Goal: Use online tool/utility: Utilize a website feature to perform a specific function

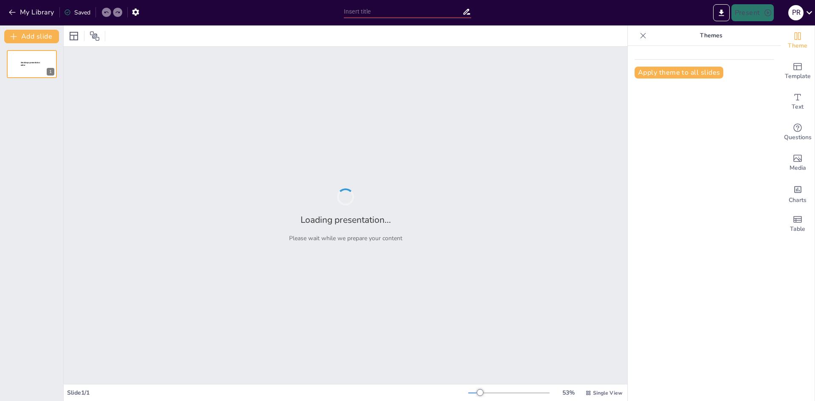
type input "ClickDealer: A Leader in Affiliate Marketing Excellence"
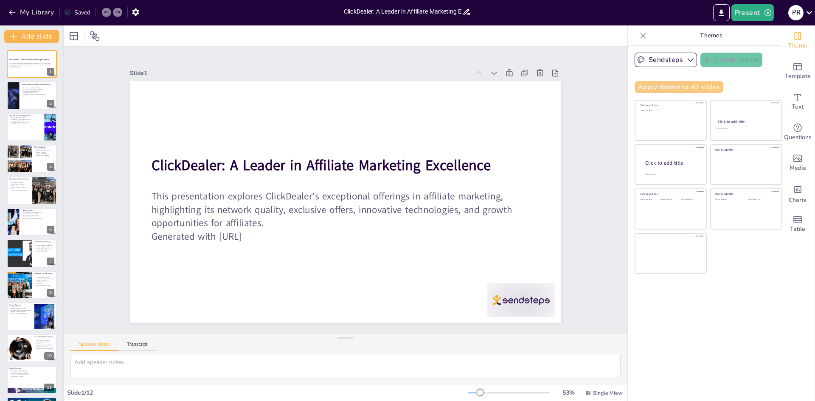
click at [676, 89] on button "Apply theme to all slides" at bounding box center [678, 87] width 89 height 12
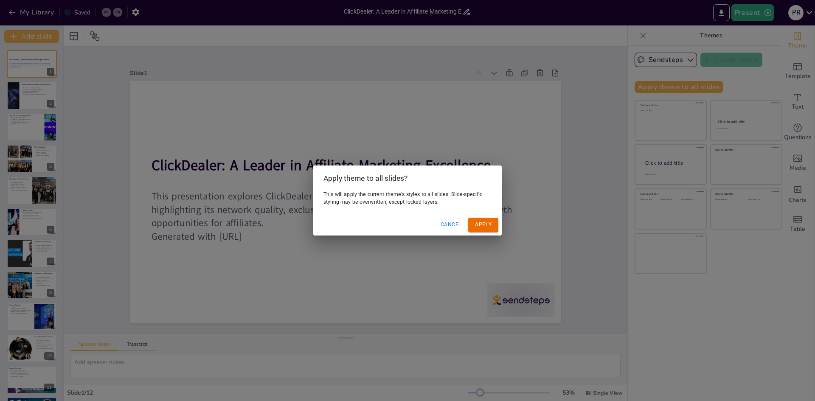
click at [483, 223] on button "Apply" at bounding box center [483, 225] width 30 height 14
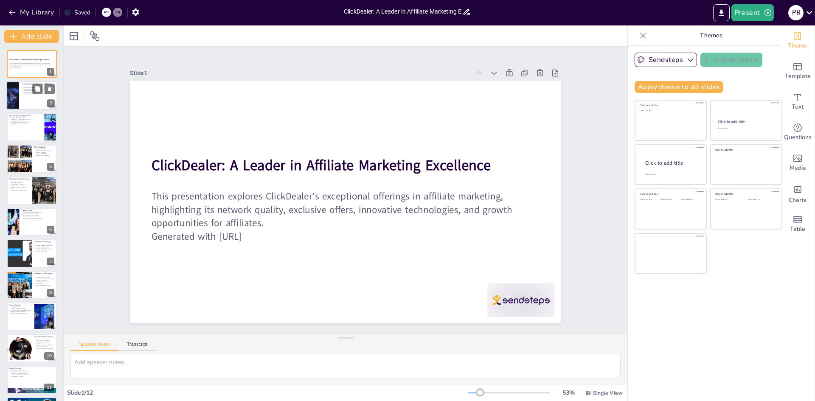
click at [24, 93] on p "Competitive atmosphere" at bounding box center [38, 93] width 33 height 2
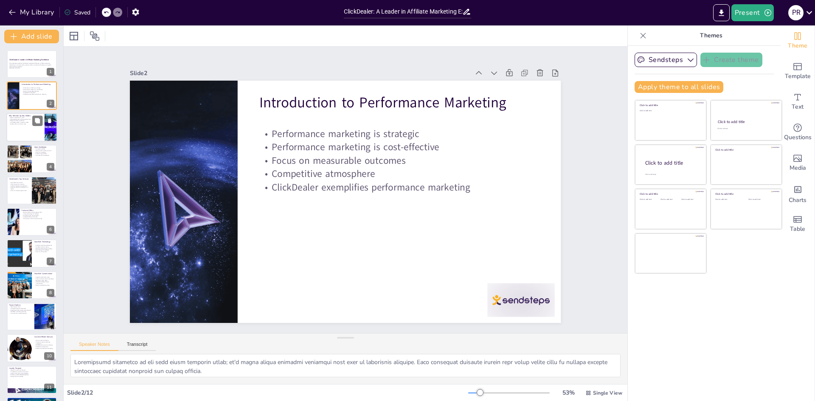
click at [21, 126] on div at bounding box center [31, 127] width 51 height 29
type textarea "Network reliability is a fundamental aspect of affiliate marketing success. A d…"
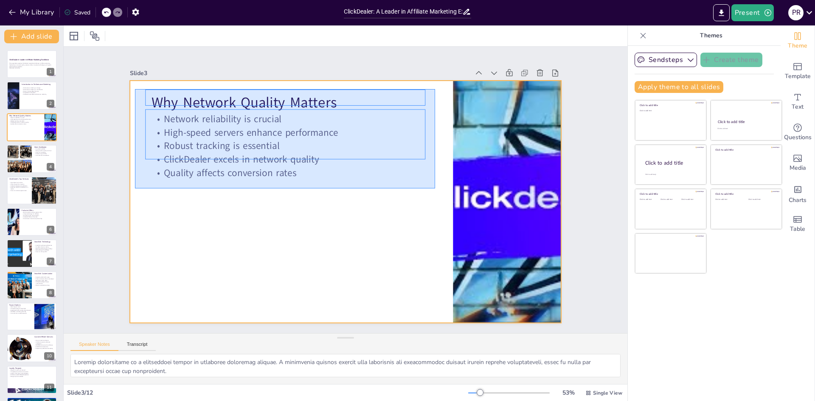
drag, startPoint x: 135, startPoint y: 89, endPoint x: 435, endPoint y: 188, distance: 316.0
click at [435, 188] on div at bounding box center [344, 202] width 454 height 286
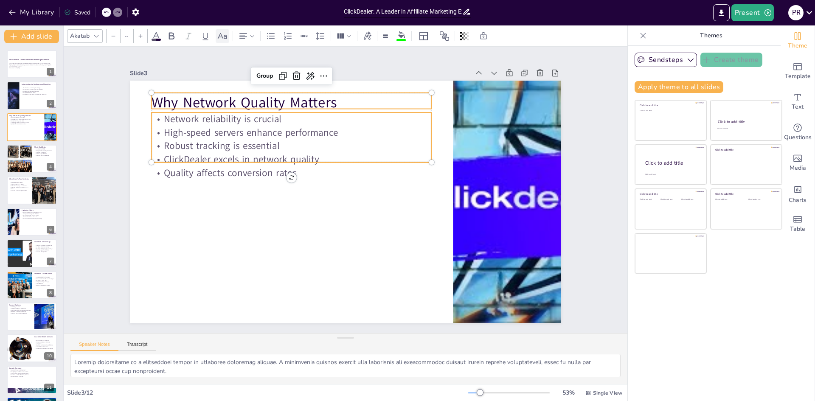
click at [223, 36] on icon at bounding box center [222, 36] width 10 height 10
click at [227, 148] on p "Robust tracking is essential" at bounding box center [291, 146] width 280 height 14
type input "32"
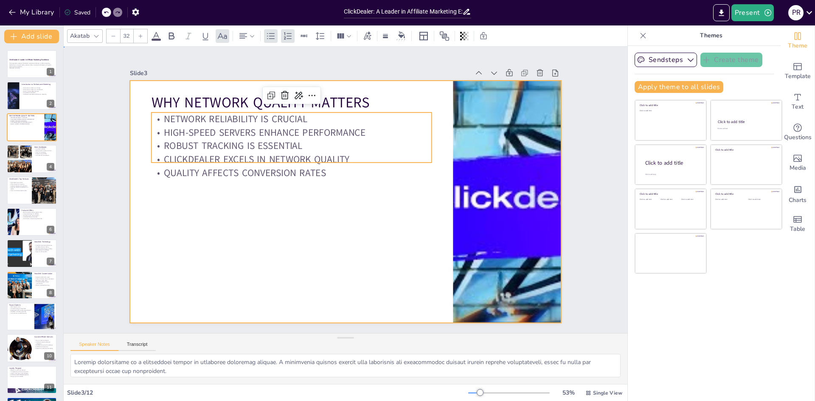
click at [316, 183] on div at bounding box center [345, 202] width 454 height 286
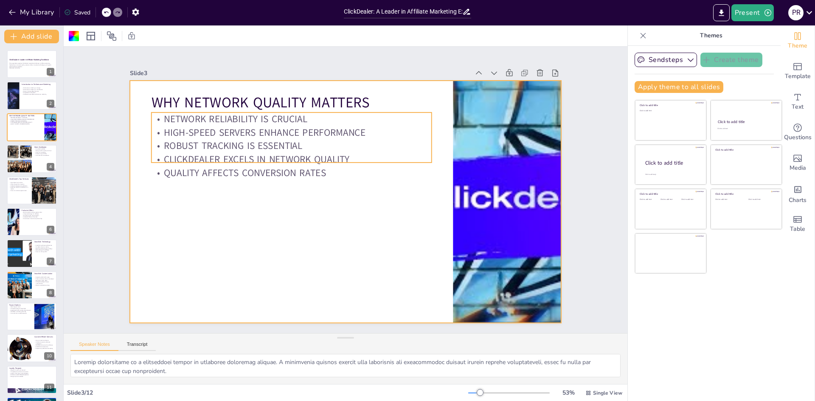
click at [180, 148] on p "Robust tracking is essential" at bounding box center [291, 146] width 280 height 14
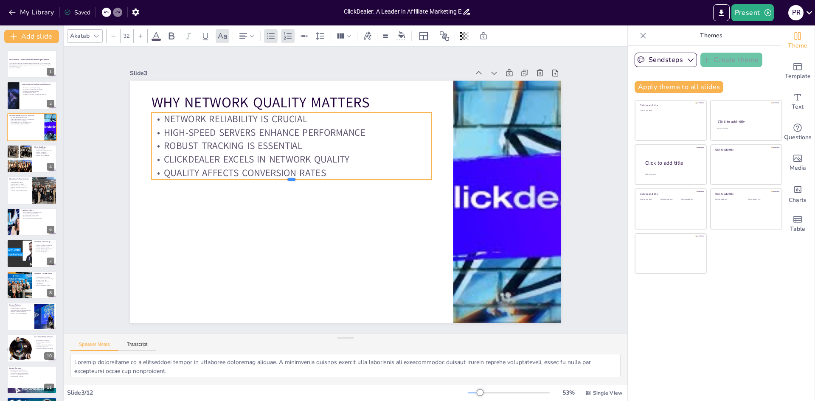
drag, startPoint x: 287, startPoint y: 161, endPoint x: 287, endPoint y: 174, distance: 13.6
click at [287, 174] on div "Why Network Quality Matters Network reliability is crucial High-speed servers e…" at bounding box center [345, 202] width 431 height 242
click at [225, 36] on icon at bounding box center [222, 36] width 9 height 6
click at [173, 38] on icon at bounding box center [172, 35] width 6 height 7
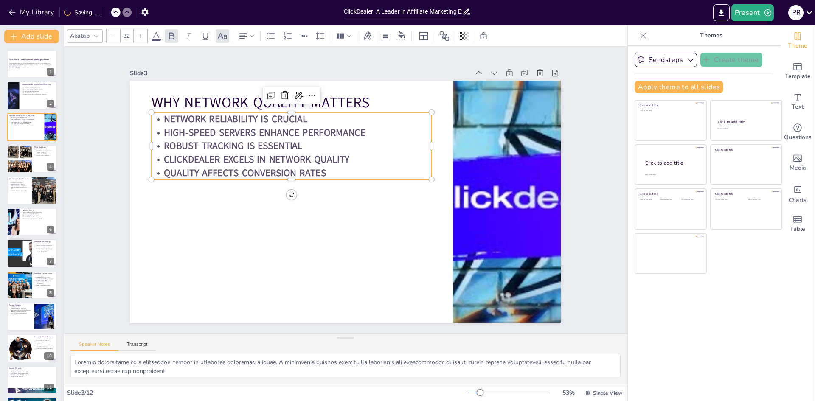
click at [138, 38] on icon at bounding box center [140, 36] width 5 height 5
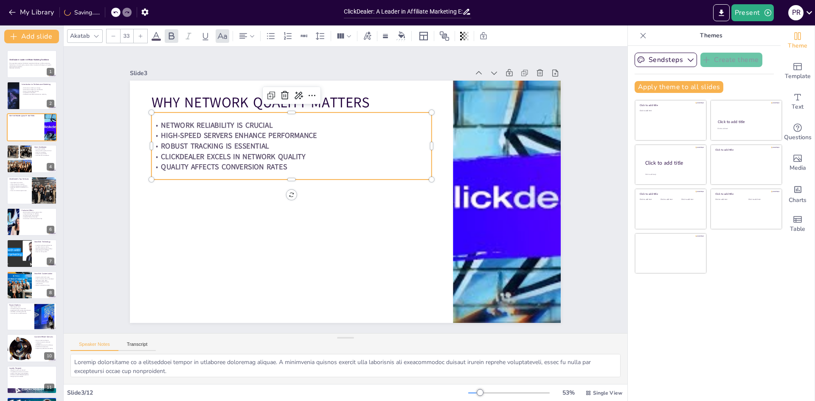
click at [141, 38] on icon at bounding box center [140, 36] width 5 height 5
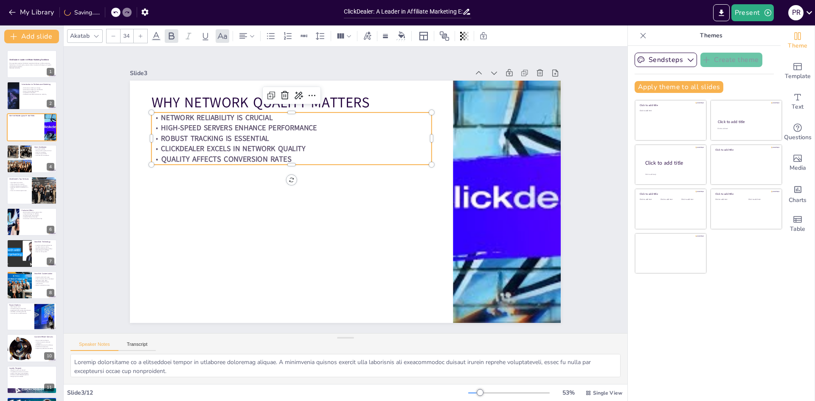
click at [141, 38] on icon at bounding box center [140, 36] width 5 height 5
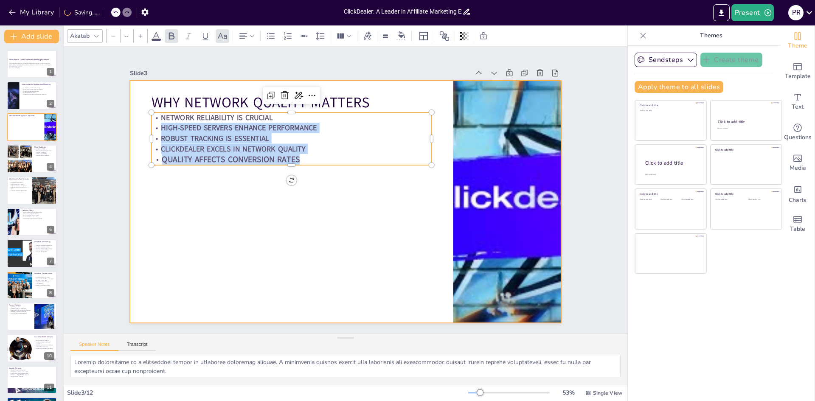
drag, startPoint x: 317, startPoint y: 152, endPoint x: 123, endPoint y: 109, distance: 198.6
click at [123, 109] on div "Slide 1 ClickDealer: A Leader in Affiliate Marketing Excellence This presentati…" at bounding box center [345, 190] width 478 height 266
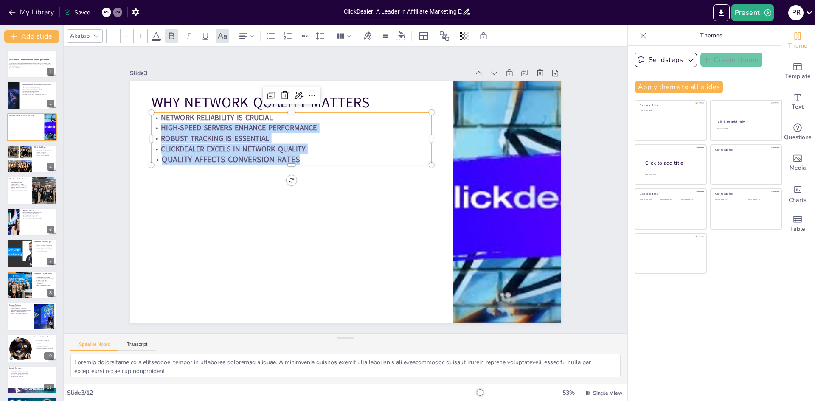
click at [182, 126] on strong "High-speed servers enhance performance" at bounding box center [246, 117] width 156 height 26
drag, startPoint x: 305, startPoint y: 155, endPoint x: 153, endPoint y: 112, distance: 157.7
click at [153, 112] on div "Network reliability is crucial High-speed servers enhance performance Robust tr…" at bounding box center [291, 138] width 280 height 53
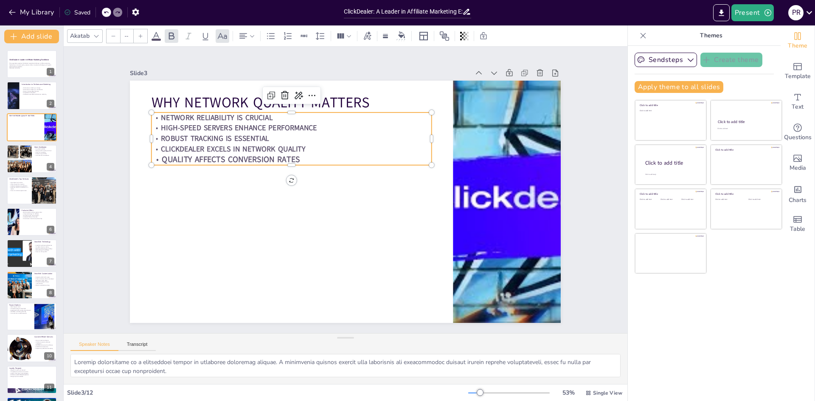
click at [122, 41] on input "--" at bounding box center [127, 36] width 12 height 14
click at [130, 168] on div "42" at bounding box center [146, 170] width 44 height 8
type input "42"
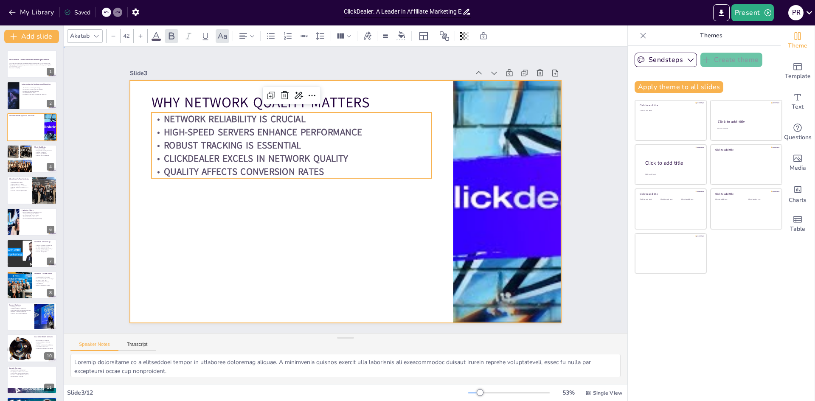
drag, startPoint x: 340, startPoint y: 233, endPoint x: 361, endPoint y: 182, distance: 55.4
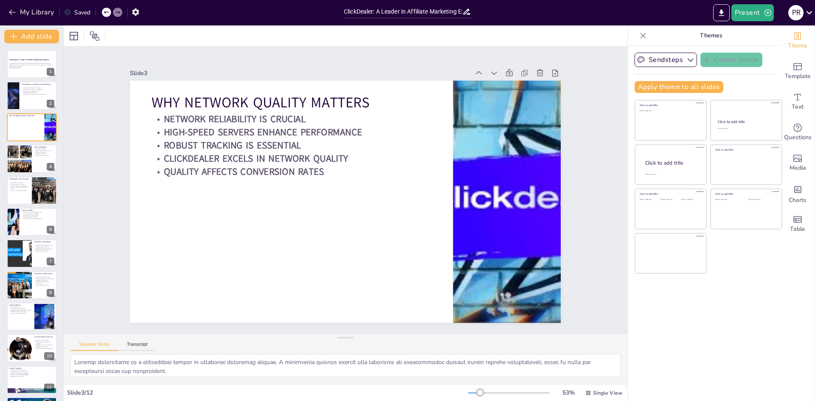
click at [351, 141] on p "Robust tracking is essential" at bounding box center [349, 120] width 175 height 234
click at [394, 118] on p "Network reliability is crucial" at bounding box center [291, 118] width 280 height 13
click at [307, 138] on p "Robust tracking is essential" at bounding box center [297, 140] width 280 height 42
click at [277, 139] on strong "Robust tracking is essential" at bounding box center [232, 145] width 137 height 13
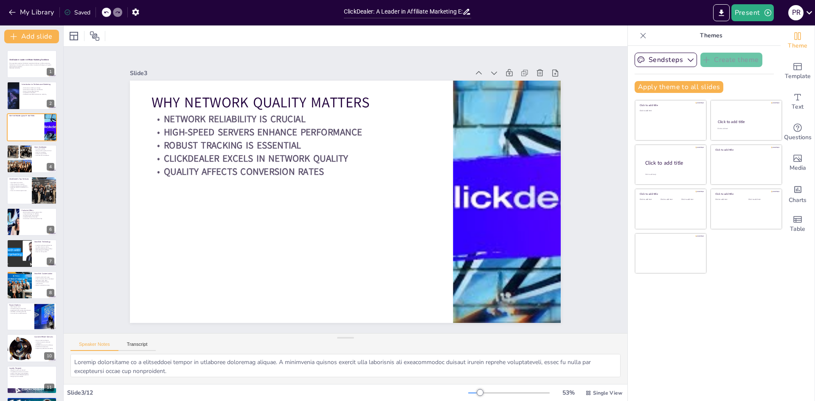
click at [180, 121] on strong "Network reliability is crucial" at bounding box center [242, 108] width 143 height 28
click at [18, 156] on div at bounding box center [18, 159] width 25 height 33
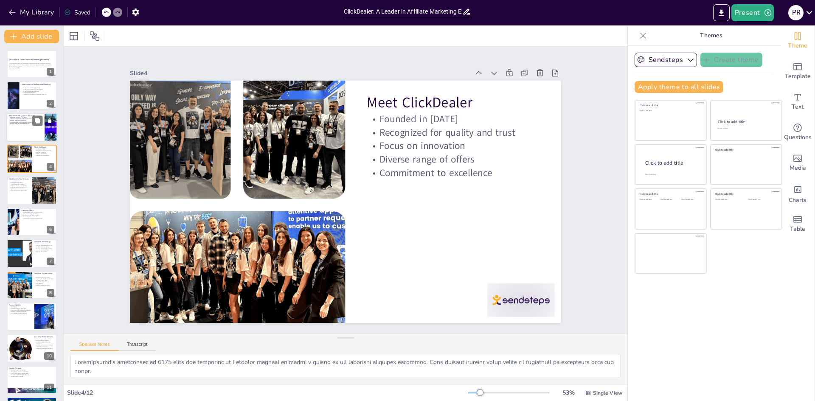
click at [23, 122] on strong "ClickDealer excels in network quality" at bounding box center [21, 122] width 22 height 2
type textarea "Network reliability is a fundamental aspect of affiliate marketing success. A d…"
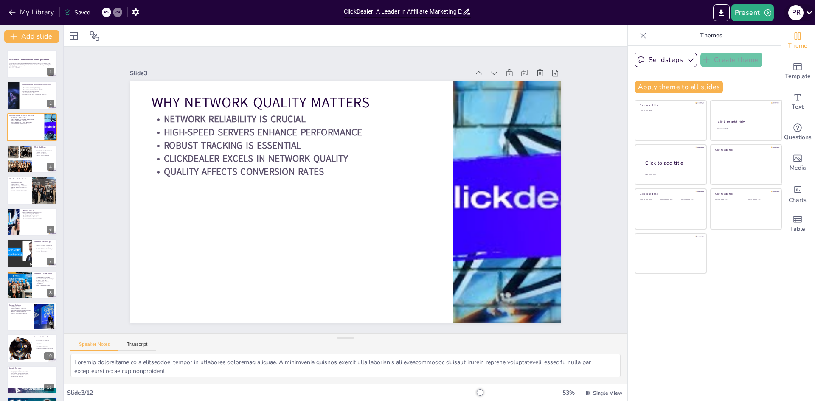
click at [808, 9] on icon at bounding box center [808, 12] width 11 height 11
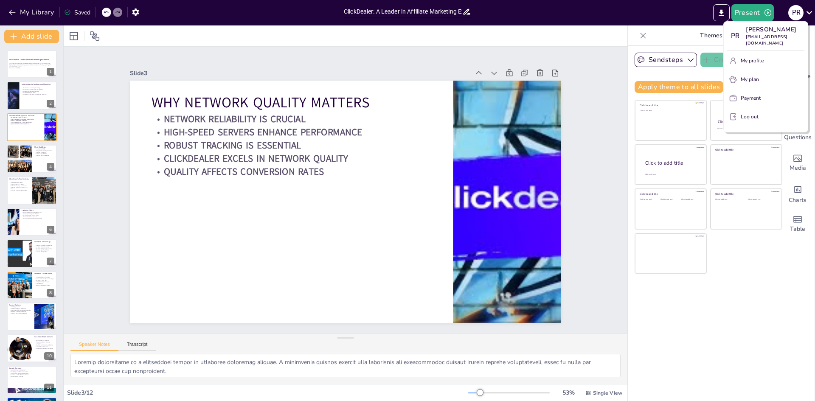
click at [723, 12] on div at bounding box center [407, 200] width 815 height 401
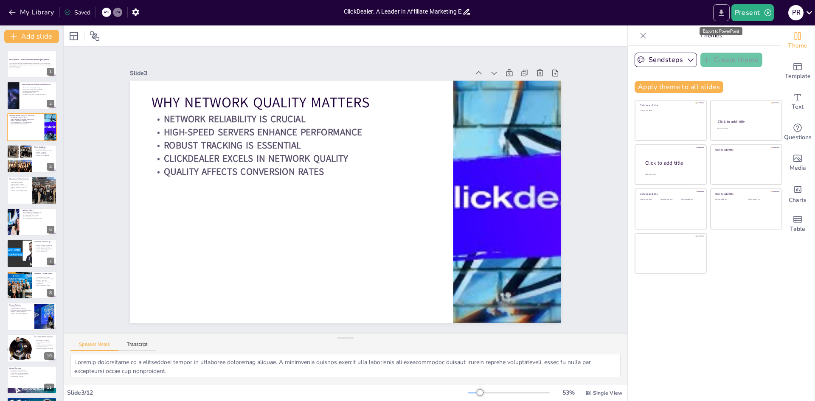
click at [722, 15] on icon "Export to PowerPoint" at bounding box center [721, 12] width 9 height 9
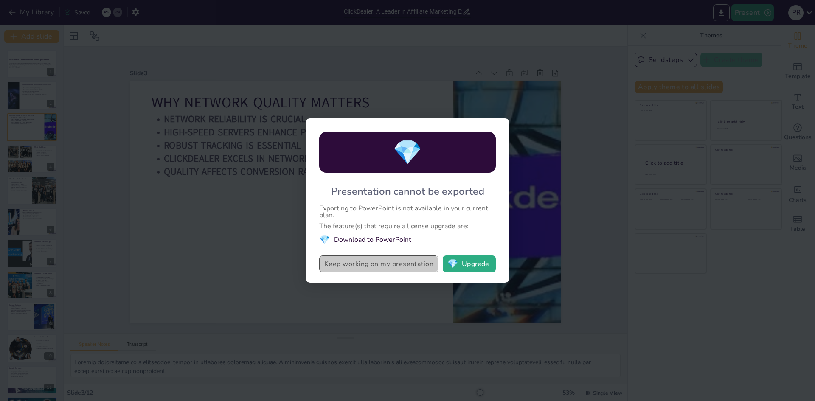
click at [395, 266] on button "Keep working on my presentation" at bounding box center [378, 263] width 119 height 17
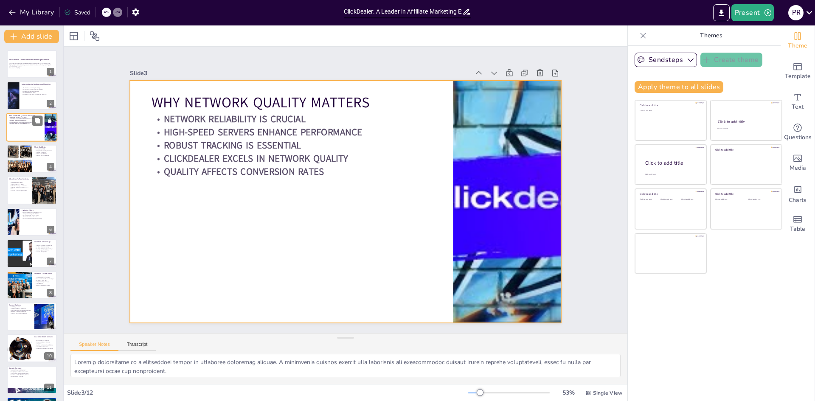
click at [14, 131] on div at bounding box center [31, 127] width 51 height 29
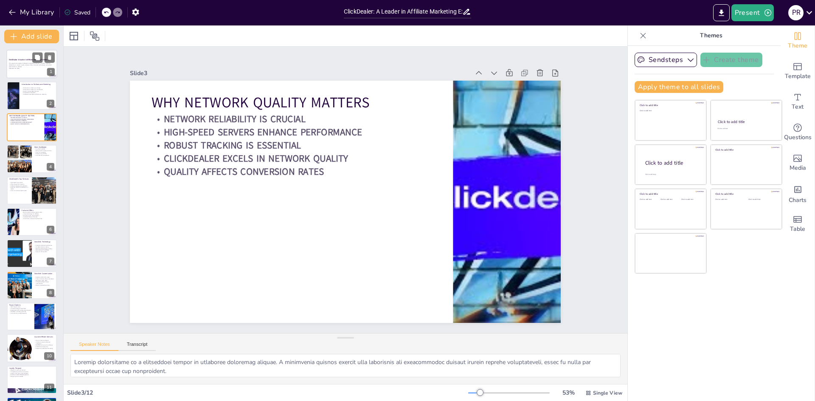
click at [22, 71] on div at bounding box center [31, 64] width 51 height 29
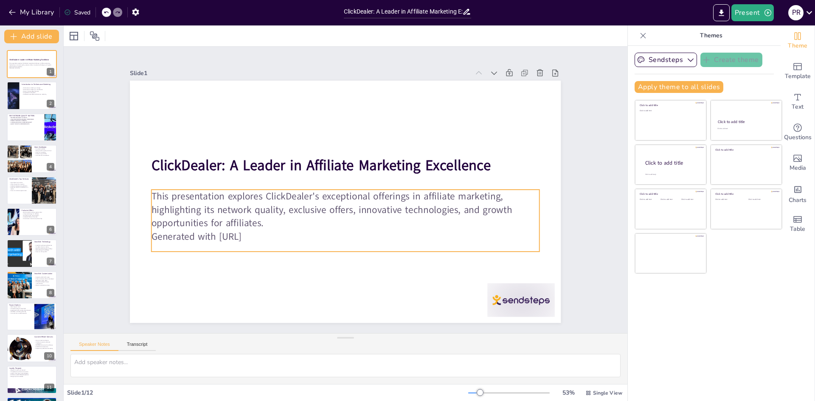
click at [271, 230] on p "Generated with [URL]" at bounding box center [322, 230] width 342 height 205
click at [273, 236] on p "Generated with [URL]" at bounding box center [340, 236] width 387 height 54
click at [273, 236] on p "Generated with [URL]" at bounding box center [327, 233] width 360 height 170
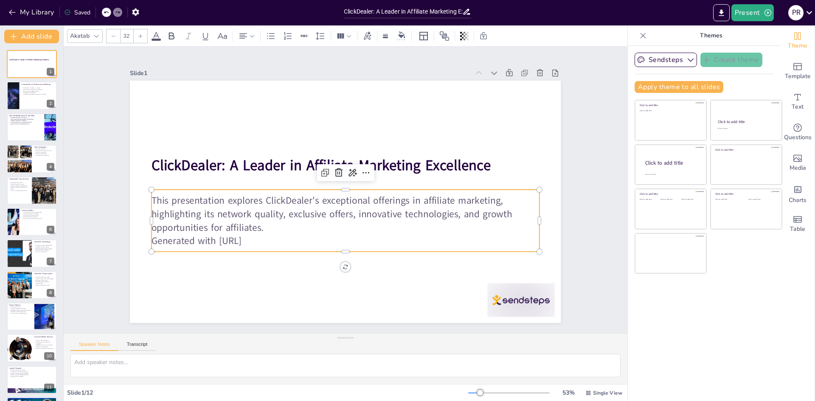
click at [273, 236] on p "Generated with [URL]" at bounding box center [325, 236] width 360 height 170
click at [271, 234] on p "Generated with [URL]" at bounding box center [345, 241] width 388 height 14
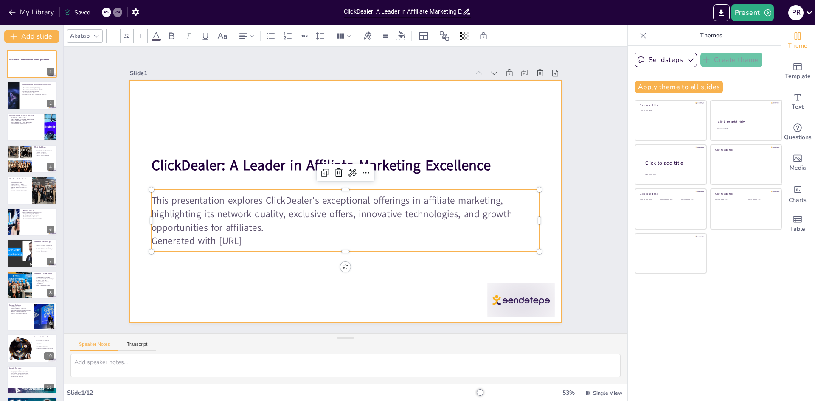
drag, startPoint x: 271, startPoint y: 234, endPoint x: 126, endPoint y: 177, distance: 155.6
click at [130, 177] on div "ClickDealer: A Leader in Affiliate Marketing Excellence This presentation explo…" at bounding box center [345, 202] width 431 height 242
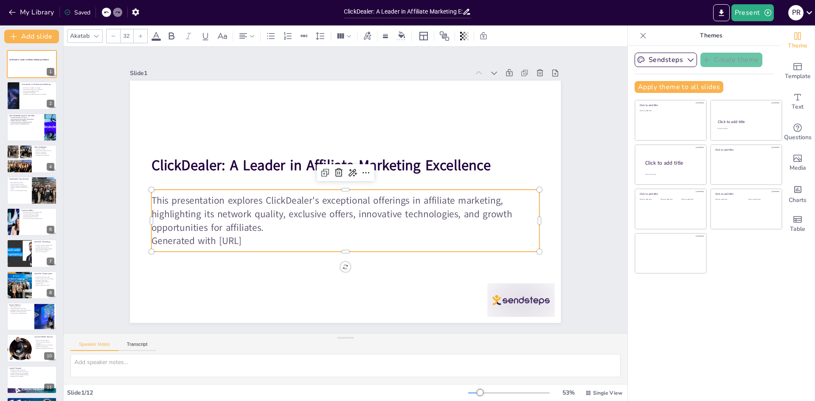
drag, startPoint x: 146, startPoint y: 197, endPoint x: 282, endPoint y: 239, distance: 143.0
click at [282, 239] on div "This presentation explores ClickDealer's exceptional offerings in affiliate mar…" at bounding box center [345, 220] width 388 height 53
click at [273, 237] on p "Generated with [URL]" at bounding box center [345, 241] width 388 height 14
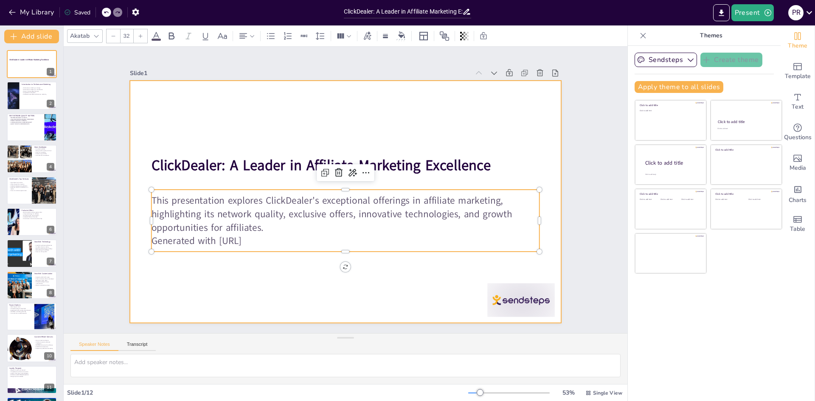
drag, startPoint x: 275, startPoint y: 237, endPoint x: 129, endPoint y: 236, distance: 146.4
click at [129, 236] on div "ClickDealer: A Leader in Affiliate Marketing Excellence This presentation explo…" at bounding box center [344, 202] width 454 height 286
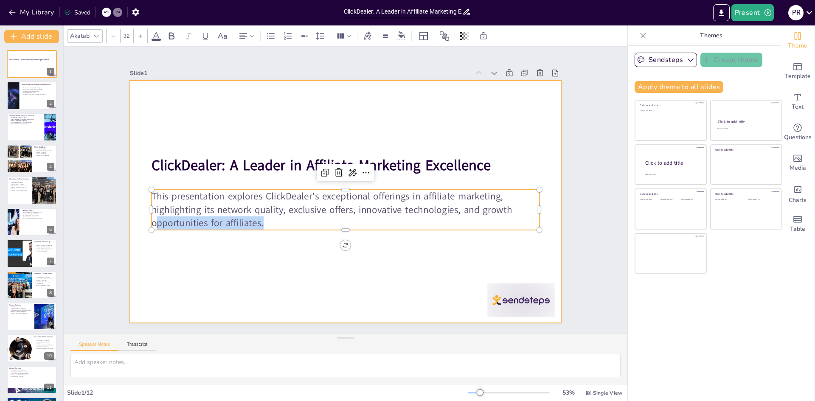
drag, startPoint x: 270, startPoint y: 223, endPoint x: 138, endPoint y: 188, distance: 136.1
click at [132, 183] on div "ClickDealer: A Leader in Affiliate Marketing Excellence This presentation explo…" at bounding box center [345, 202] width 431 height 242
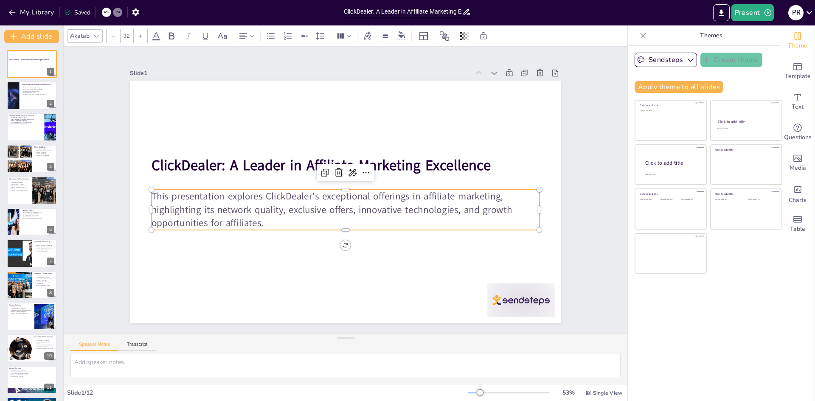
click at [149, 194] on p "This presentation explores ClickDealer's exceptional offerings in affiliate mar…" at bounding box center [344, 209] width 390 height 81
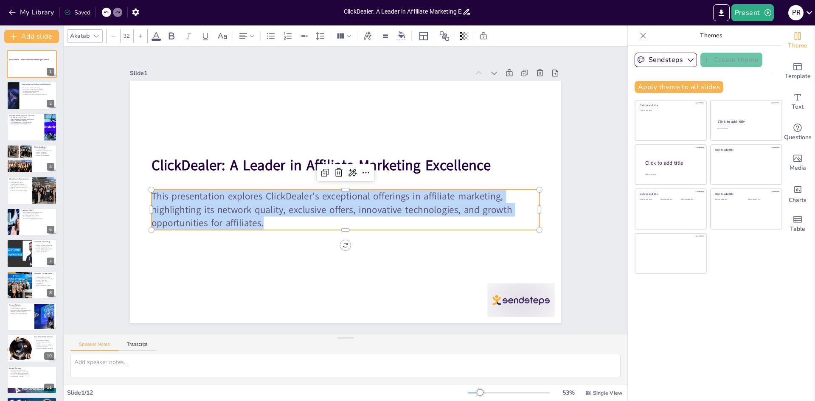
click at [151, 195] on p "This presentation explores ClickDealer's exceptional offerings in affiliate mar…" at bounding box center [345, 210] width 388 height 40
click at [171, 32] on icon at bounding box center [171, 36] width 10 height 10
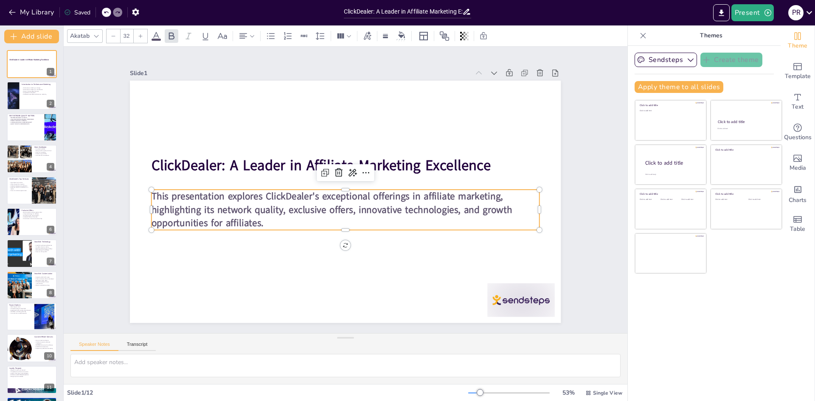
click at [139, 37] on icon at bounding box center [140, 36] width 5 height 5
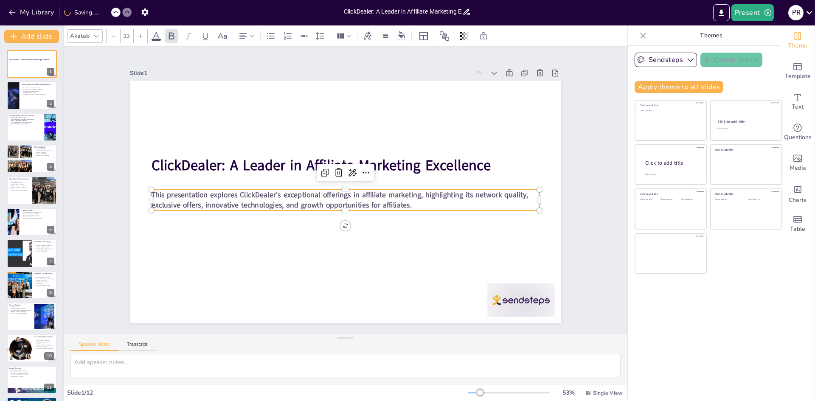
click at [138, 37] on icon at bounding box center [140, 36] width 5 height 5
click at [111, 32] on div at bounding box center [114, 36] width 14 height 14
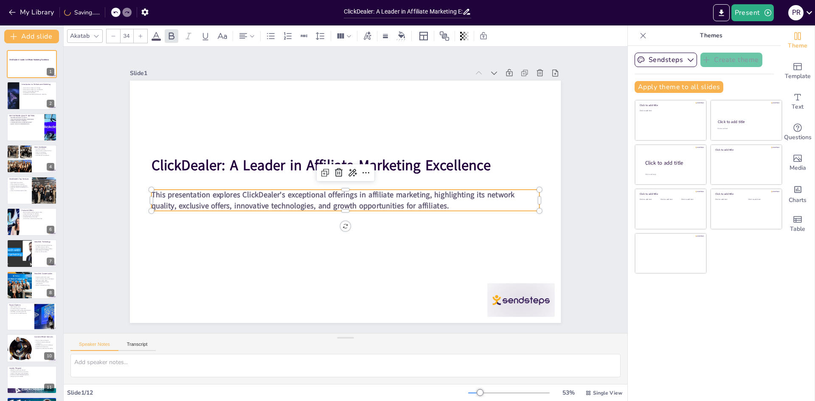
click at [111, 32] on div at bounding box center [114, 36] width 14 height 14
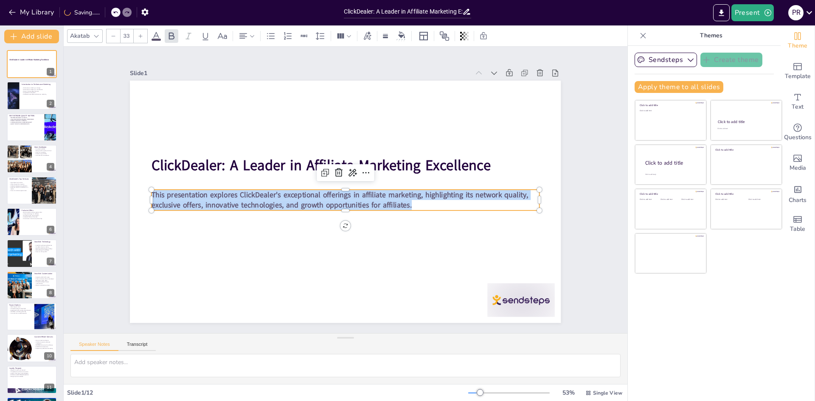
click at [140, 36] on icon at bounding box center [141, 36] width 4 height 4
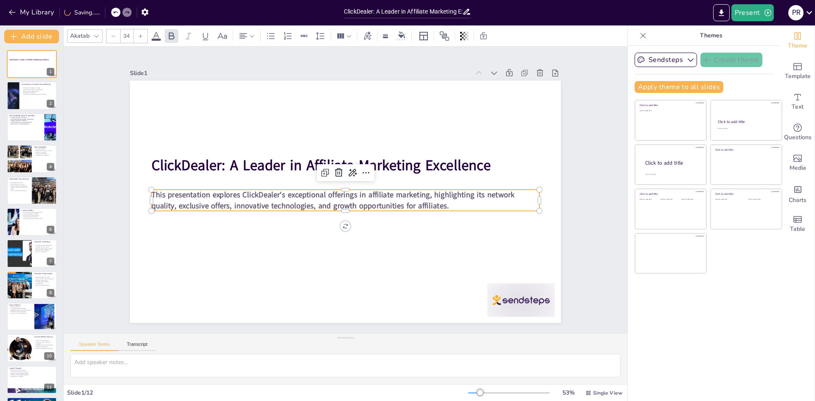
click at [140, 36] on icon at bounding box center [141, 36] width 4 height 4
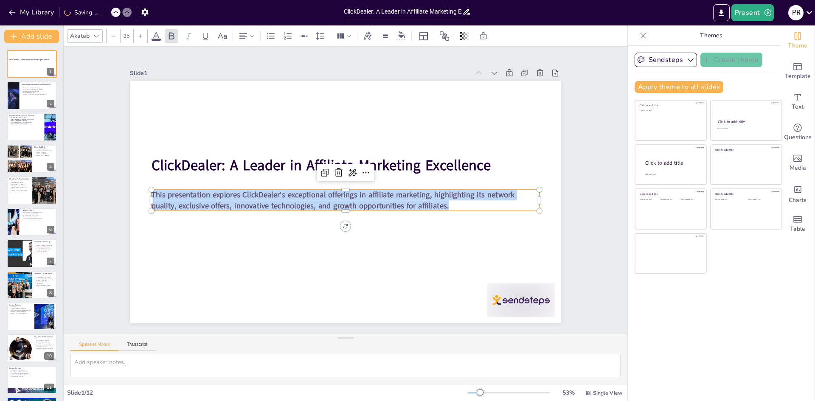
click at [140, 36] on icon at bounding box center [141, 36] width 4 height 4
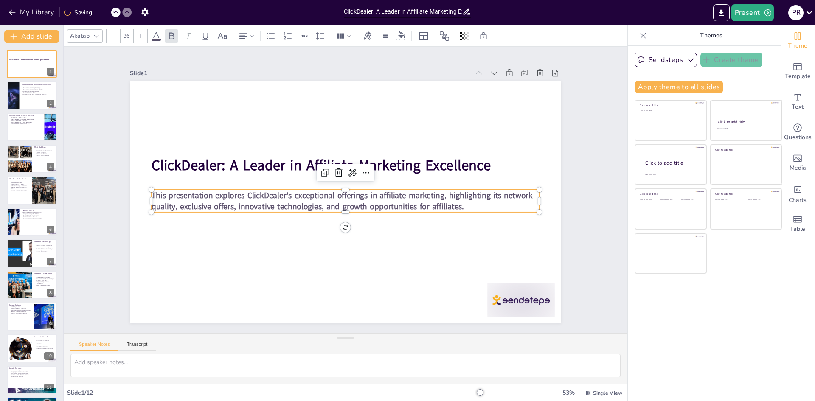
click at [140, 36] on icon at bounding box center [141, 36] width 4 height 4
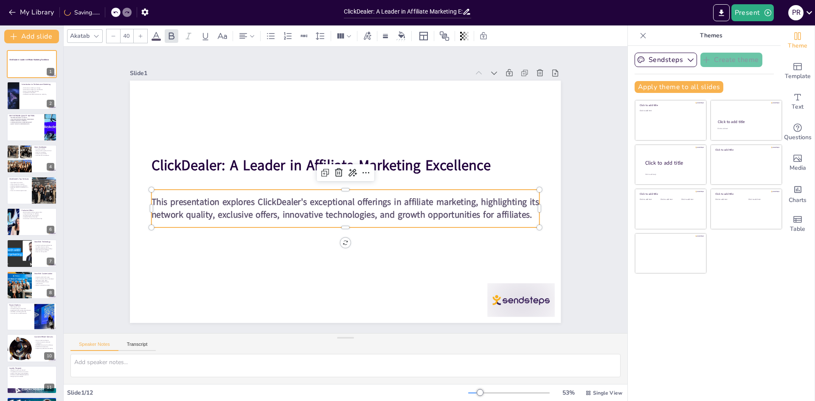
click at [140, 36] on icon at bounding box center [140, 36] width 5 height 5
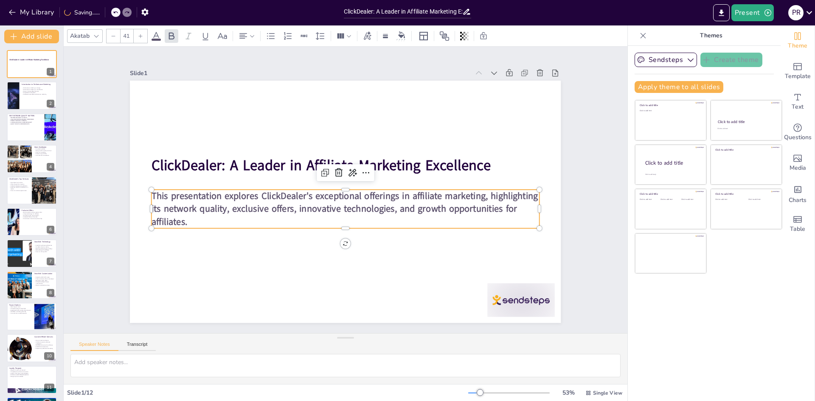
click at [140, 36] on icon at bounding box center [140, 36] width 5 height 5
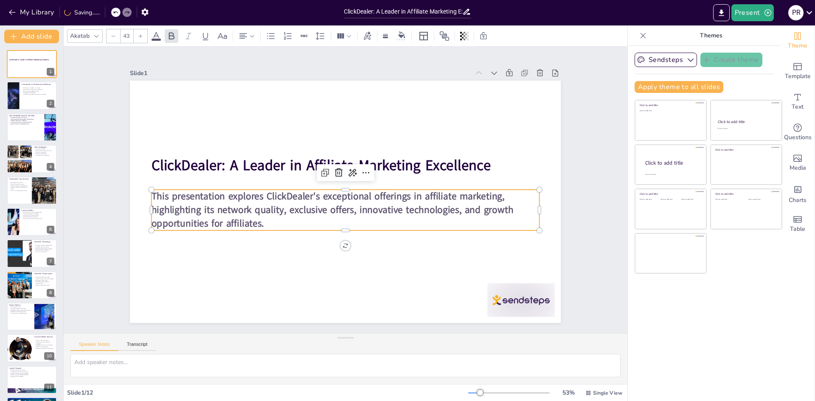
click at [140, 36] on icon at bounding box center [140, 36] width 5 height 5
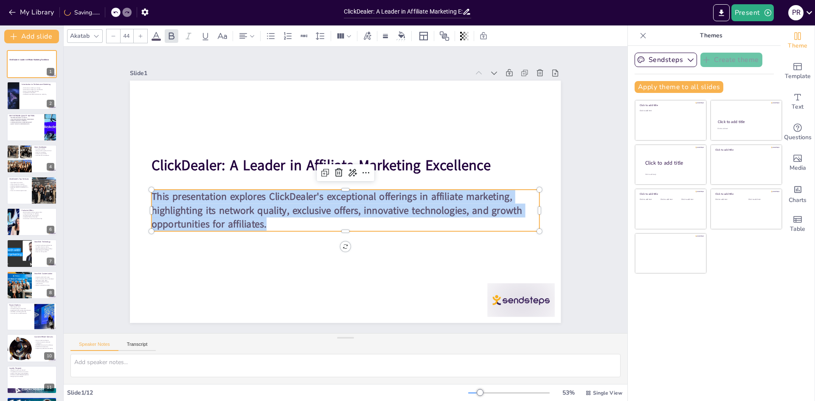
click at [140, 36] on icon at bounding box center [140, 36] width 5 height 5
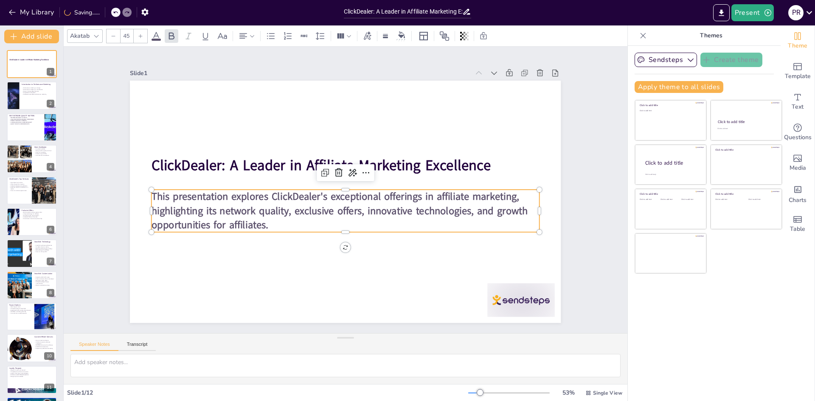
click at [140, 36] on icon at bounding box center [140, 36] width 5 height 5
type input "46"
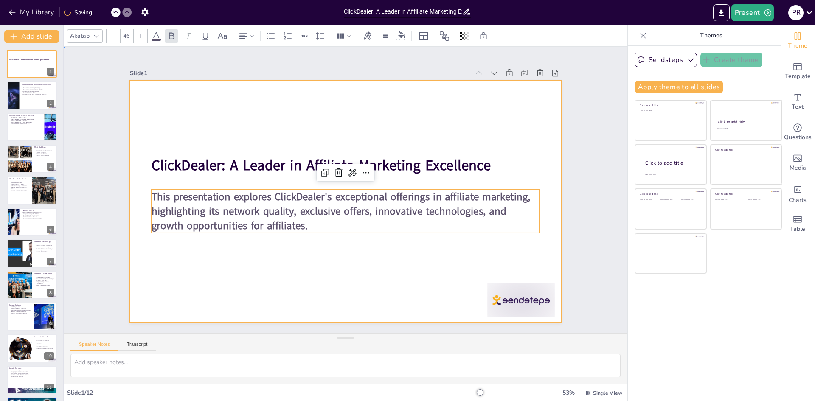
click at [262, 281] on div at bounding box center [345, 202] width 431 height 242
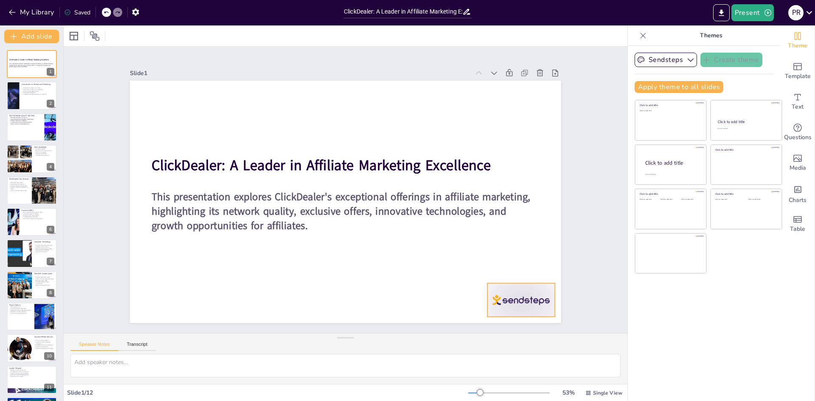
click at [515, 294] on div at bounding box center [521, 300] width 67 height 34
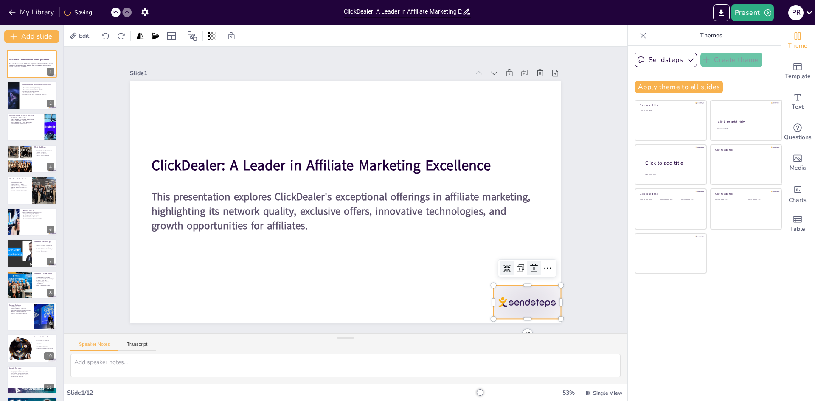
click at [529, 265] on icon at bounding box center [534, 268] width 10 height 10
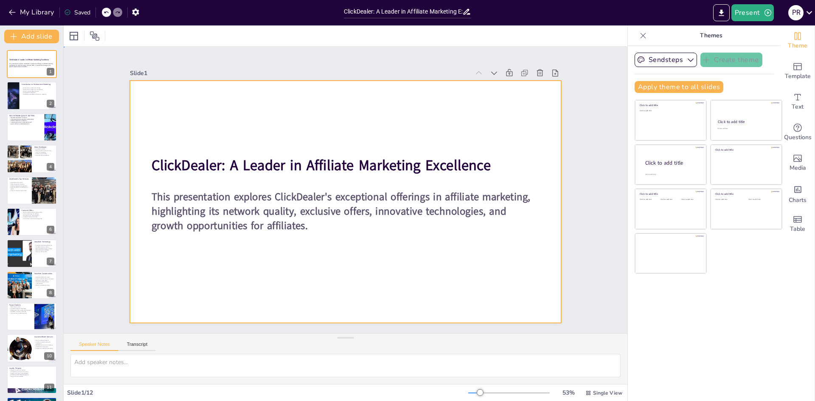
click at [175, 106] on div at bounding box center [345, 202] width 431 height 242
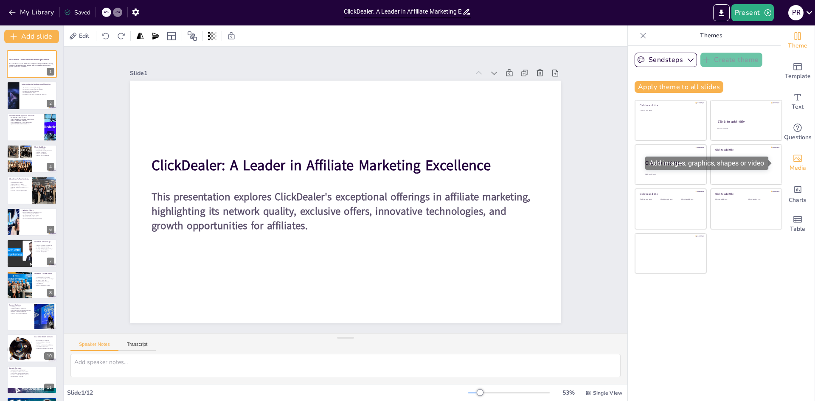
click at [792, 160] on icon "Add images, graphics, shapes or video" at bounding box center [797, 158] width 10 height 10
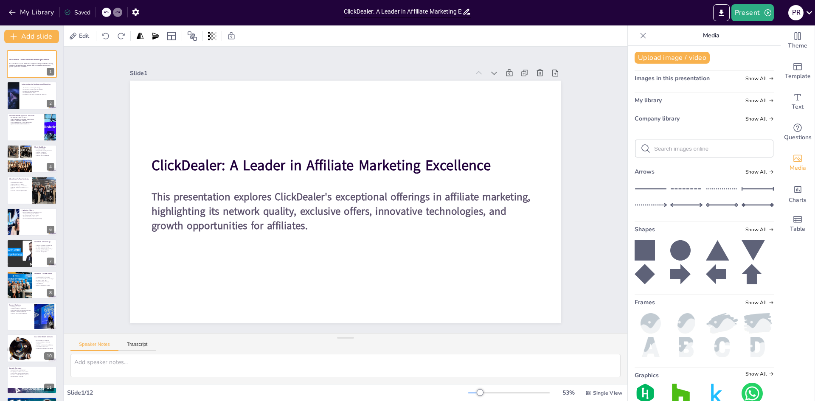
scroll to position [0, 0]
click at [768, 121] on icon at bounding box center [770, 119] width 5 height 5
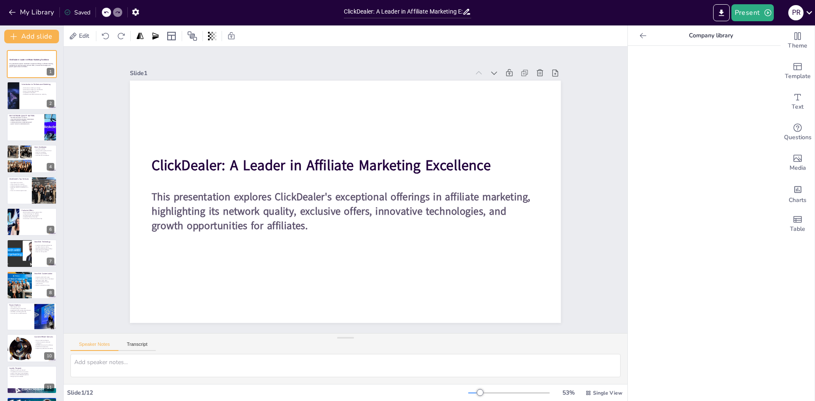
click at [639, 32] on icon at bounding box center [643, 35] width 8 height 8
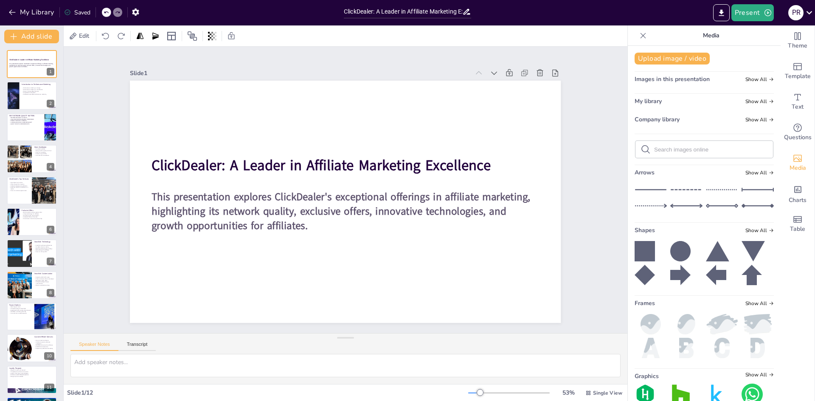
click at [763, 101] on div "Upload image / video Images in this presentation Show All My library Show All C…" at bounding box center [704, 223] width 153 height 355
click at [768, 101] on icon at bounding box center [770, 101] width 5 height 5
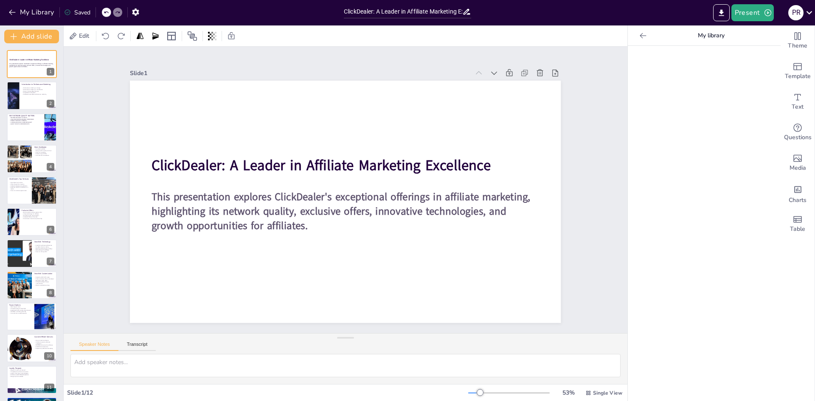
click at [639, 34] on icon at bounding box center [642, 36] width 6 height 6
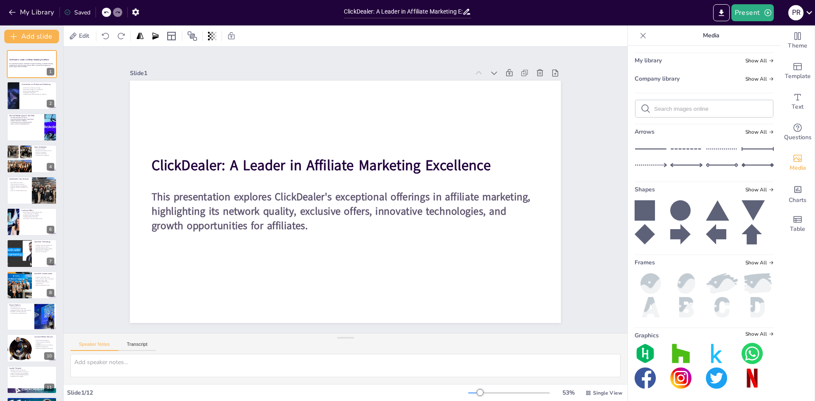
scroll to position [42, 0]
click at [738, 337] on div "Graphics Show All" at bounding box center [703, 334] width 139 height 8
click at [745, 333] on span "Show All" at bounding box center [759, 333] width 28 height 6
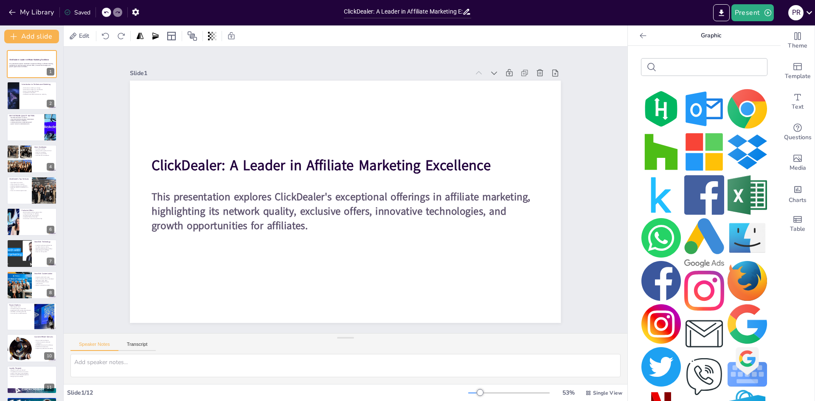
scroll to position [0, 0]
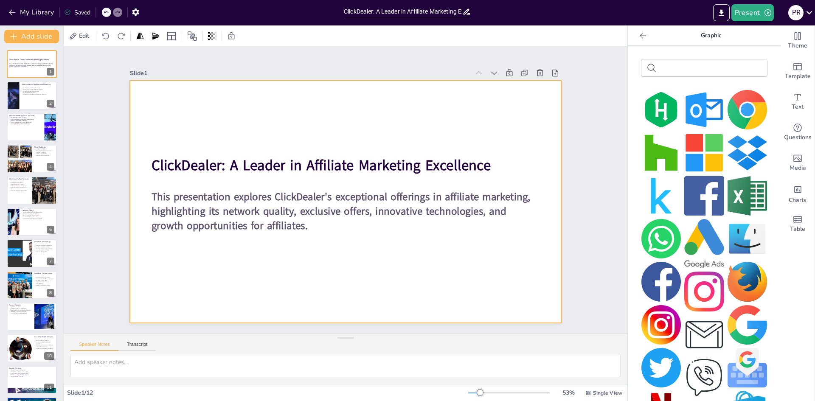
drag, startPoint x: 694, startPoint y: 237, endPoint x: 461, endPoint y: 117, distance: 262.7
click at [461, 117] on div "Document fonts Akatab Recently used Mulish Popular fonts Lato Montserrat Open S…" at bounding box center [407, 213] width 815 height 376
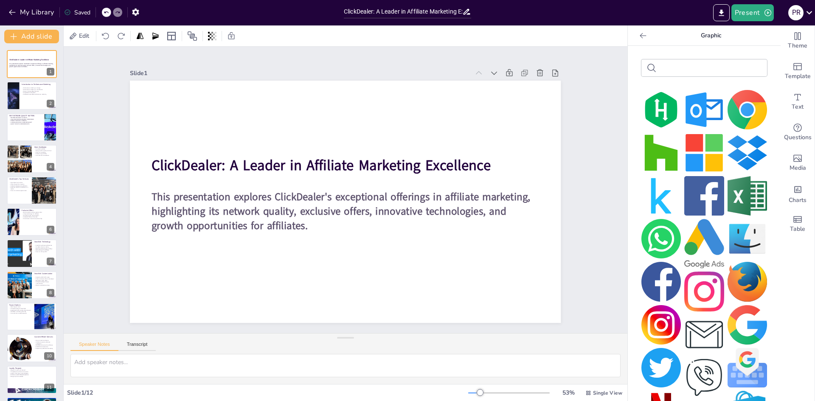
click at [686, 233] on img at bounding box center [703, 243] width 39 height 49
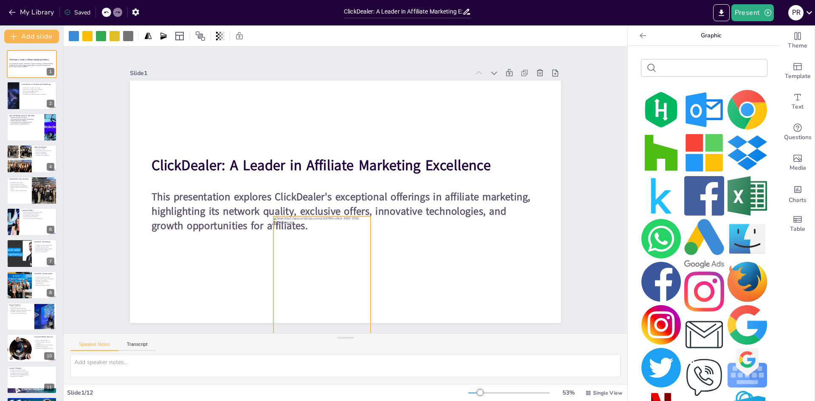
drag, startPoint x: 349, startPoint y: 196, endPoint x: 325, endPoint y: 272, distance: 78.7
click at [325, 272] on div at bounding box center [312, 274] width 109 height 131
drag, startPoint x: 267, startPoint y: 213, endPoint x: 345, endPoint y: 279, distance: 102.0
click at [345, 279] on div "ClickDealer: A Leader in Affiliate Marketing Excellence This presentation explo…" at bounding box center [345, 202] width 431 height 242
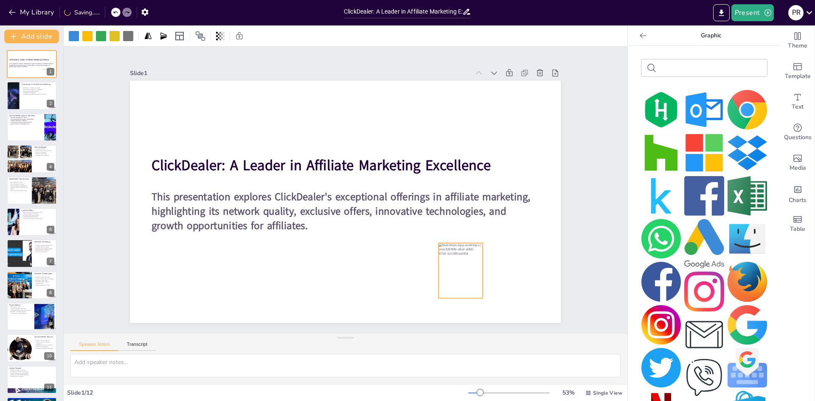
drag, startPoint x: 345, startPoint y: 296, endPoint x: 460, endPoint y: 250, distance: 124.1
click at [460, 250] on div at bounding box center [461, 270] width 44 height 55
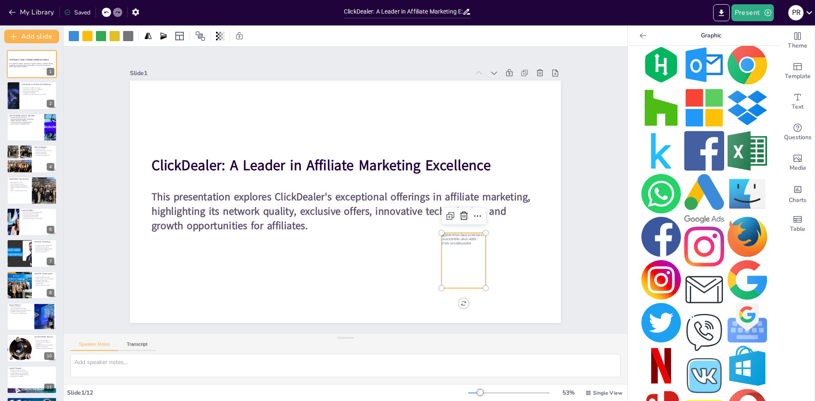
scroll to position [56, 0]
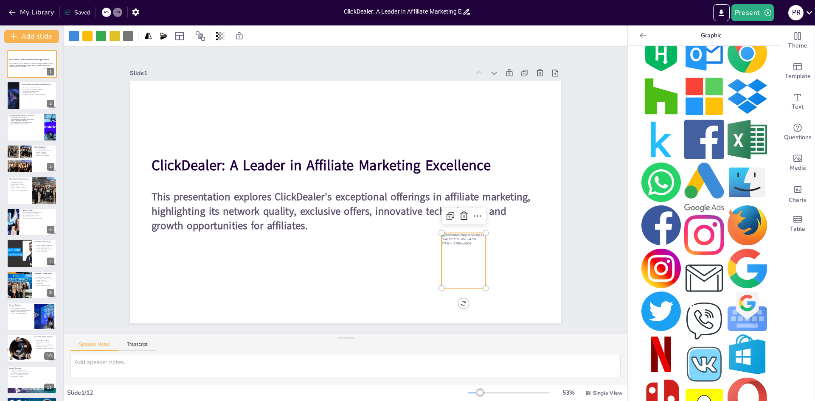
click at [701, 137] on img at bounding box center [703, 139] width 39 height 39
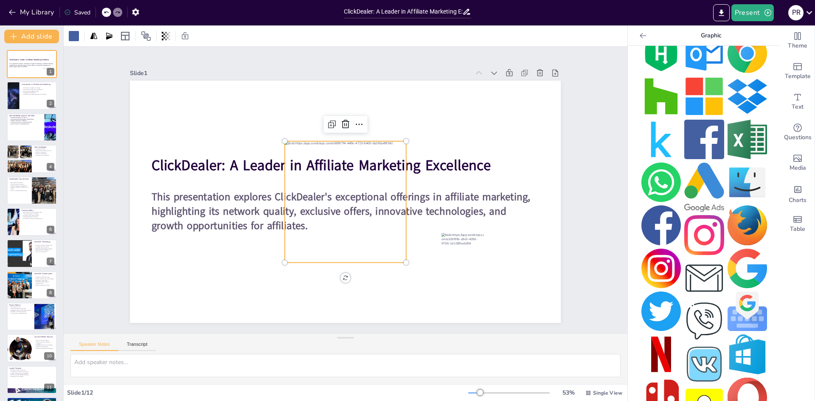
click at [701, 137] on img at bounding box center [703, 139] width 39 height 39
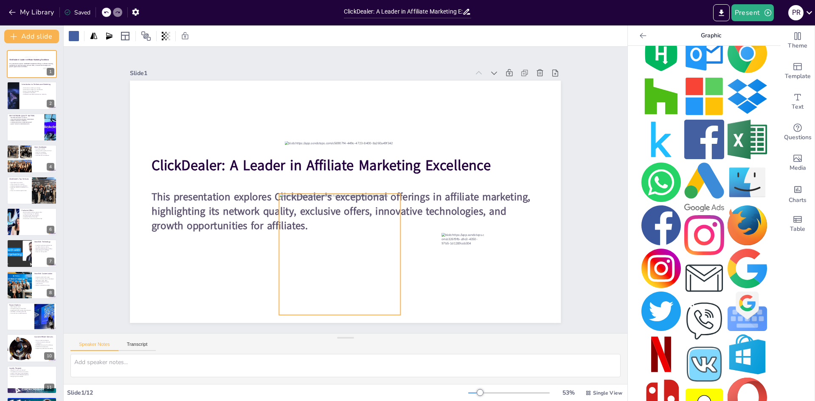
drag, startPoint x: 317, startPoint y: 221, endPoint x: 292, endPoint y: 271, distance: 56.0
click at [292, 271] on div at bounding box center [332, 253] width 133 height 133
click at [298, 266] on div at bounding box center [325, 255] width 121 height 121
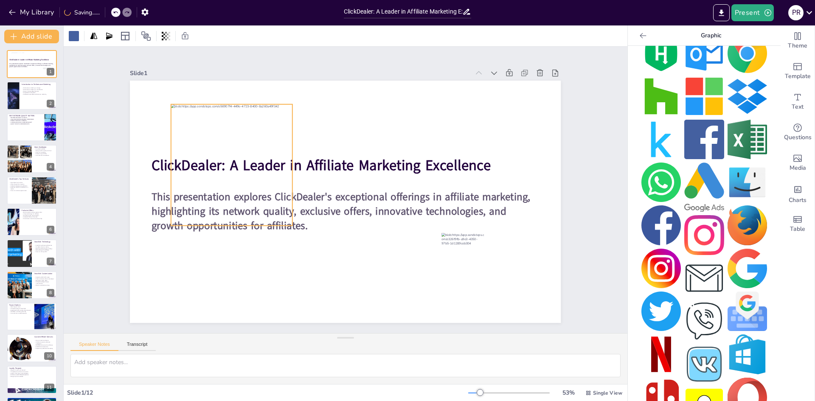
drag, startPoint x: 309, startPoint y: 194, endPoint x: 200, endPoint y: 154, distance: 115.7
click at [196, 156] on div at bounding box center [231, 164] width 121 height 121
drag, startPoint x: 164, startPoint y: 99, endPoint x: 222, endPoint y: 185, distance: 103.6
click at [222, 152] on div at bounding box center [225, 155] width 7 height 7
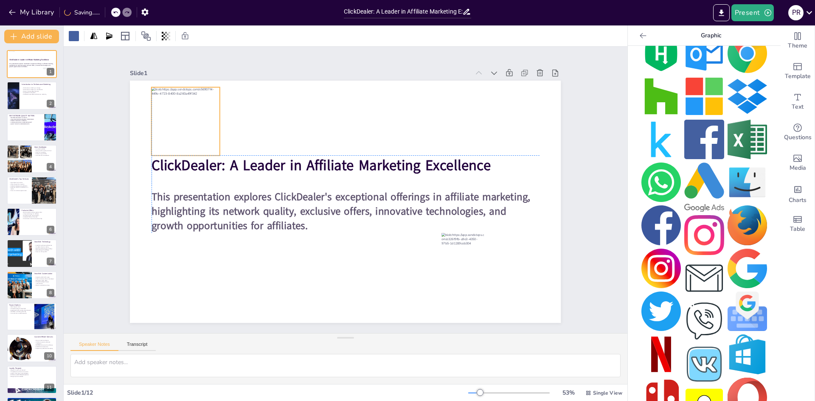
drag, startPoint x: 237, startPoint y: 209, endPoint x: 163, endPoint y: 142, distance: 99.4
click at [163, 130] on div at bounding box center [203, 89] width 81 height 81
drag, startPoint x: 144, startPoint y: 81, endPoint x: 167, endPoint y: 99, distance: 29.9
click at [172, 87] on div at bounding box center [176, 83] width 8 height 8
drag, startPoint x: 183, startPoint y: 131, endPoint x: 227, endPoint y: 158, distance: 51.3
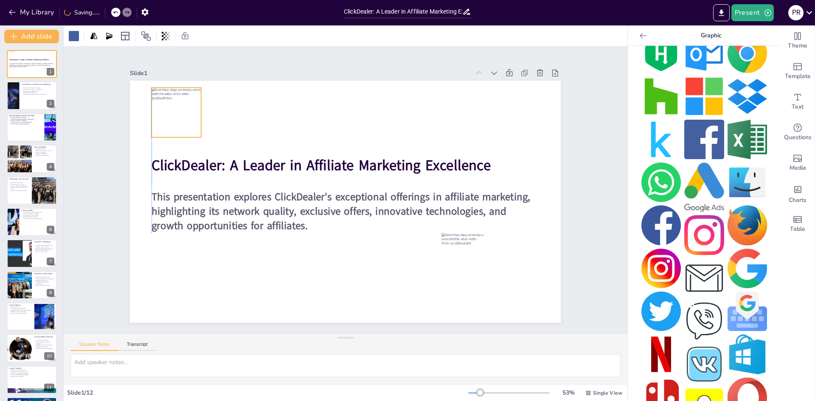
click at [162, 112] on div at bounding box center [185, 95] width 54 height 54
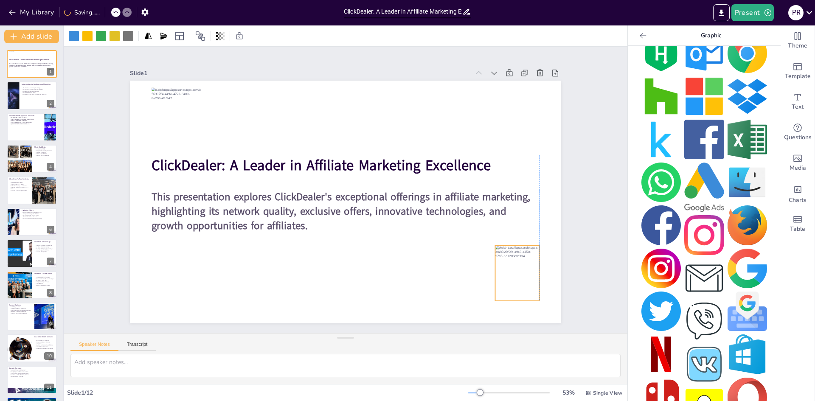
drag, startPoint x: 464, startPoint y: 258, endPoint x: 517, endPoint y: 271, distance: 54.5
click at [517, 271] on div at bounding box center [517, 273] width 44 height 55
click at [492, 297] on div at bounding box center [495, 300] width 7 height 7
drag, startPoint x: 488, startPoint y: 296, endPoint x: 477, endPoint y: 301, distance: 12.2
click at [477, 301] on div "ClickDealer: A Leader in Affiliate Marketing Excellence This presentation explo…" at bounding box center [345, 202] width 431 height 242
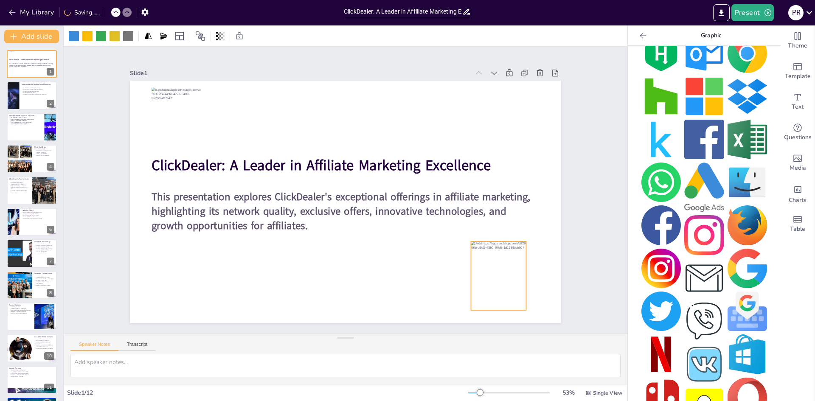
drag, startPoint x: 496, startPoint y: 288, endPoint x: 492, endPoint y: 285, distance: 4.6
click at [482, 283] on div at bounding box center [498, 275] width 55 height 69
click at [647, 303] on img at bounding box center [660, 311] width 39 height 39
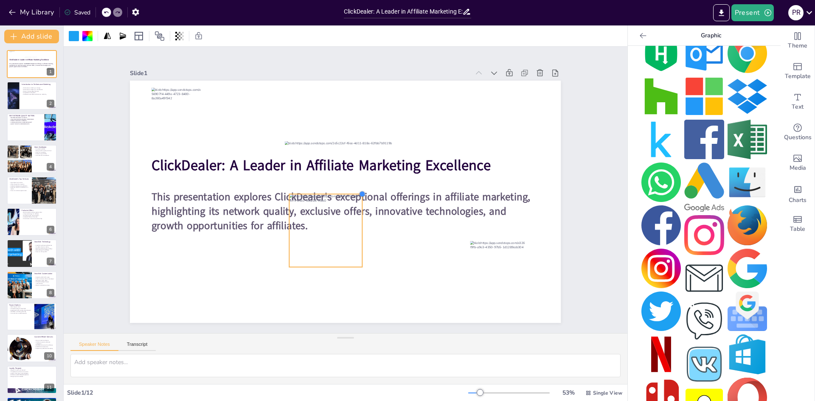
drag, startPoint x: 404, startPoint y: 143, endPoint x: 353, endPoint y: 197, distance: 74.8
click at [353, 197] on div "ClickDealer: A Leader in Affiliate Marketing Excellence This presentation explo…" at bounding box center [344, 202] width 454 height 286
click at [342, 237] on div at bounding box center [324, 231] width 70 height 70
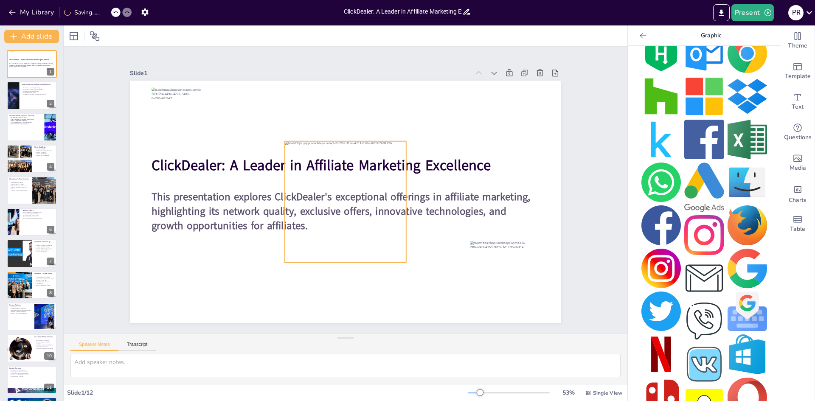
click at [384, 164] on div at bounding box center [344, 201] width 133 height 133
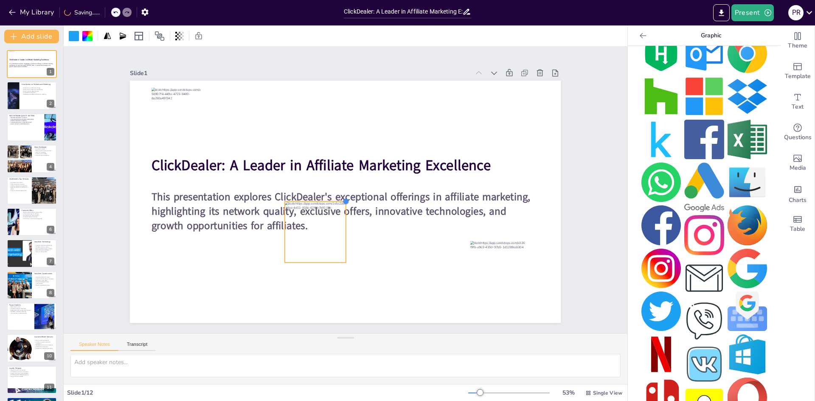
drag, startPoint x: 398, startPoint y: 137, endPoint x: 336, endPoint y: 228, distance: 110.1
click at [336, 228] on div "ClickDealer: A Leader in Affiliate Marketing Excellence This presentation explo…" at bounding box center [345, 202] width 431 height 242
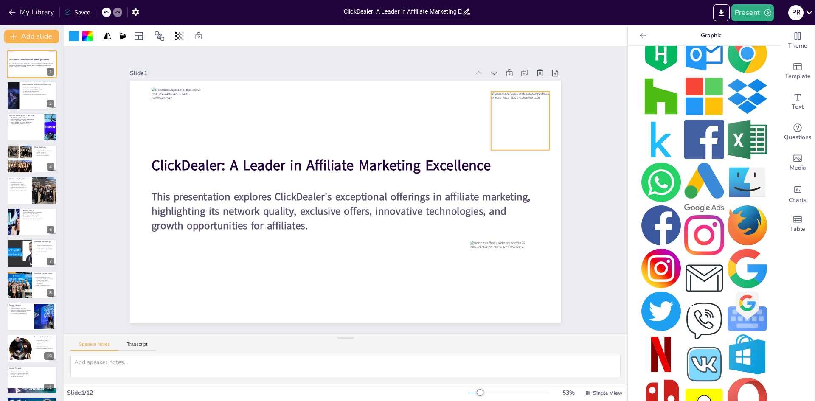
drag, startPoint x: 311, startPoint y: 236, endPoint x: 517, endPoint y: 124, distance: 235.3
click at [517, 141] on div at bounding box center [532, 177] width 73 height 73
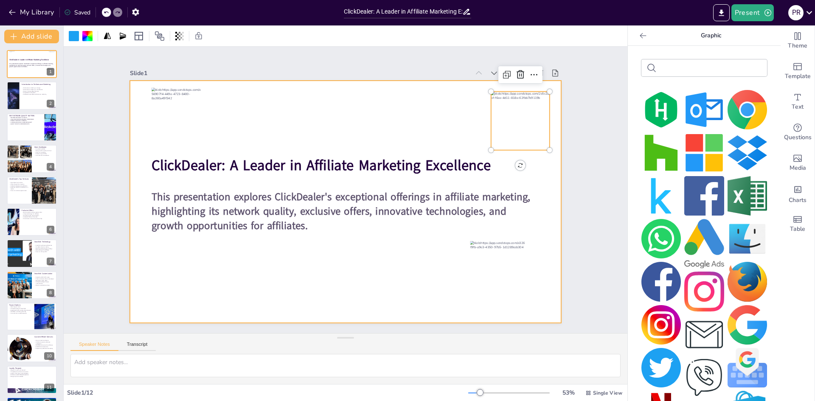
click at [361, 119] on div at bounding box center [344, 202] width 454 height 286
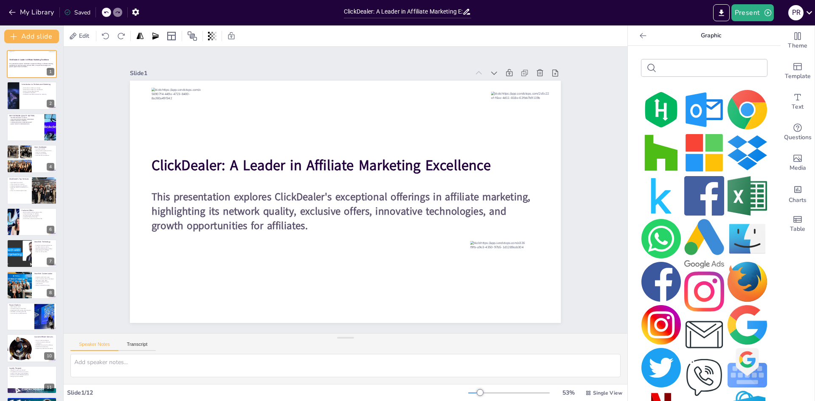
click at [695, 141] on img at bounding box center [703, 152] width 39 height 39
drag, startPoint x: 398, startPoint y: 137, endPoint x: 321, endPoint y: 201, distance: 100.0
click at [321, 201] on div "ClickDealer: A Leader in Affiliate Marketing Excellence This presentation explo…" at bounding box center [344, 202] width 454 height 286
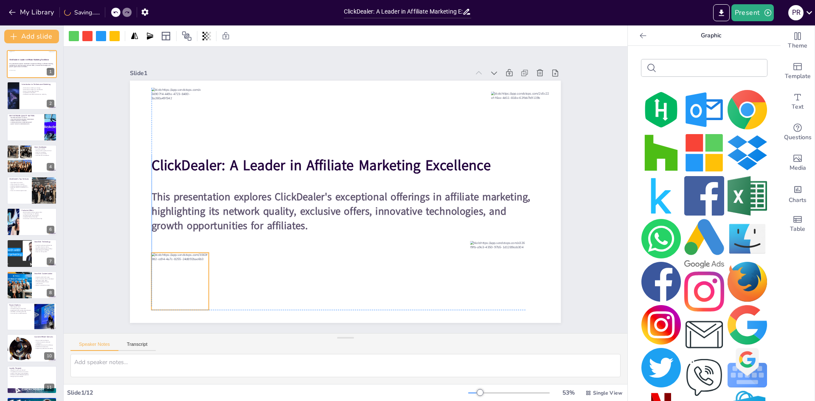
drag, startPoint x: 309, startPoint y: 242, endPoint x: 176, endPoint y: 286, distance: 140.4
click at [176, 286] on div at bounding box center [179, 280] width 57 height 57
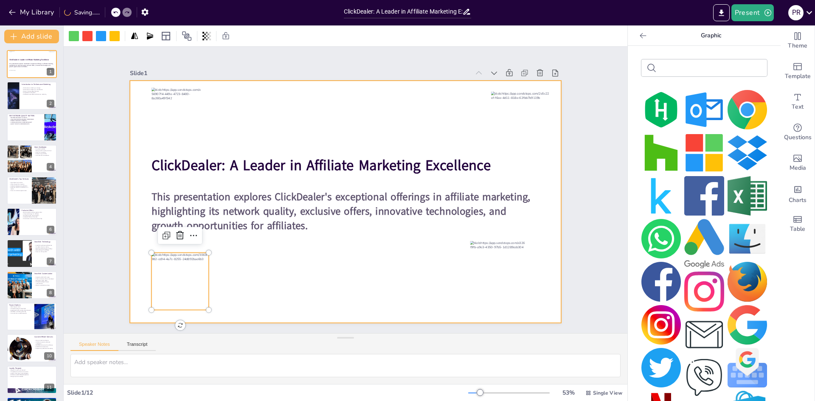
click at [294, 279] on div at bounding box center [344, 202] width 454 height 286
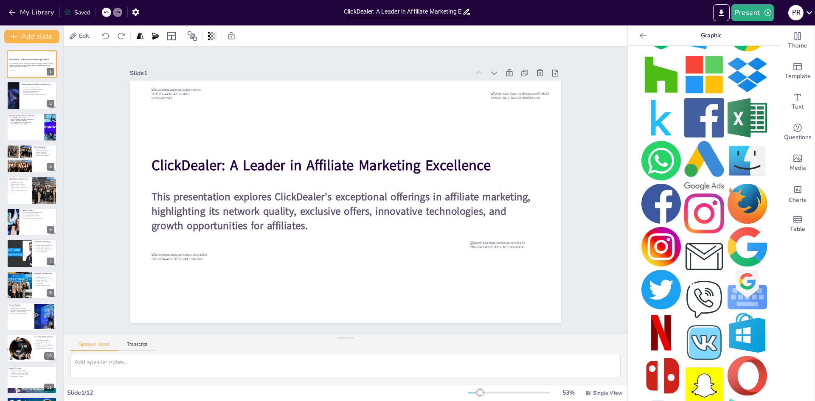
scroll to position [64, 0]
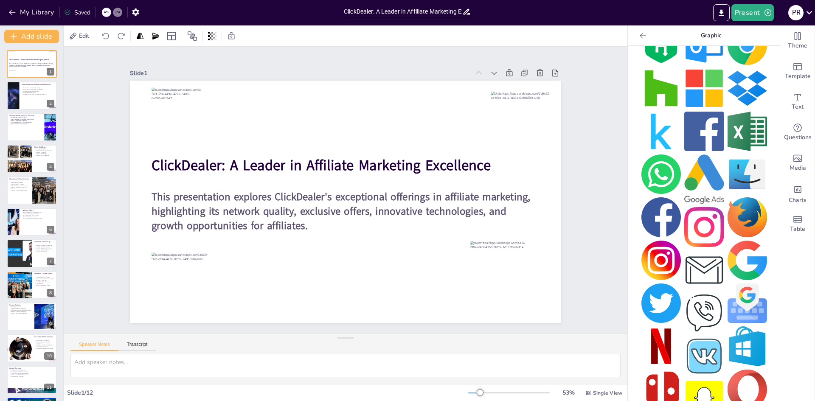
click at [647, 250] on img at bounding box center [660, 260] width 39 height 39
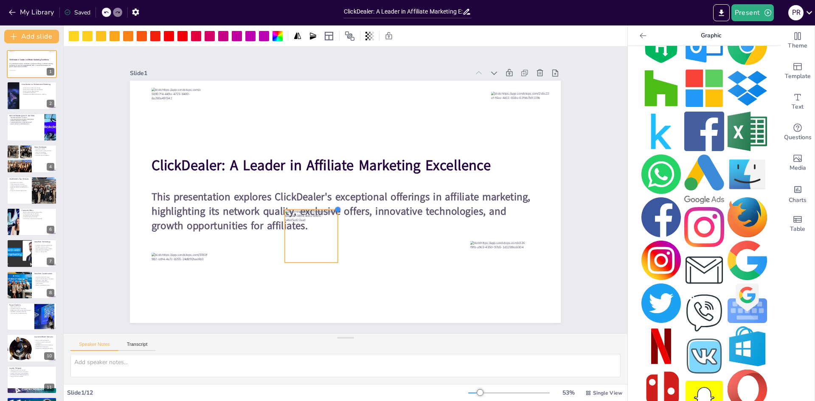
drag, startPoint x: 401, startPoint y: 138, endPoint x: 333, endPoint y: 222, distance: 108.3
click at [333, 222] on div "ClickDealer: A Leader in Affiliate Marketing Excellence This presentation explo…" at bounding box center [344, 202] width 454 height 286
drag, startPoint x: 311, startPoint y: 234, endPoint x: 304, endPoint y: 112, distance: 122.4
click at [304, 112] on div at bounding box center [304, 114] width 53 height 53
click at [689, 265] on img at bounding box center [703, 269] width 39 height 39
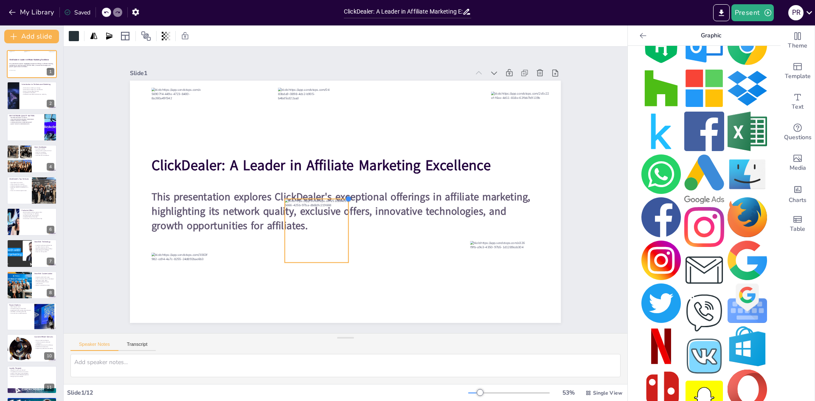
drag, startPoint x: 398, startPoint y: 140, endPoint x: 340, endPoint y: 217, distance: 96.6
click at [340, 218] on div "ClickDealer: A Leader in Affiliate Marketing Excellence This presentation explo…" at bounding box center [344, 202] width 454 height 286
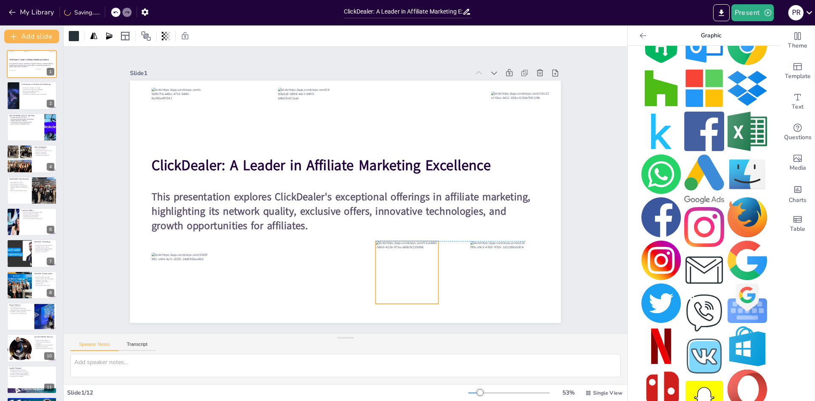
drag, startPoint x: 322, startPoint y: 234, endPoint x: 413, endPoint y: 273, distance: 98.8
click at [413, 273] on div at bounding box center [407, 272] width 62 height 62
drag, startPoint x: 407, startPoint y: 275, endPoint x: 397, endPoint y: 279, distance: 10.3
click at [390, 279] on div at bounding box center [347, 293] width 86 height 86
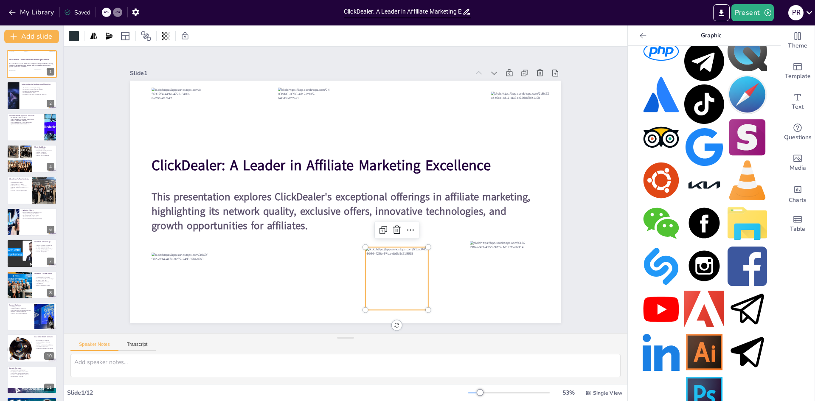
scroll to position [489, 0]
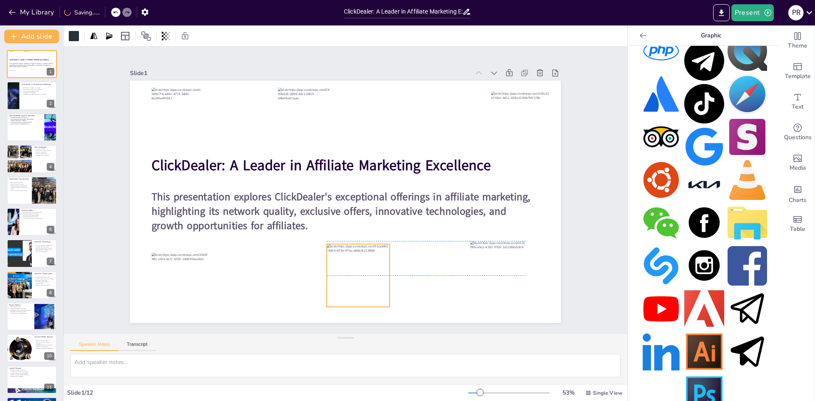
drag, startPoint x: 387, startPoint y: 277, endPoint x: 348, endPoint y: 271, distance: 39.1
click at [348, 271] on div at bounding box center [322, 273] width 83 height 83
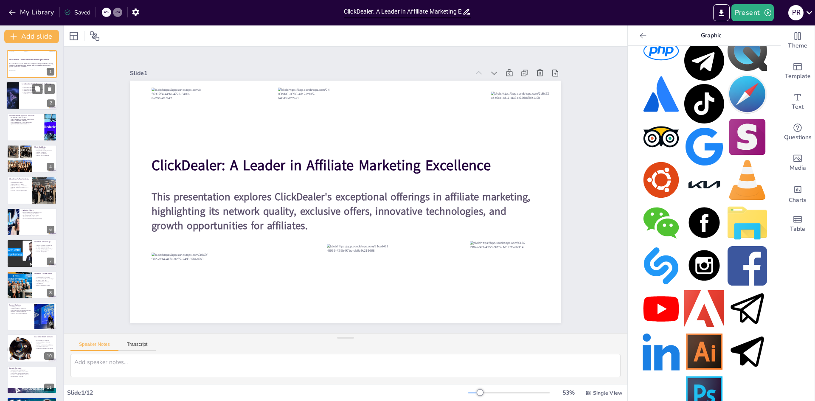
click at [20, 97] on div at bounding box center [31, 95] width 51 height 29
type textarea "Performance marketing is not just about spending money; it's about making infor…"
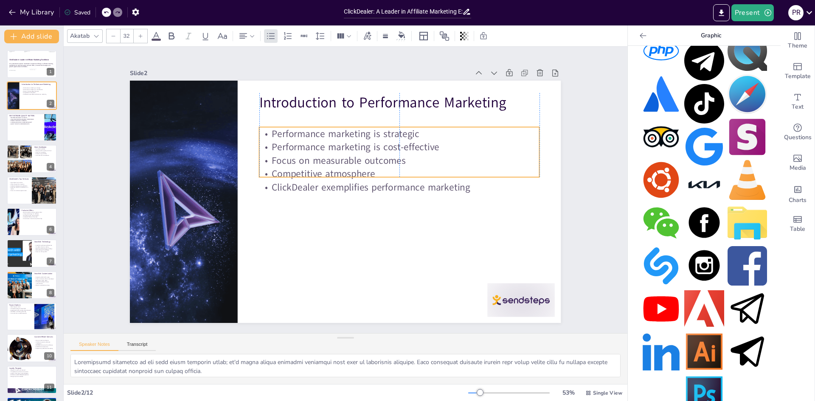
click at [303, 158] on p "Focus on measurable outcomes" at bounding box center [402, 166] width 280 height 42
click at [441, 177] on div at bounding box center [399, 180] width 280 height 7
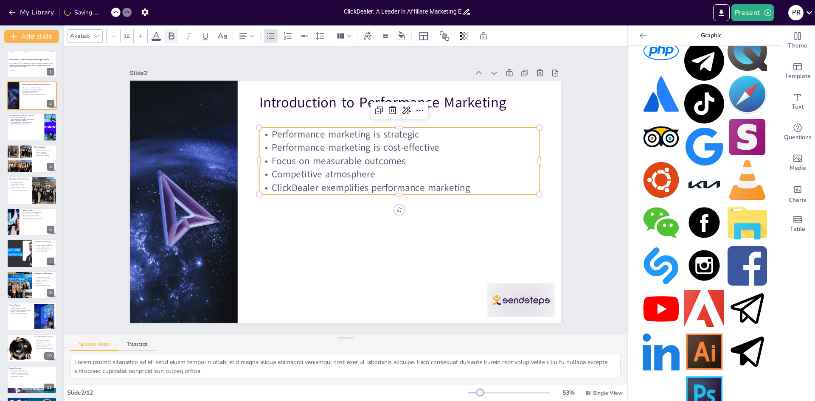
click at [169, 36] on icon at bounding box center [172, 35] width 6 height 7
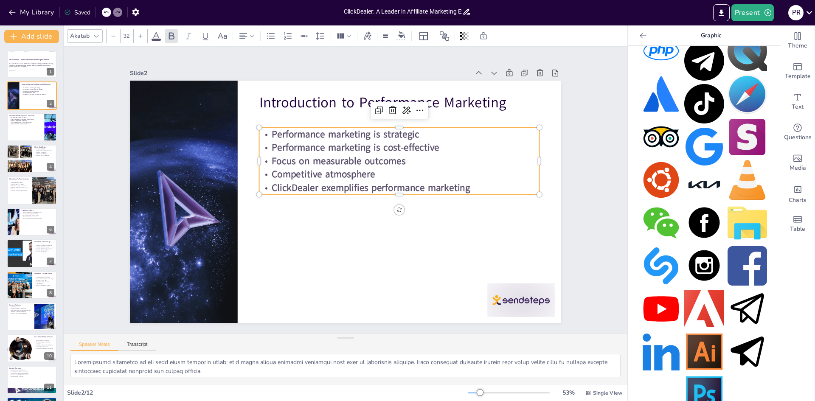
click at [132, 34] on div "32" at bounding box center [127, 36] width 14 height 14
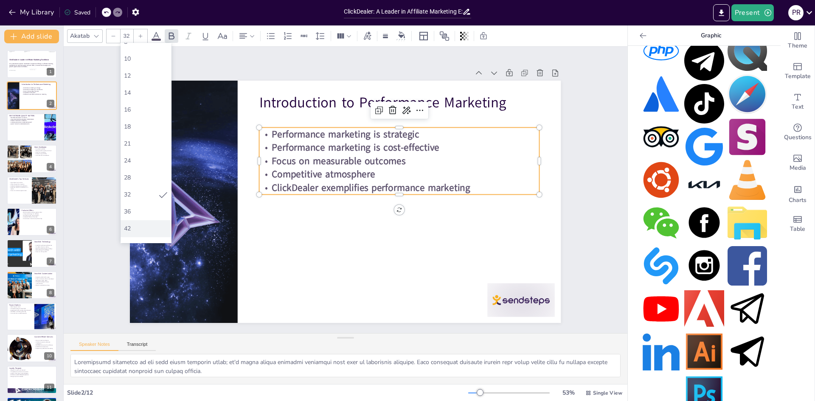
scroll to position [56, 0]
click at [127, 198] on div "42" at bounding box center [146, 198] width 44 height 8
type input "42"
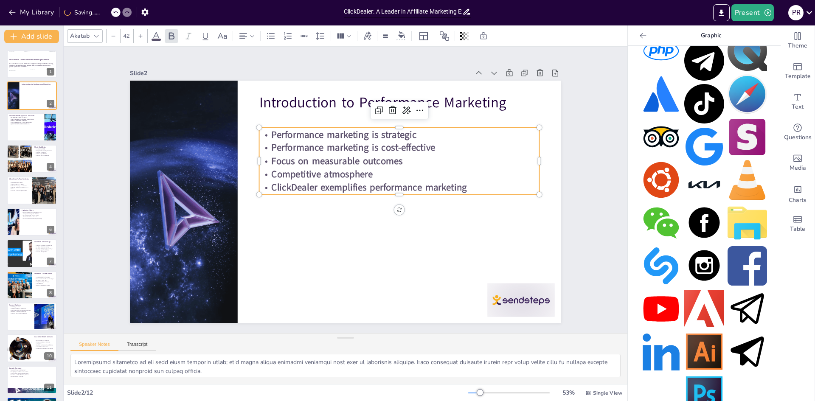
click at [325, 145] on strong "Performance marketing is cost-effective" at bounding box center [354, 147] width 164 height 13
click at [325, 145] on strong "Performance marketing is cost-effective" at bounding box center [358, 149] width 164 height 30
click at [325, 145] on strong "Performance marketing is cost-effective" at bounding box center [354, 147] width 164 height 13
click at [457, 182] on strong "ClickDealer exemplifies performance marketing" at bounding box center [370, 187] width 196 height 13
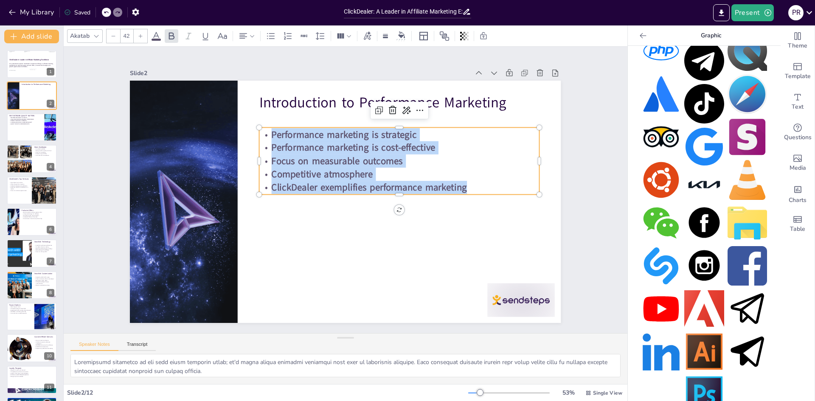
drag, startPoint x: 463, startPoint y: 182, endPoint x: 262, endPoint y: 129, distance: 208.0
click at [262, 129] on div "Performance marketing is strategic Performance marketing is cost-effective Focu…" at bounding box center [401, 166] width 285 height 95
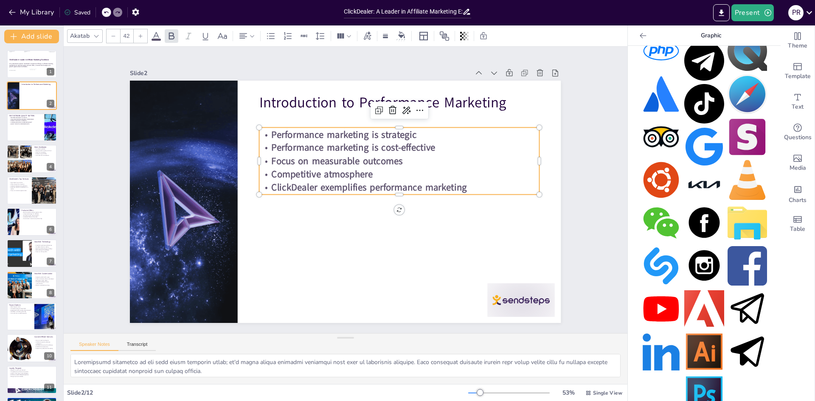
click at [131, 38] on input "42" at bounding box center [127, 36] width 12 height 14
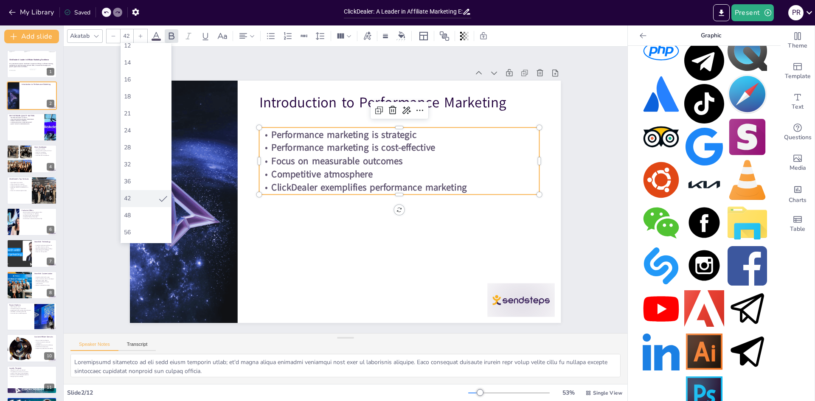
click at [136, 196] on div "42" at bounding box center [141, 198] width 34 height 8
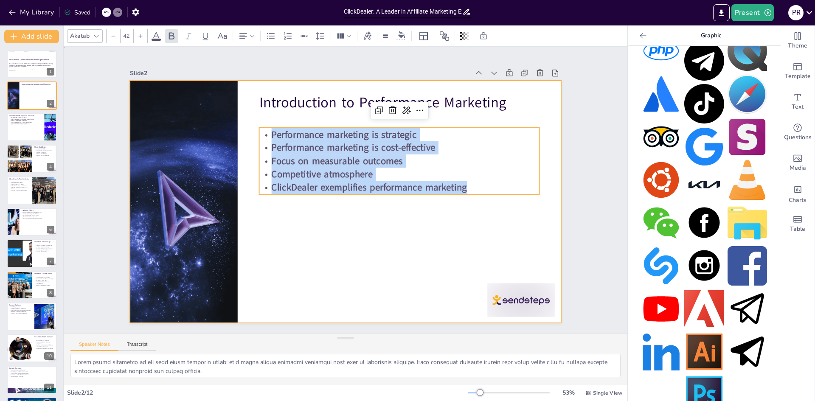
click at [473, 237] on div at bounding box center [344, 202] width 454 height 286
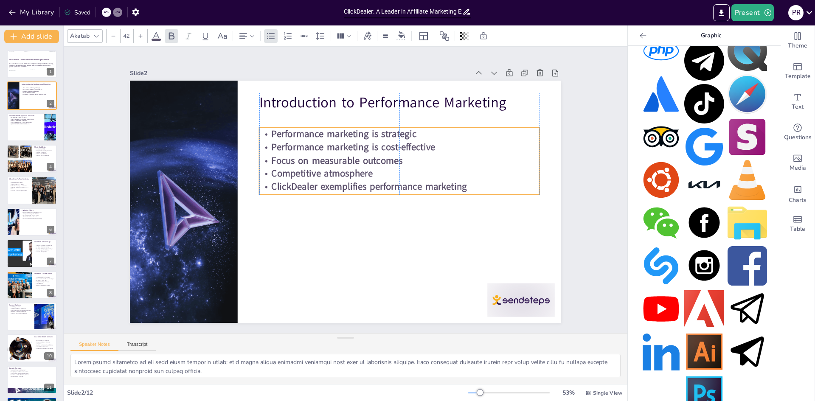
click at [437, 157] on p "Focus on measurable outcomes" at bounding box center [402, 166] width 280 height 42
click at [459, 168] on p "Competitive atmosphere" at bounding box center [399, 173] width 280 height 13
click at [459, 162] on p "Focus on measurable outcomes" at bounding box center [399, 161] width 280 height 13
click at [425, 148] on strong "Performance marketing is cost-effective" at bounding box center [361, 150] width 163 height 47
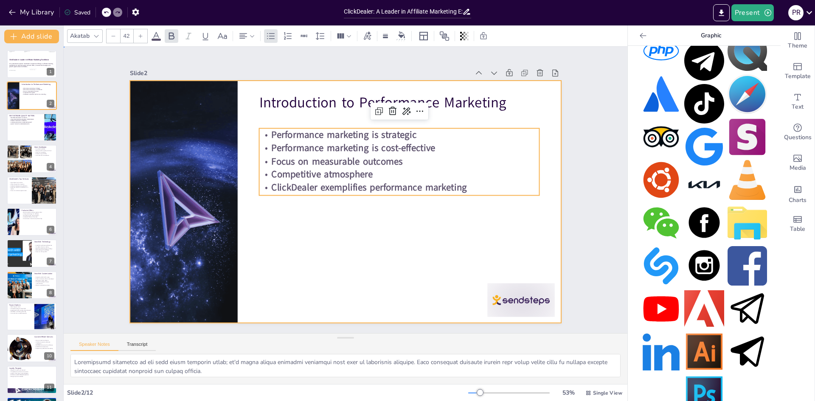
click at [456, 231] on div at bounding box center [345, 202] width 431 height 242
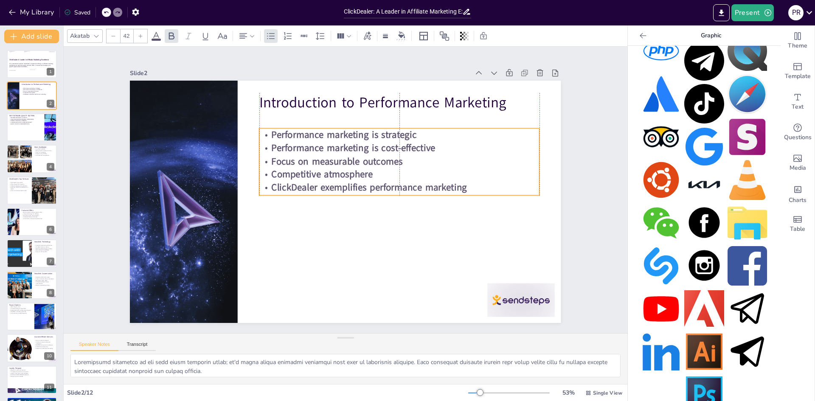
click at [469, 155] on p "Focus on measurable outcomes" at bounding box center [399, 161] width 280 height 13
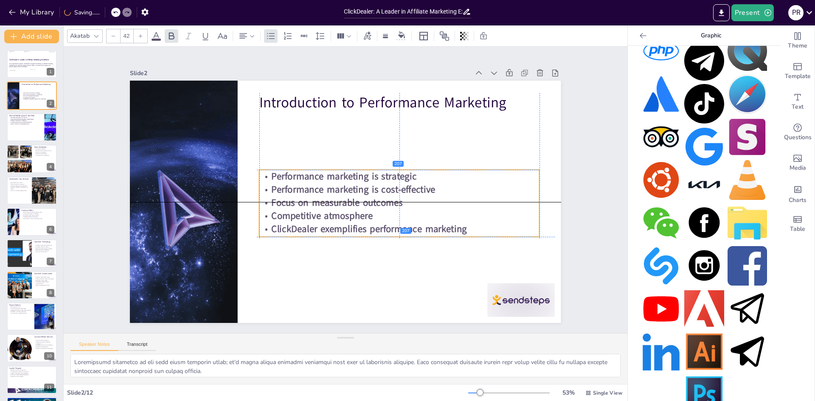
drag, startPoint x: 466, startPoint y: 153, endPoint x: 462, endPoint y: 195, distance: 42.6
click at [462, 196] on p "Focus on measurable outcomes" at bounding box center [399, 202] width 280 height 13
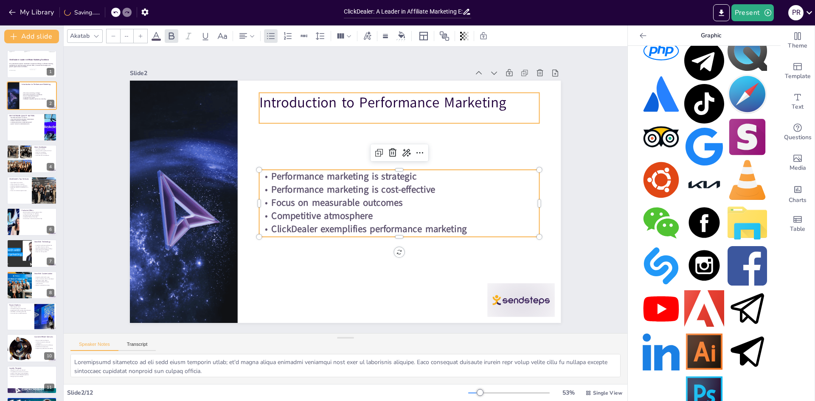
type input "48"
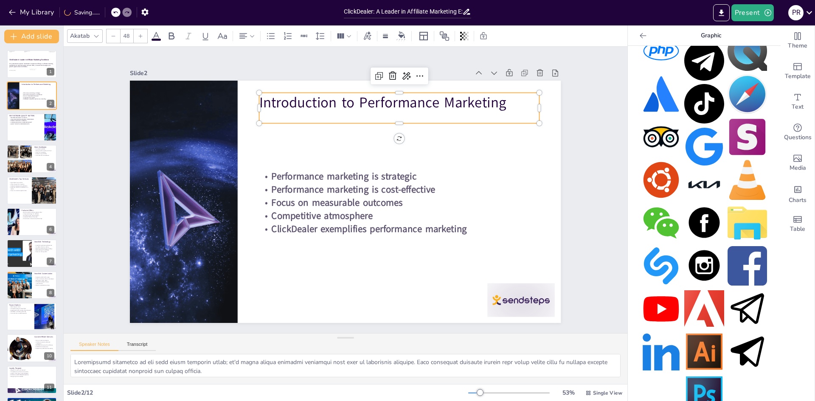
click at [440, 101] on p "Introduction to Performance Marketing" at bounding box center [399, 103] width 280 height 20
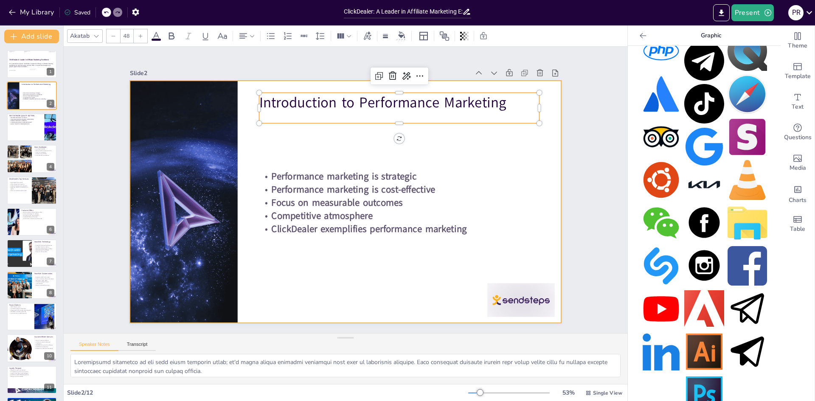
click at [353, 285] on div at bounding box center [344, 202] width 454 height 286
click at [417, 102] on p "Introduction to Performance Marketing" at bounding box center [399, 103] width 280 height 20
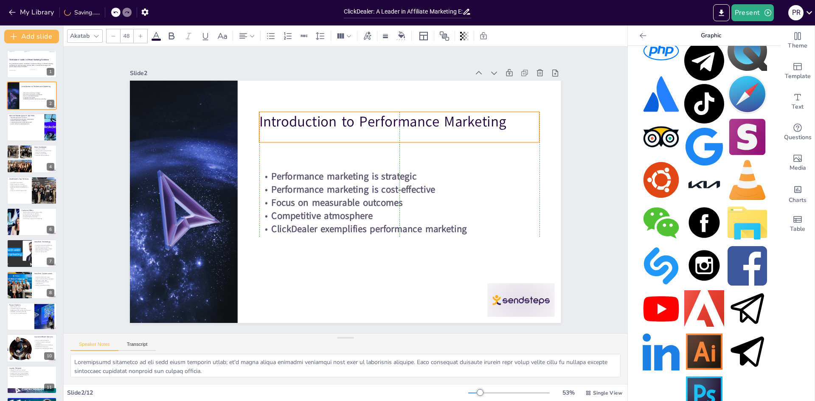
drag, startPoint x: 478, startPoint y: 106, endPoint x: 478, endPoint y: 125, distance: 19.1
click at [478, 125] on p "Introduction to Performance Marketing" at bounding box center [406, 127] width 280 height 49
click at [520, 297] on div at bounding box center [509, 317] width 70 height 40
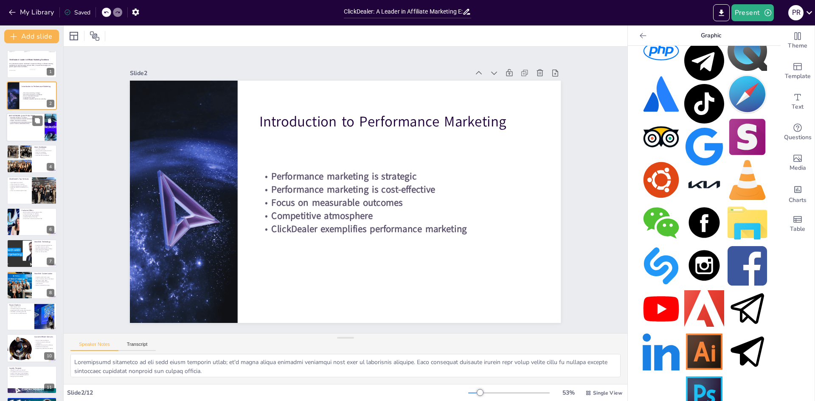
click at [18, 122] on strong "ClickDealer excels in network quality" at bounding box center [21, 122] width 22 height 2
type textarea "Network reliability is a fundamental aspect of affiliate marketing success. A d…"
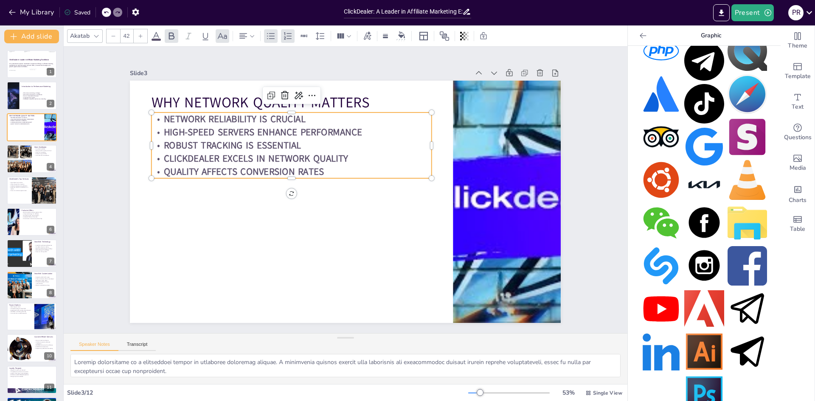
click at [177, 125] on strong "High-speed servers enhance performance" at bounding box center [269, 124] width 199 height 34
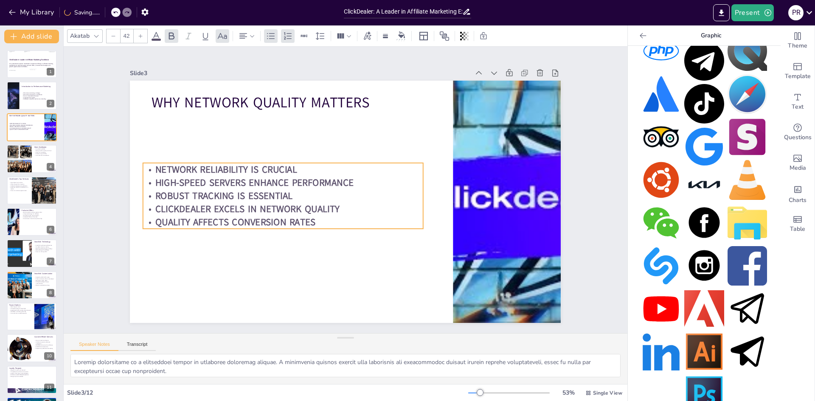
drag, startPoint x: 226, startPoint y: 132, endPoint x: 217, endPoint y: 182, distance: 51.2
click at [217, 182] on strong "High-speed servers enhance performance" at bounding box center [256, 174] width 199 height 34
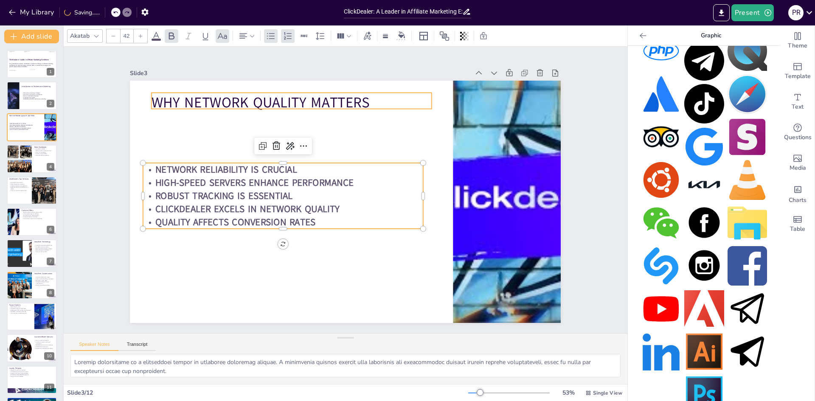
type input "48"
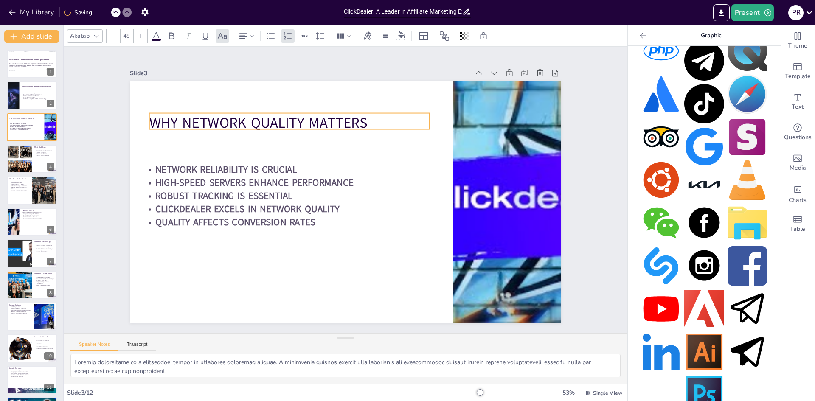
drag, startPoint x: 253, startPoint y: 99, endPoint x: 251, endPoint y: 120, distance: 20.5
click at [251, 120] on p "Why Network Quality Matters" at bounding box center [289, 123] width 280 height 20
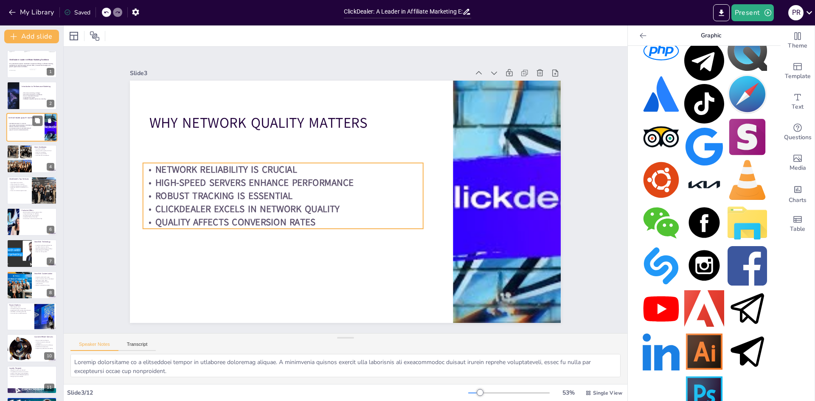
drag, startPoint x: 28, startPoint y: 128, endPoint x: 27, endPoint y: 141, distance: 12.7
click at [28, 128] on strong "ClickDealer excels in network quality" at bounding box center [20, 128] width 22 height 2
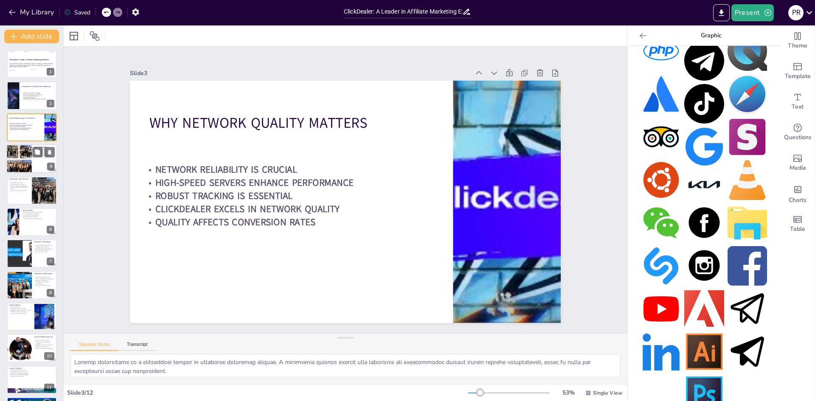
click at [26, 165] on div at bounding box center [18, 159] width 25 height 33
type textarea "ClickDealer's foundation in [DATE] marks the beginning of a journey towards bec…"
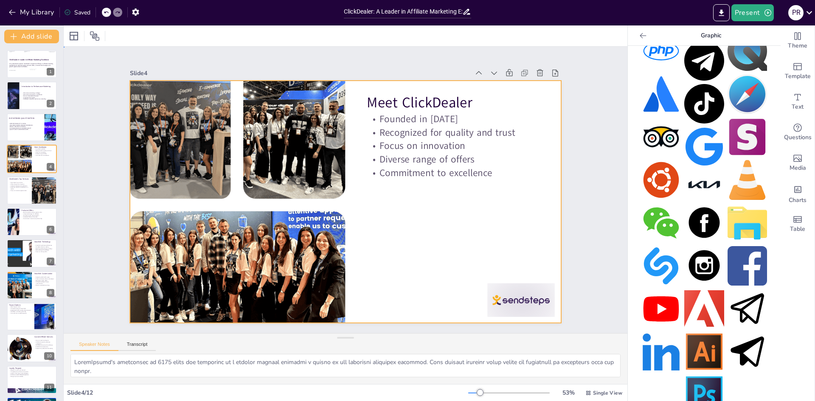
click at [428, 187] on div at bounding box center [344, 202] width 454 height 286
click at [433, 169] on div "Meet ClickDealer Founded in [DATE] Recognized for quality and trust Focus on in…" at bounding box center [345, 202] width 431 height 242
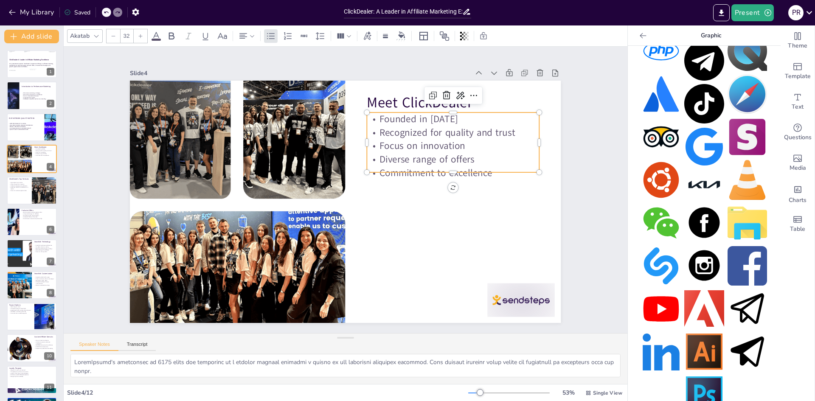
click at [493, 145] on p "Focus on innovation" at bounding box center [459, 169] width 171 height 49
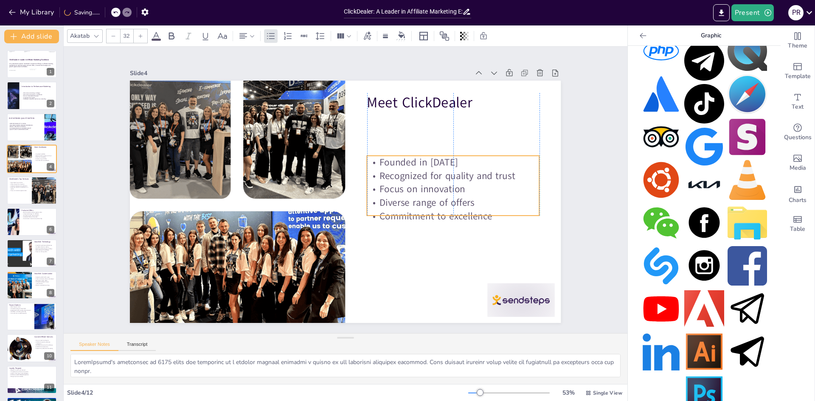
drag, startPoint x: 493, startPoint y: 141, endPoint x: 490, endPoint y: 185, distance: 43.4
click at [490, 185] on p "Focus on innovation" at bounding box center [452, 200] width 173 height 31
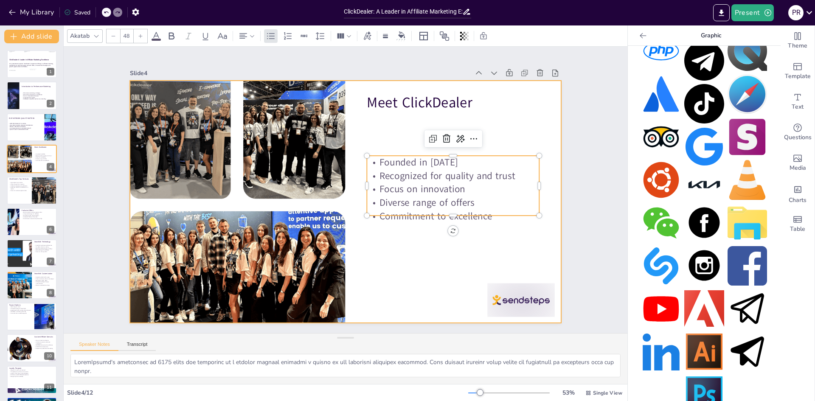
click at [459, 107] on div "Meet ClickDealer Founded in [DATE] Recognized for quality and trust Focus on in…" at bounding box center [344, 202] width 454 height 286
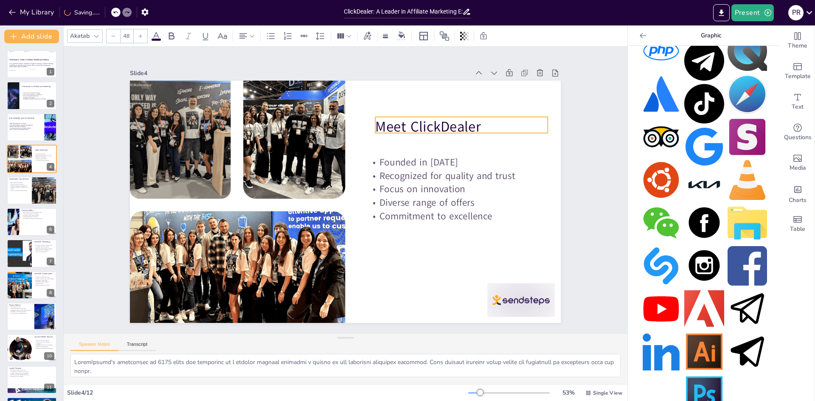
drag, startPoint x: 474, startPoint y: 95, endPoint x: 482, endPoint y: 120, distance: 25.6
click at [482, 120] on p "Meet ClickDealer" at bounding box center [462, 127] width 172 height 20
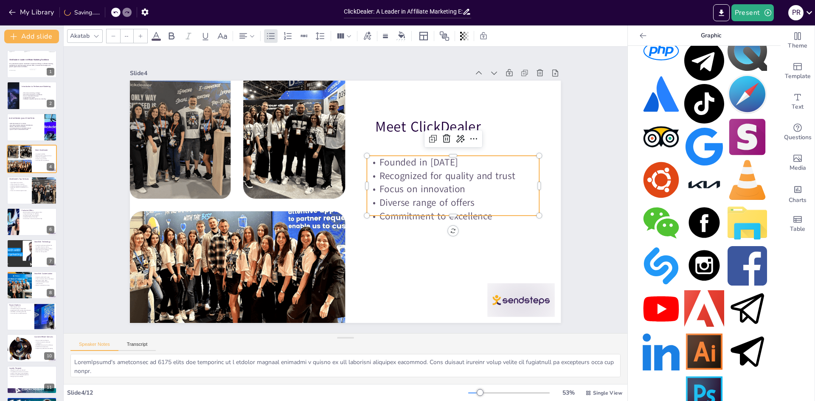
type input "32"
click at [439, 191] on p "Focus on innovation" at bounding box center [452, 200] width 173 height 31
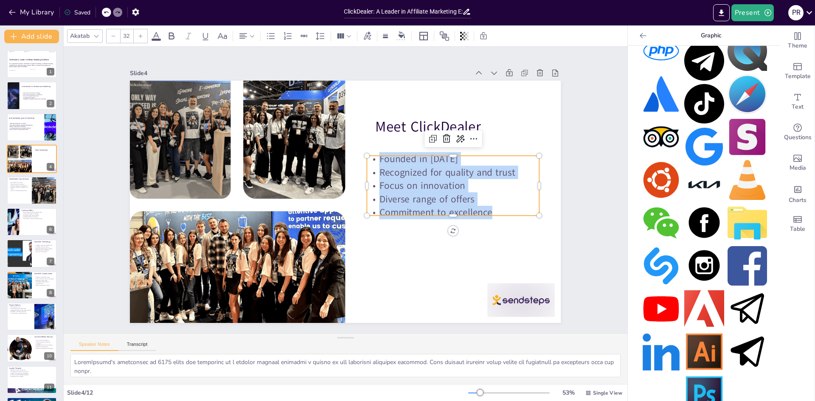
drag, startPoint x: 489, startPoint y: 208, endPoint x: 365, endPoint y: 153, distance: 135.8
click at [365, 154] on div "Founded in [DATE] Recognized for quality and trust Focus on innovation Diverse …" at bounding box center [453, 196] width 178 height 84
click at [173, 36] on icon at bounding box center [172, 35] width 6 height 7
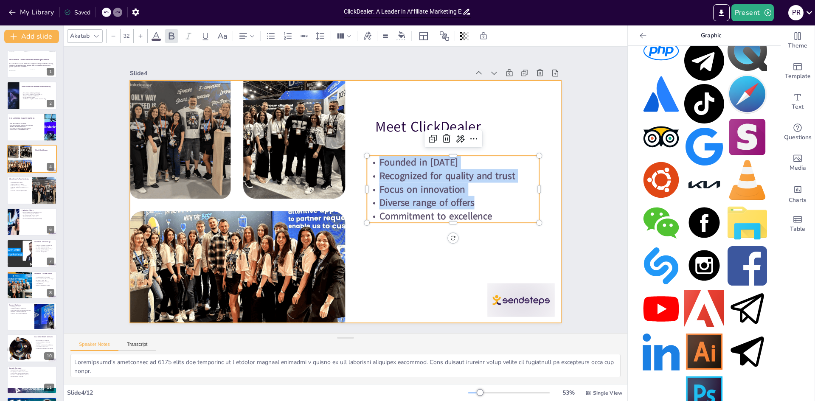
click at [409, 234] on div at bounding box center [345, 202] width 454 height 286
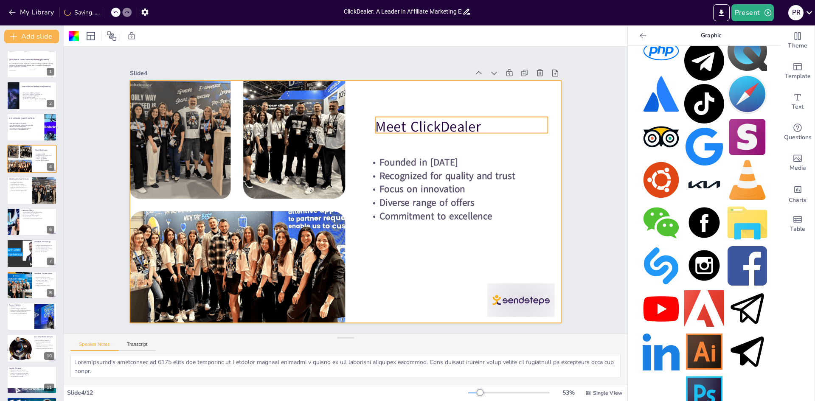
click at [436, 121] on p "Meet ClickDealer" at bounding box center [462, 127] width 172 height 20
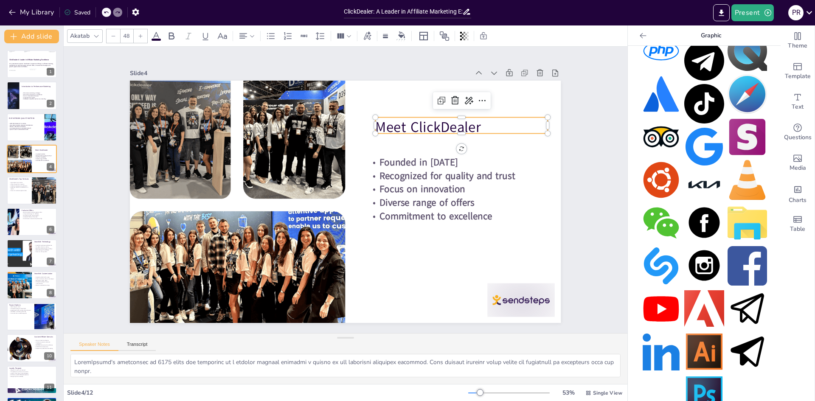
click at [436, 122] on p "Meet ClickDealer" at bounding box center [468, 140] width 174 height 38
click at [436, 123] on p "Meet ClickDealer" at bounding box center [468, 139] width 174 height 38
drag, startPoint x: 485, startPoint y: 125, endPoint x: 366, endPoint y: 115, distance: 118.8
click at [370, 118] on div "Founded in [DATE] Recognized for quality and trust Focus on innovation Diverse …" at bounding box center [345, 202] width 454 height 286
click at [142, 37] on icon at bounding box center [140, 36] width 5 height 5
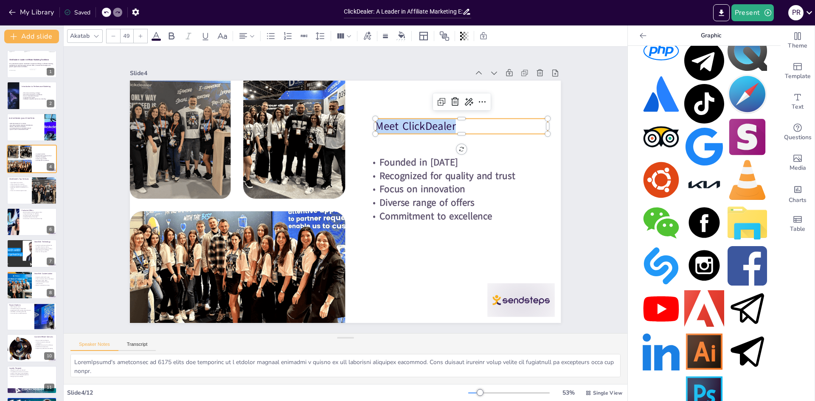
click at [142, 37] on icon at bounding box center [140, 36] width 5 height 5
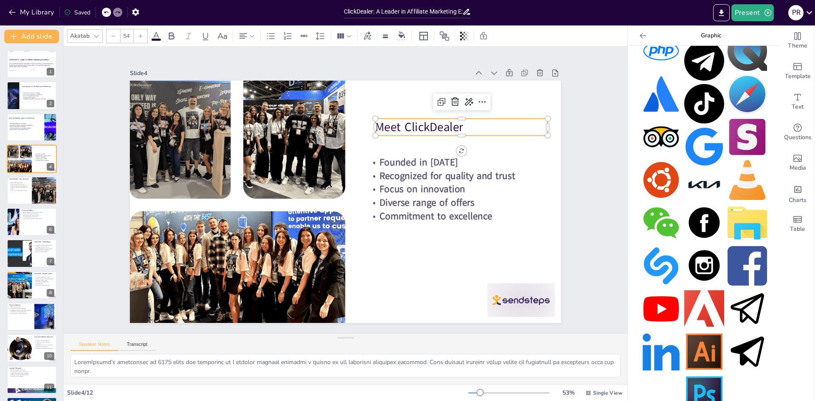
click at [142, 37] on icon at bounding box center [140, 36] width 5 height 5
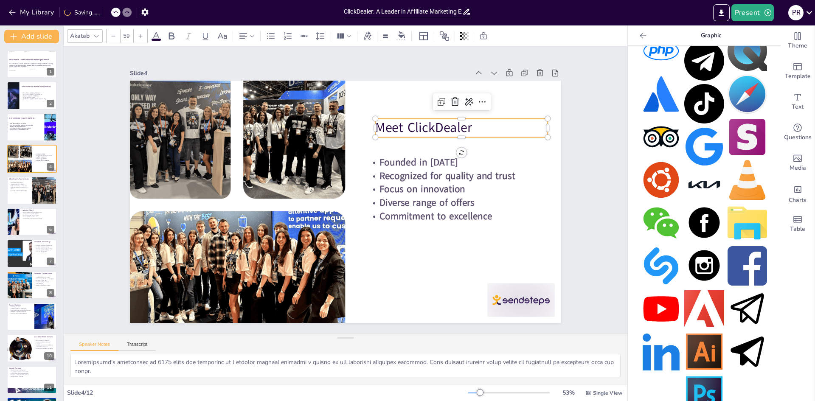
click at [142, 37] on icon at bounding box center [140, 36] width 5 height 5
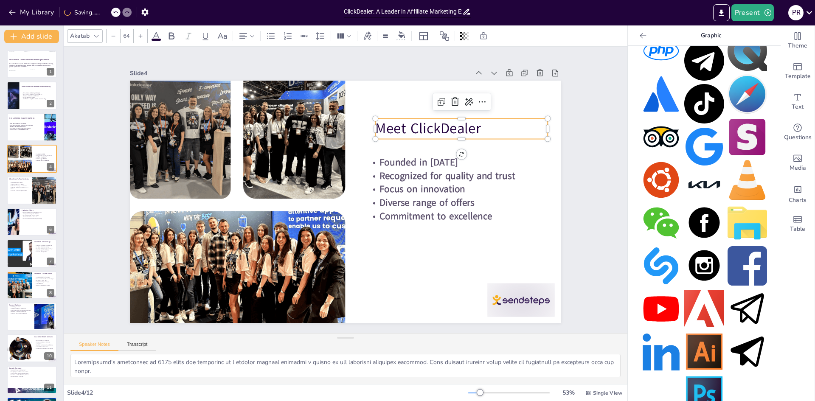
click at [142, 37] on icon at bounding box center [140, 36] width 5 height 5
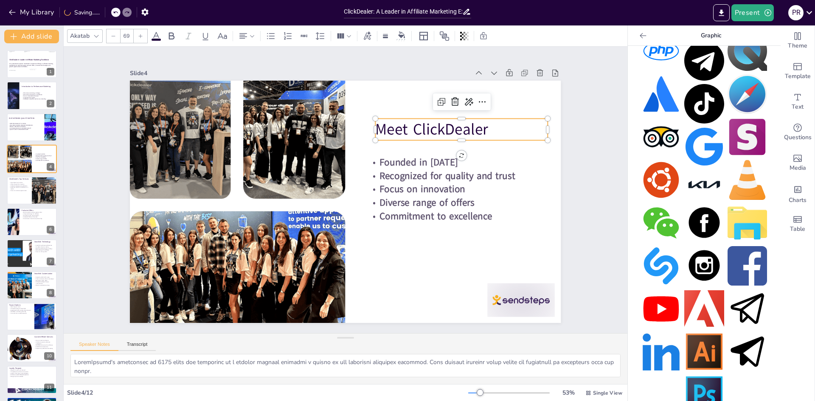
click at [142, 37] on icon at bounding box center [140, 36] width 5 height 5
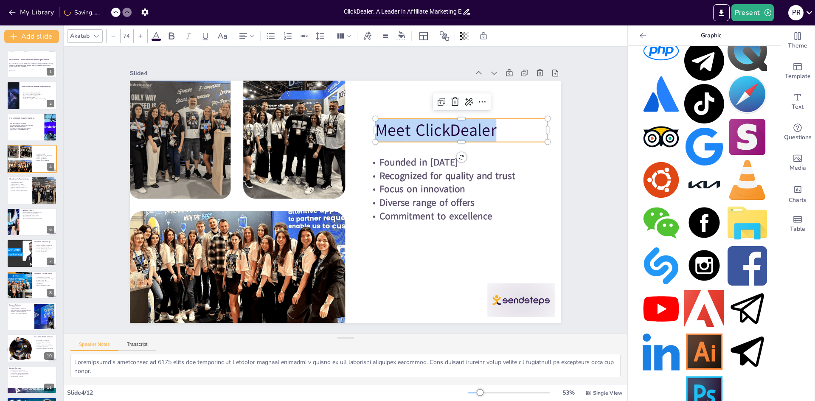
click at [142, 37] on icon at bounding box center [140, 36] width 5 height 5
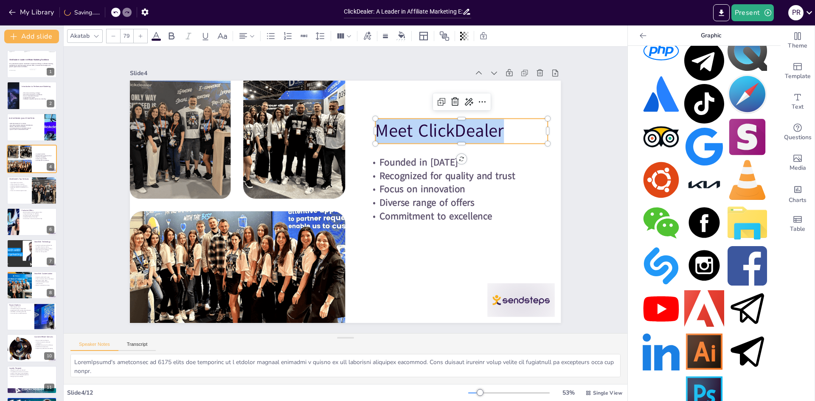
click at [142, 37] on icon at bounding box center [140, 36] width 5 height 5
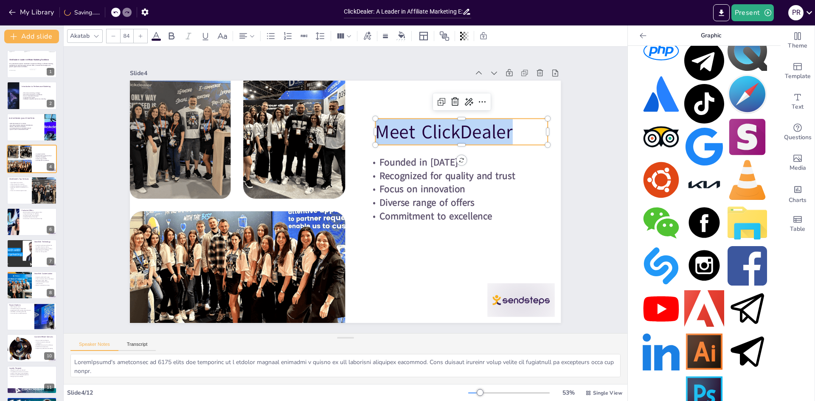
click at [143, 37] on div at bounding box center [141, 36] width 14 height 14
click at [144, 37] on div at bounding box center [141, 36] width 14 height 14
type input "86"
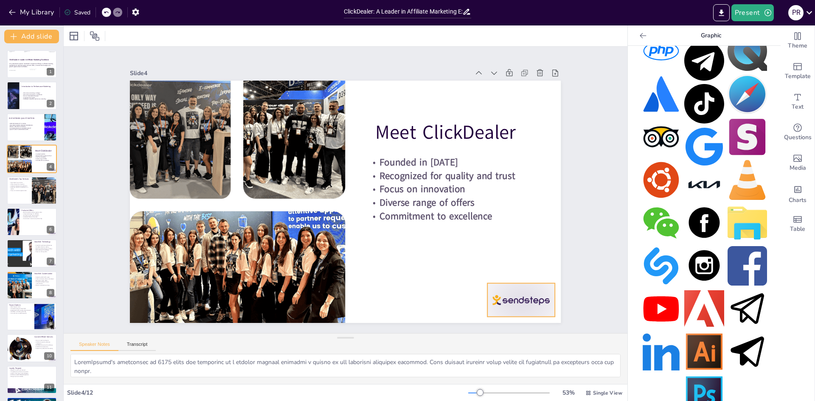
click at [538, 297] on div at bounding box center [508, 317] width 70 height 40
click at [13, 185] on p "Tailored campaigns for audiences" at bounding box center [19, 186] width 20 height 2
type textarea "ClickDealer's dominance in key verticals highlights their expertise and underst…"
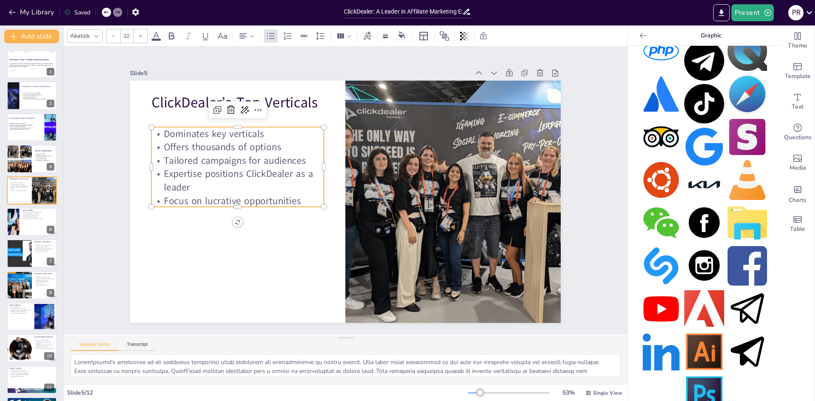
click at [220, 192] on p "Focus on lucrative opportunities" at bounding box center [237, 189] width 173 height 31
click at [272, 120] on div "ClickDealer’s Top Verticals" at bounding box center [247, 97] width 174 height 49
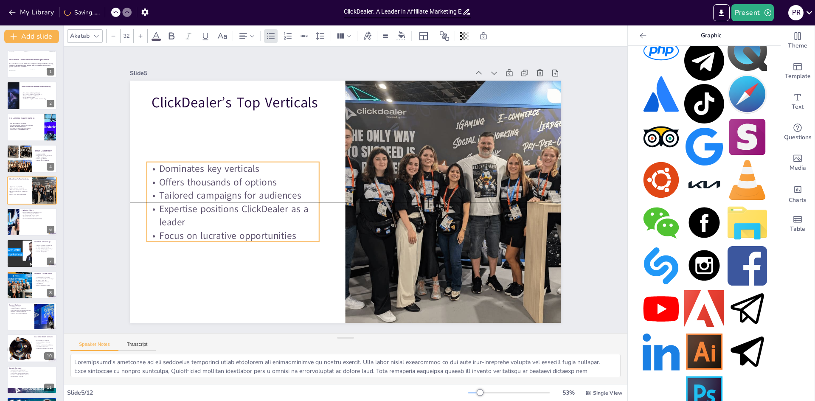
drag, startPoint x: 272, startPoint y: 148, endPoint x: 267, endPoint y: 181, distance: 33.4
click at [267, 181] on p "Offers thousands of options" at bounding box center [234, 170] width 173 height 31
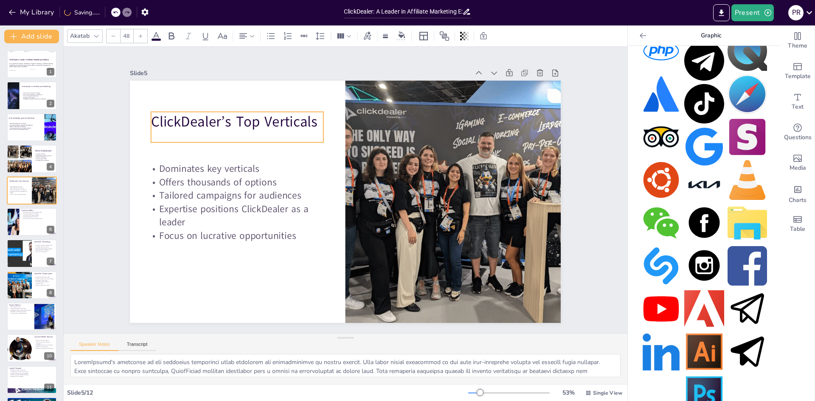
drag, startPoint x: 269, startPoint y: 90, endPoint x: 269, endPoint y: 109, distance: 19.1
click at [269, 112] on p "ClickDealer’s Top Verticals" at bounding box center [237, 122] width 172 height 20
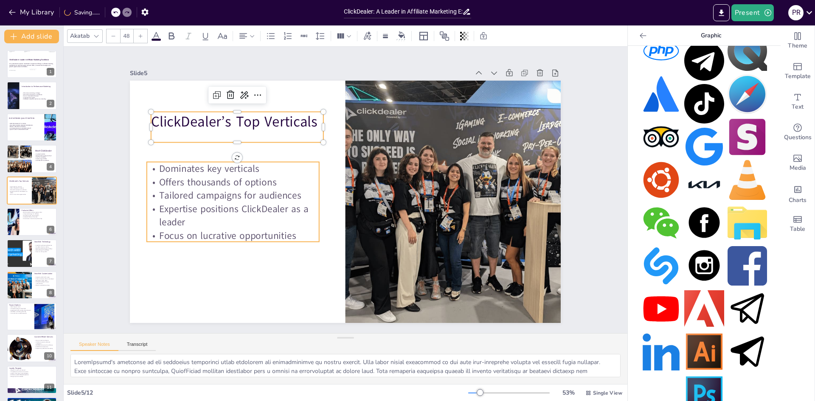
type input "32"
click at [232, 185] on p "Offers thousands of options" at bounding box center [234, 169] width 173 height 31
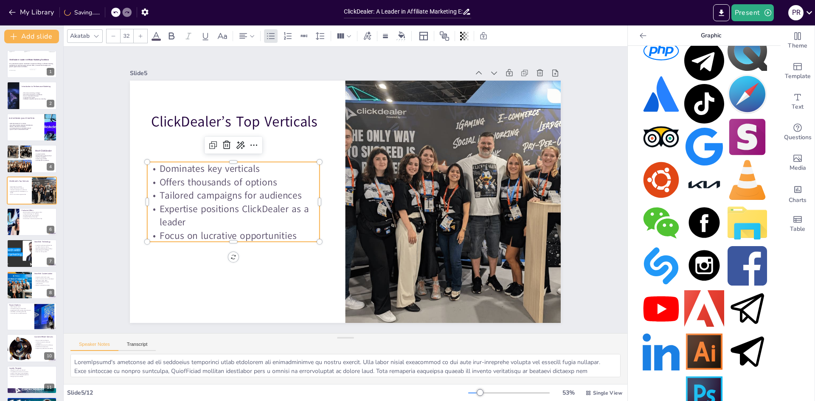
click at [266, 166] on p "Offers thousands of options" at bounding box center [307, 84] width 82 height 163
click at [234, 186] on p "Tailored campaigns for audiences" at bounding box center [237, 183] width 173 height 31
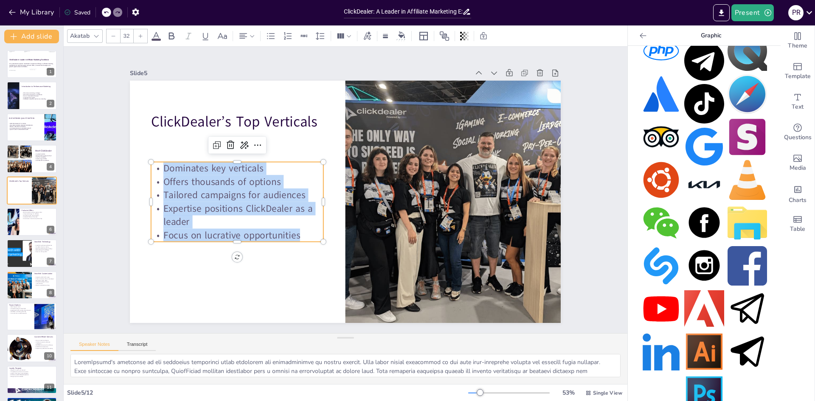
drag, startPoint x: 303, startPoint y: 234, endPoint x: 156, endPoint y: 162, distance: 163.4
click at [156, 162] on div "Dominates key verticals Offers thousands of options Tailored campaigns for audi…" at bounding box center [237, 190] width 180 height 98
click at [172, 34] on icon at bounding box center [171, 36] width 10 height 10
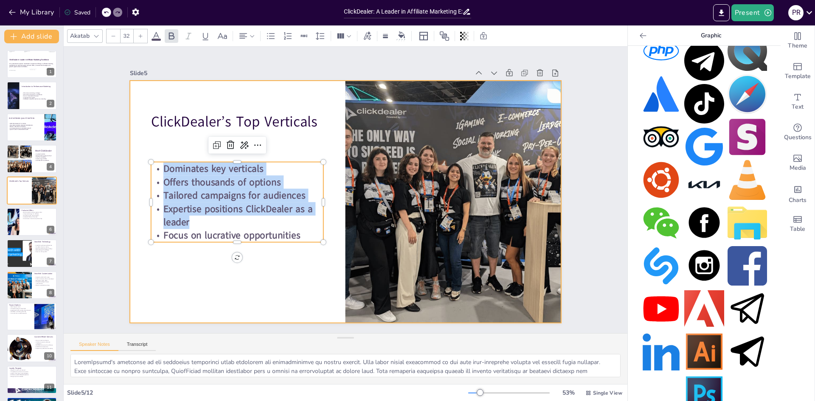
click at [226, 106] on div at bounding box center [337, 198] width 482 height 468
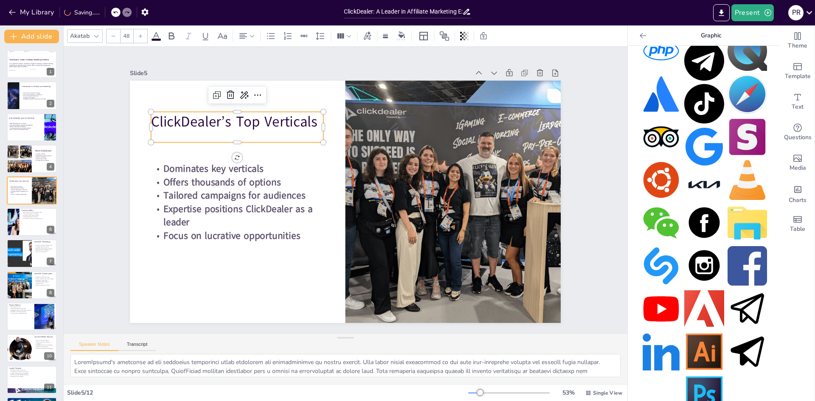
click at [210, 115] on p "ClickDealer’s Top Verticals" at bounding box center [245, 111] width 174 height 38
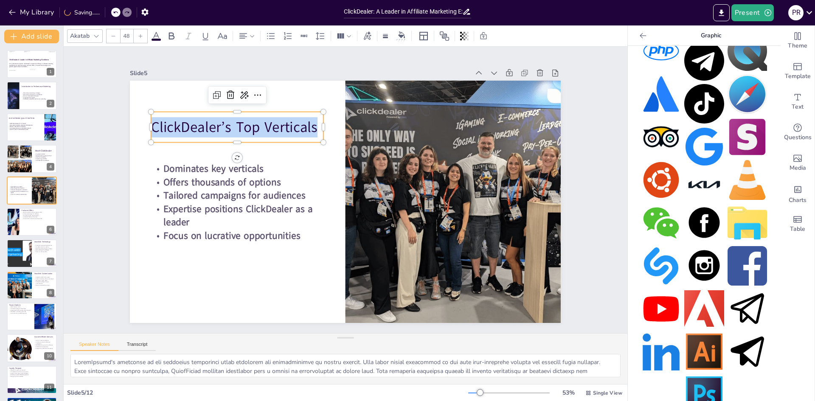
click at [210, 117] on p "ClickDealer’s Top Verticals" at bounding box center [237, 127] width 172 height 20
click at [145, 35] on div at bounding box center [141, 36] width 14 height 14
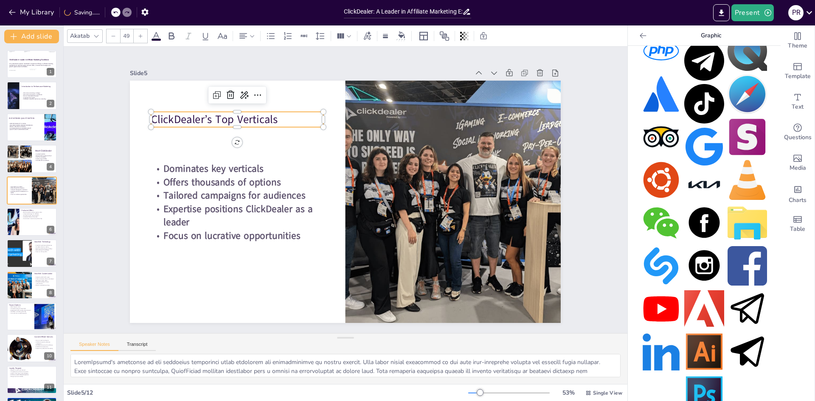
click at [144, 36] on div at bounding box center [141, 36] width 14 height 14
click at [142, 39] on div at bounding box center [141, 36] width 14 height 14
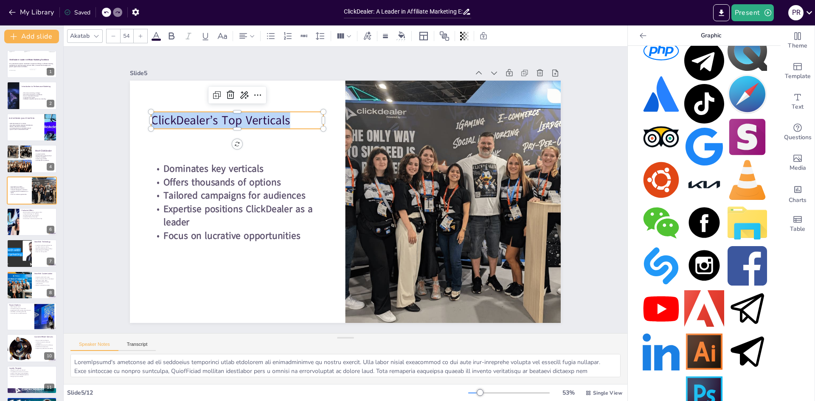
click at [142, 39] on div at bounding box center [141, 36] width 14 height 14
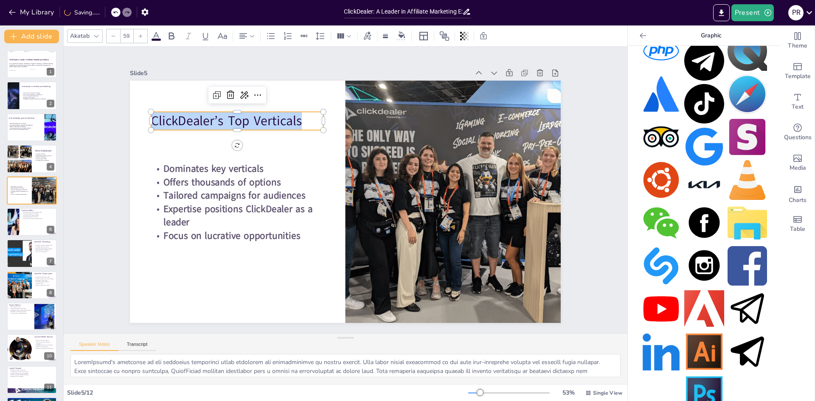
click at [142, 39] on div at bounding box center [141, 36] width 14 height 14
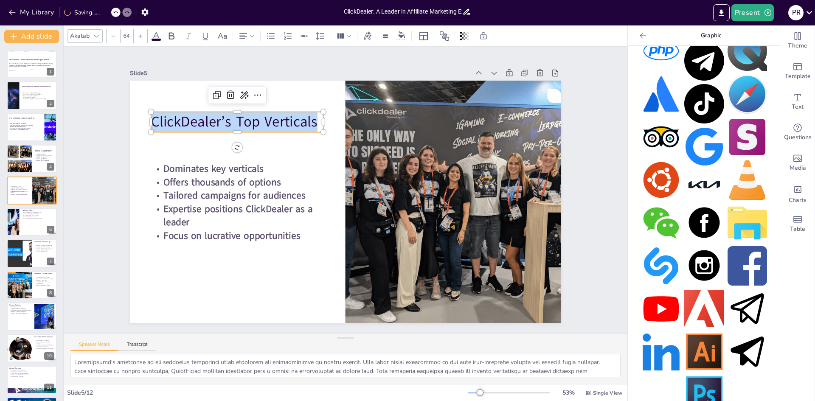
click at [142, 39] on div at bounding box center [141, 36] width 14 height 14
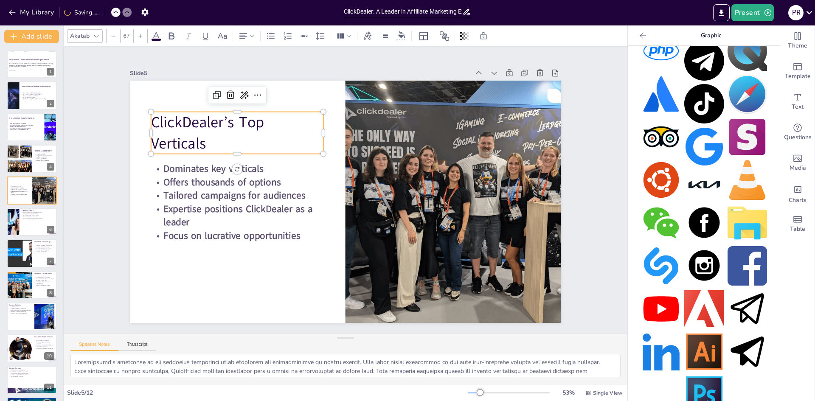
click at [142, 39] on div at bounding box center [141, 36] width 14 height 14
click at [113, 37] on icon at bounding box center [113, 36] width 5 height 5
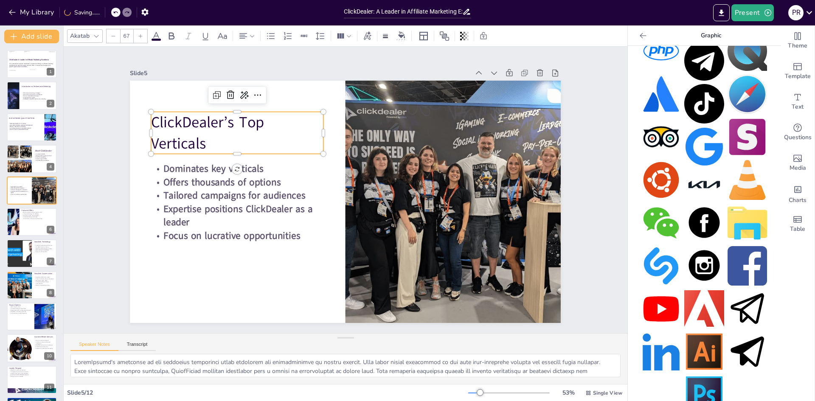
type input "66"
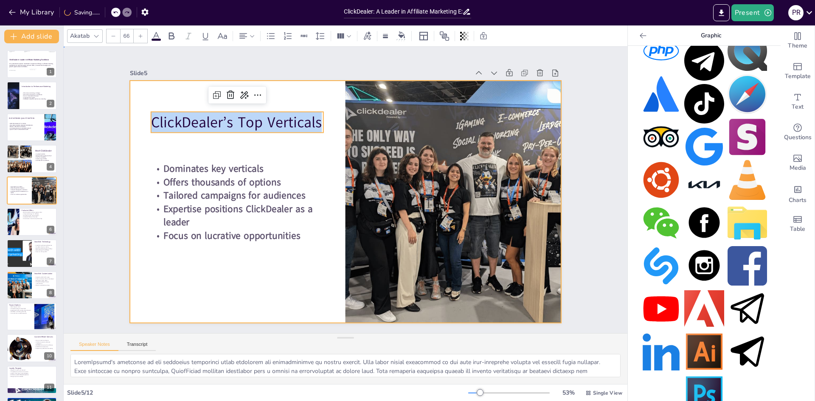
click at [205, 292] on div at bounding box center [343, 201] width 472 height 327
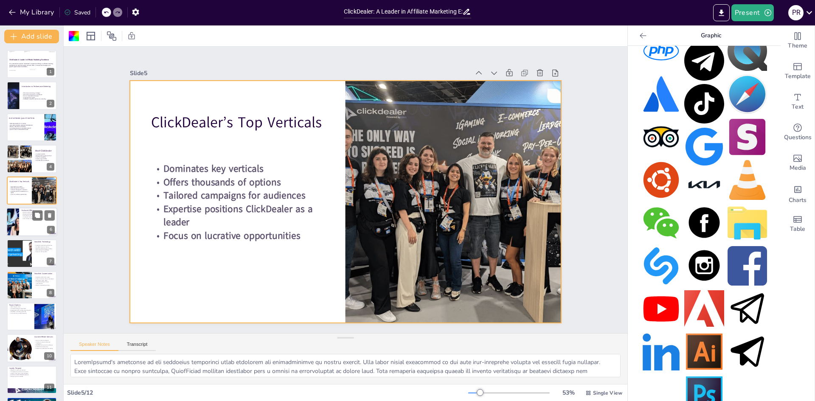
click at [28, 220] on div at bounding box center [31, 222] width 51 height 29
type textarea "Exclusive deals provide affiliates with unique opportunities that are not acces…"
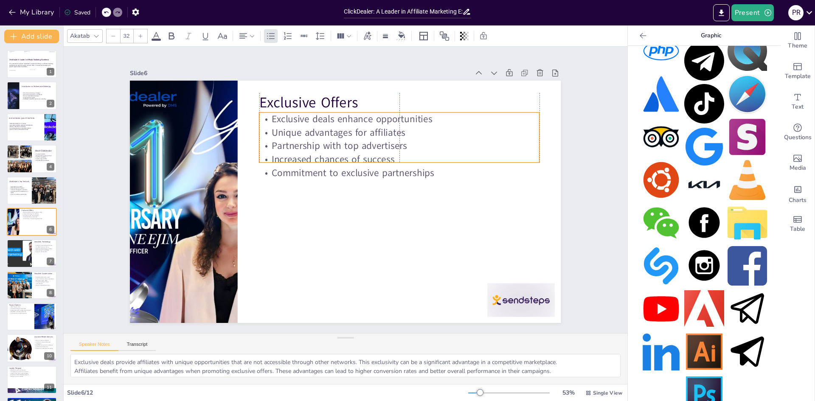
click at [359, 138] on p "Partnership with top advertisers" at bounding box center [404, 152] width 280 height 42
click at [359, 138] on p "Partnership with top advertisers" at bounding box center [404, 152] width 280 height 43
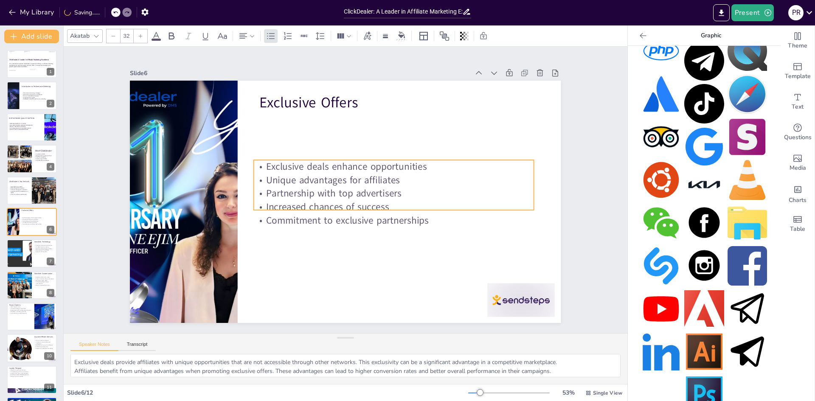
drag, startPoint x: 421, startPoint y: 139, endPoint x: 415, endPoint y: 186, distance: 47.9
click at [415, 186] on p "Partnership with top advertisers" at bounding box center [393, 198] width 280 height 43
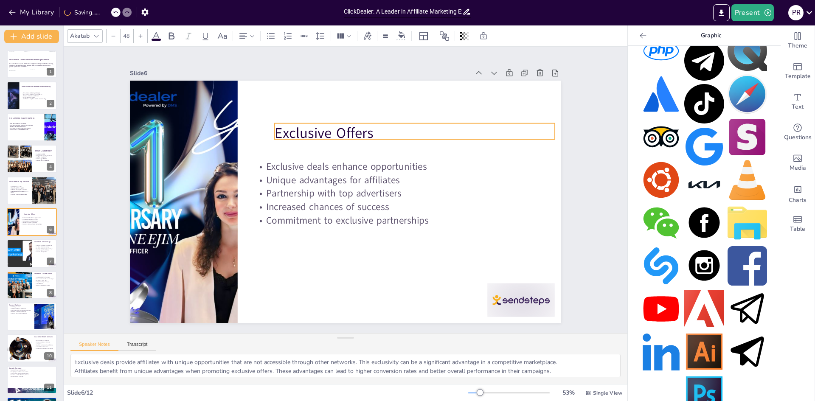
drag, startPoint x: 336, startPoint y: 99, endPoint x: 353, endPoint y: 129, distance: 35.4
click at [353, 129] on p "Exclusive Offers" at bounding box center [420, 140] width 280 height 49
click at [353, 129] on p "Exclusive Offers" at bounding box center [415, 131] width 280 height 20
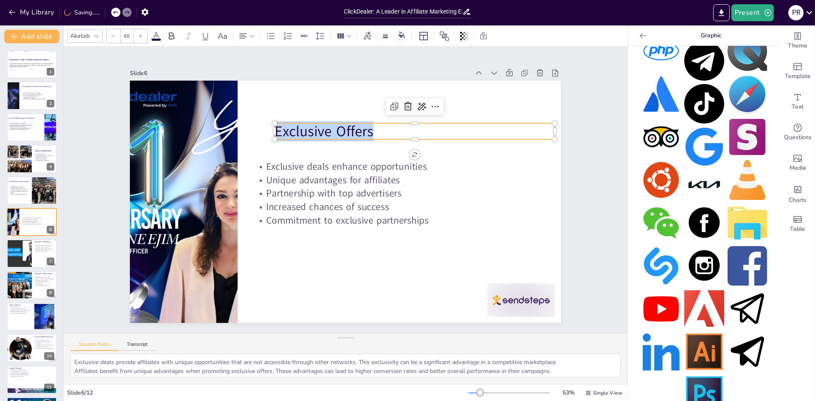
click at [137, 37] on div at bounding box center [141, 36] width 14 height 14
click at [138, 37] on div at bounding box center [141, 36] width 14 height 14
click at [138, 37] on icon at bounding box center [140, 36] width 5 height 5
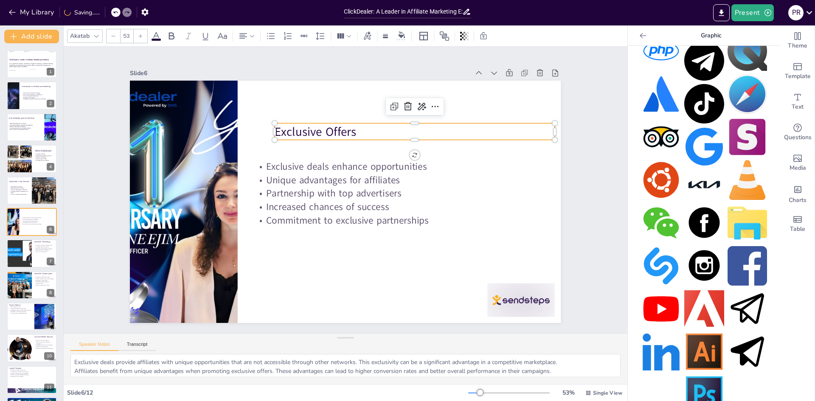
click at [138, 37] on icon at bounding box center [140, 36] width 5 height 5
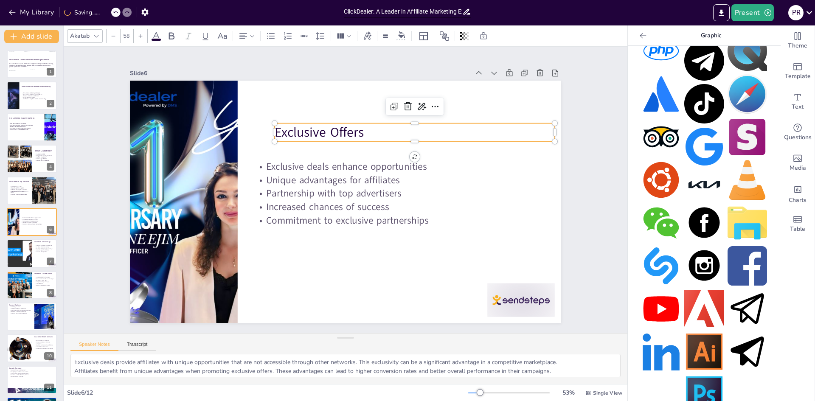
click at [138, 37] on icon at bounding box center [140, 36] width 5 height 5
click at [139, 37] on icon at bounding box center [140, 36] width 5 height 5
click at [142, 36] on icon at bounding box center [140, 36] width 5 height 5
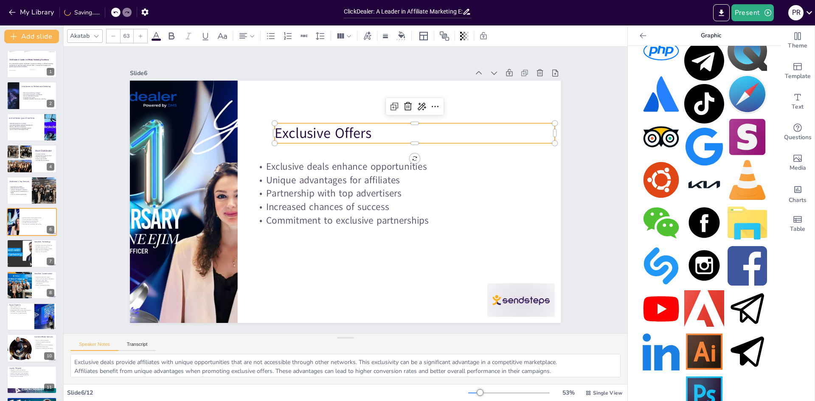
click at [142, 35] on icon at bounding box center [140, 36] width 5 height 5
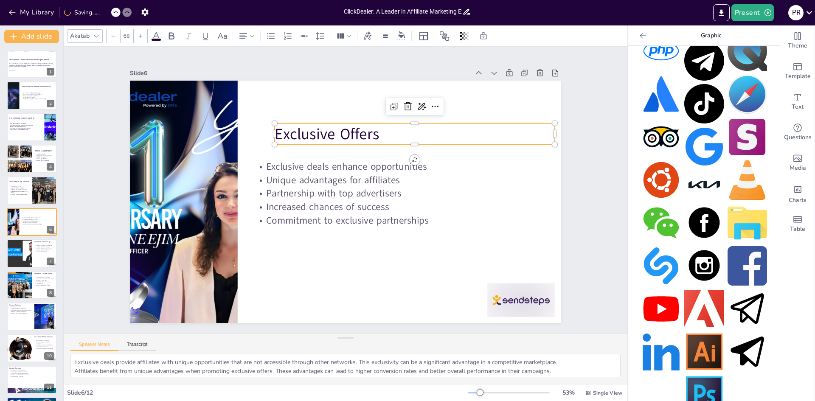
click at [142, 35] on icon at bounding box center [140, 36] width 5 height 5
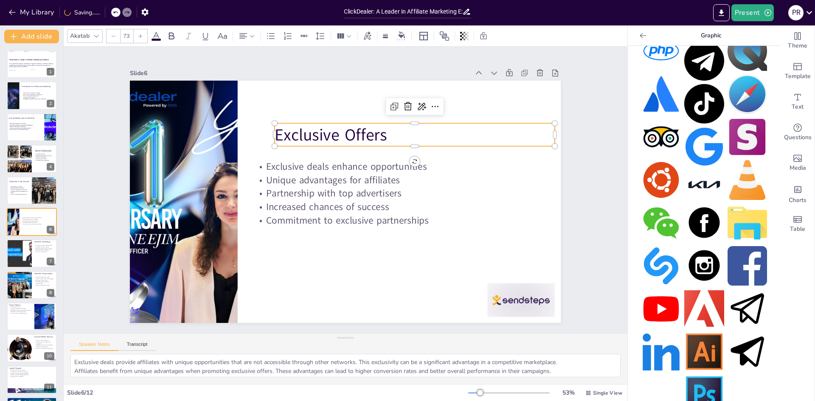
click at [142, 35] on icon at bounding box center [140, 36] width 5 height 5
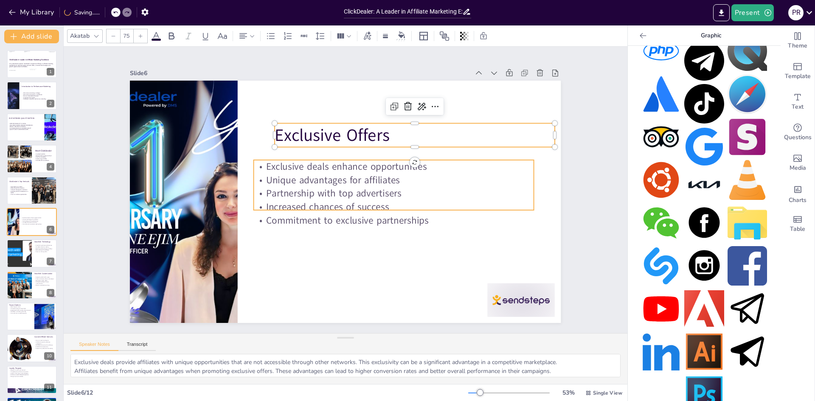
type input "32"
click at [308, 176] on p "Unique advantages for affiliates" at bounding box center [395, 185] width 280 height 43
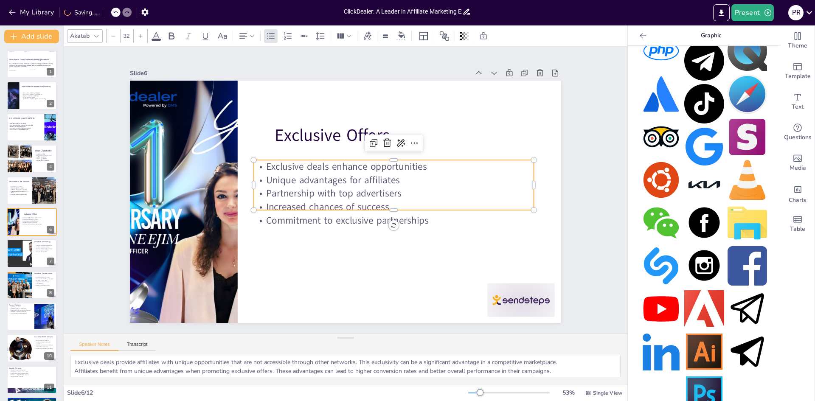
click at [307, 180] on p "Unique advantages for affiliates" at bounding box center [395, 185] width 280 height 42
click at [311, 182] on p "Unique advantages for affiliates" at bounding box center [392, 206] width 249 height 152
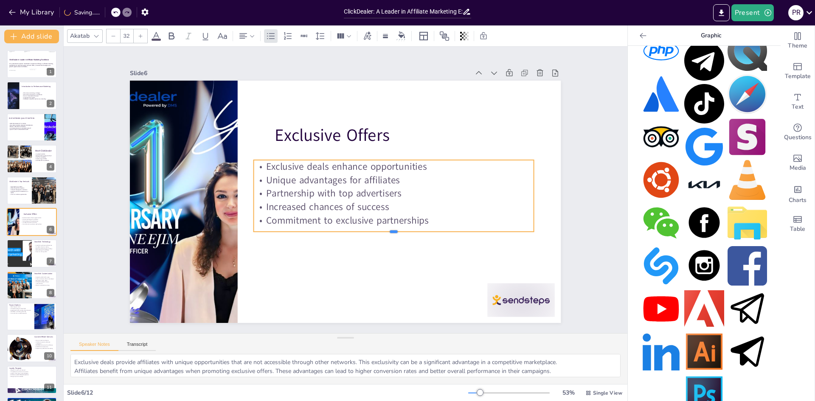
drag, startPoint x: 389, startPoint y: 207, endPoint x: 387, endPoint y: 228, distance: 21.7
click at [387, 232] on div at bounding box center [394, 235] width 280 height 7
click at [406, 213] on p "Commitment to exclusive partnerships" at bounding box center [390, 225] width 280 height 42
click at [406, 213] on p "Commitment to exclusive partnerships" at bounding box center [394, 220] width 280 height 14
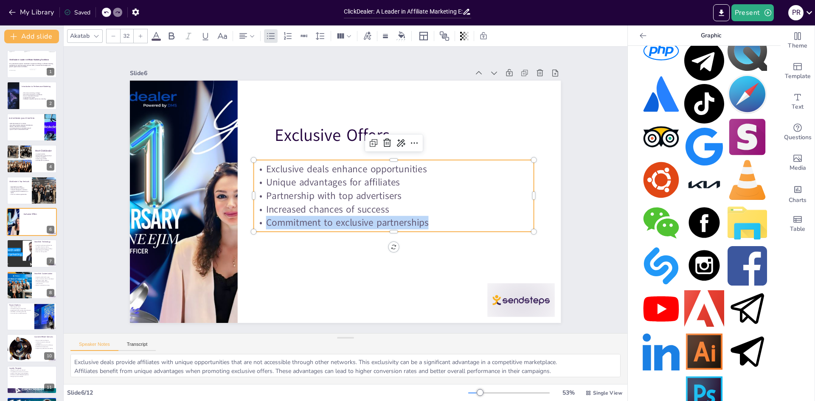
click at [406, 213] on p "Commitment to exclusive partnerships" at bounding box center [390, 227] width 280 height 42
click at [429, 219] on p "Commitment to exclusive partnerships" at bounding box center [390, 227] width 280 height 42
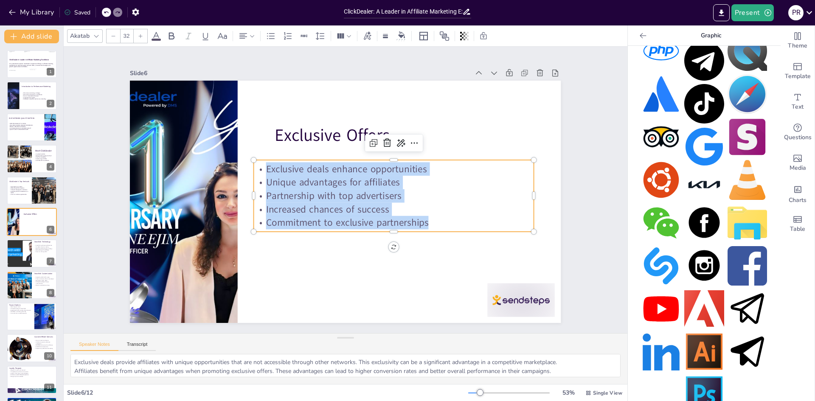
drag, startPoint x: 429, startPoint y: 219, endPoint x: 260, endPoint y: 160, distance: 179.3
click at [260, 160] on div "Exclusive deals enhance opportunities Unique advantages for affiliates Partners…" at bounding box center [384, 219] width 276 height 198
click at [173, 36] on icon at bounding box center [172, 35] width 6 height 7
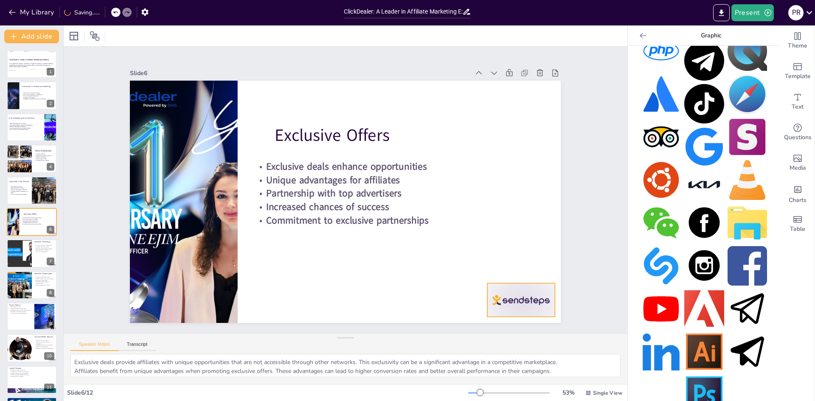
click at [491, 304] on div at bounding box center [509, 317] width 70 height 40
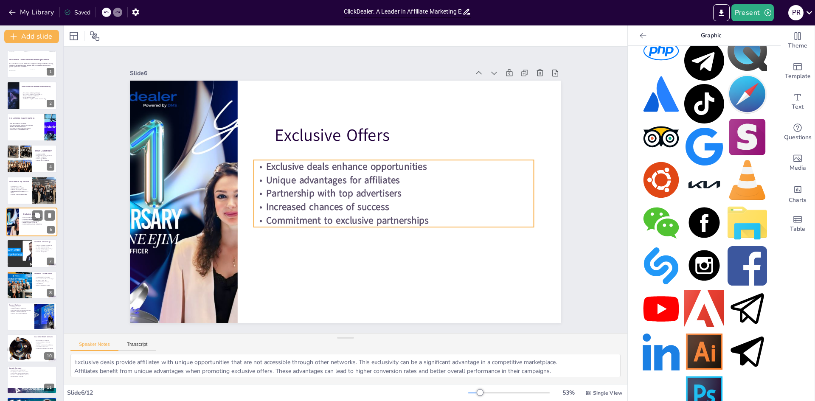
click at [26, 220] on strong "Partnership with top advertisers" at bounding box center [30, 221] width 16 height 2
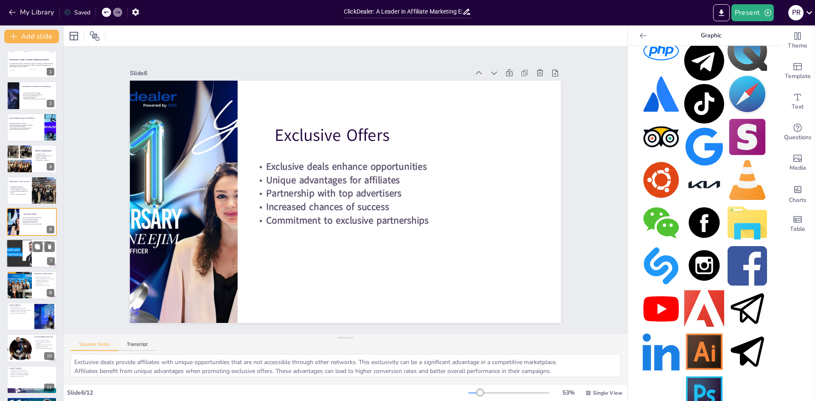
click at [18, 256] on div at bounding box center [19, 253] width 51 height 29
type textarea "Smartlink technology is a powerful tool for optimizing affiliate performance. B…"
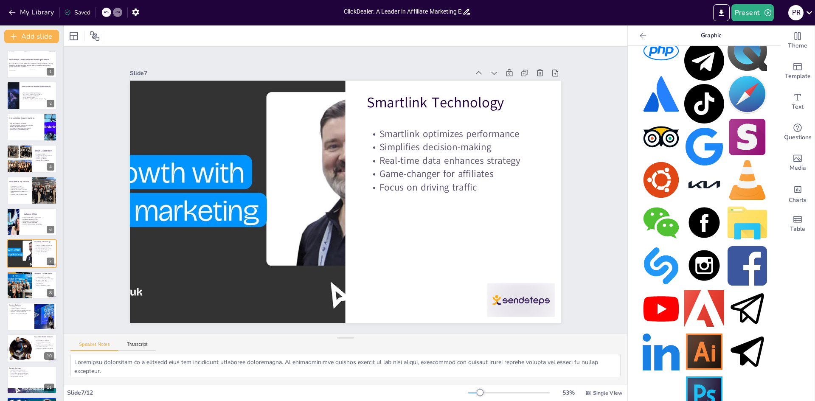
scroll to position [31, 0]
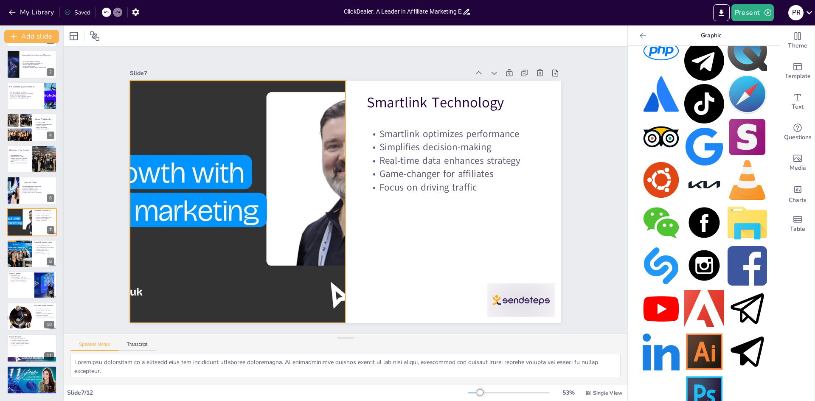
click at [229, 264] on div at bounding box center [257, 127] width 482 height 468
click at [221, 256] on div at bounding box center [237, 191] width 454 height 286
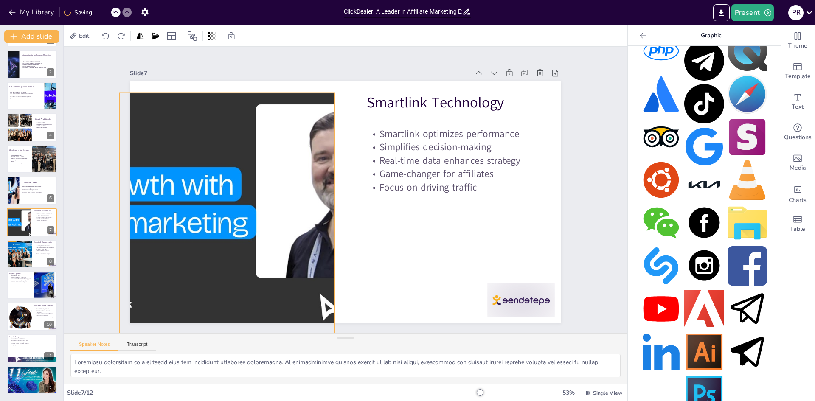
drag, startPoint x: 217, startPoint y: 250, endPoint x: 213, endPoint y: 263, distance: 13.7
click at [211, 264] on div at bounding box center [227, 214] width 431 height 242
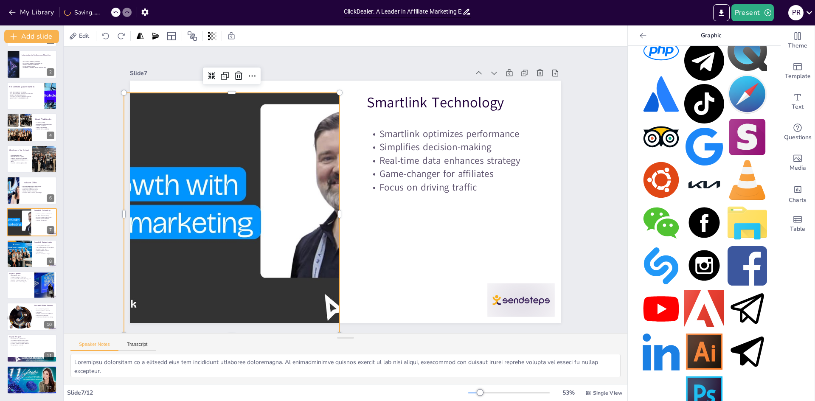
click at [214, 263] on div at bounding box center [232, 214] width 431 height 242
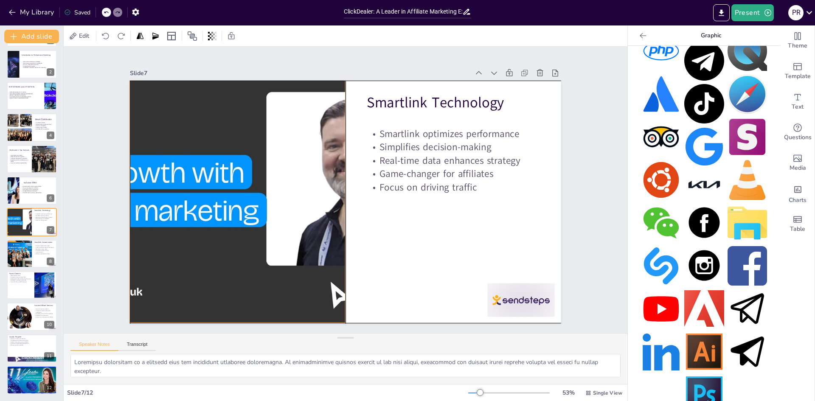
drag, startPoint x: 261, startPoint y: 241, endPoint x: 269, endPoint y: 230, distance: 14.0
click at [269, 230] on div at bounding box center [237, 191] width 454 height 286
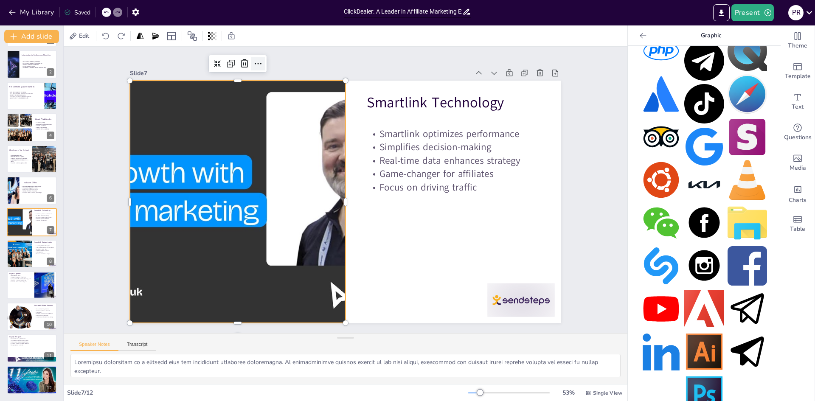
click at [255, 62] on icon at bounding box center [258, 64] width 10 height 10
click at [324, 52] on div "Slide 1 ClickDealer: A Leader in Affiliate Marketing Excellence This presentati…" at bounding box center [346, 190] width 564 height 286
click at [189, 165] on div at bounding box center [237, 191] width 454 height 286
click at [75, 33] on icon at bounding box center [73, 35] width 7 height 7
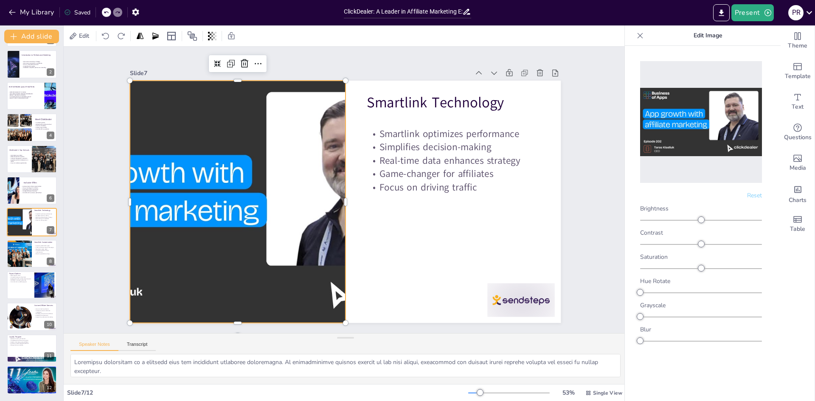
click at [262, 179] on div at bounding box center [237, 191] width 454 height 286
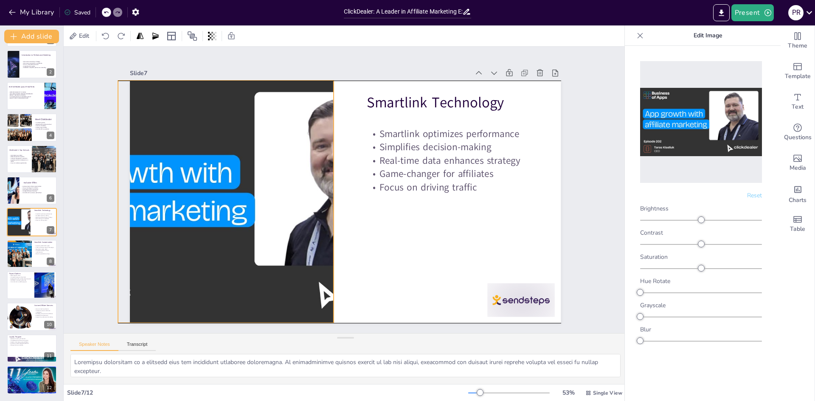
drag, startPoint x: 253, startPoint y: 179, endPoint x: 240, endPoint y: 180, distance: 13.2
click at [240, 180] on div at bounding box center [225, 189] width 454 height 286
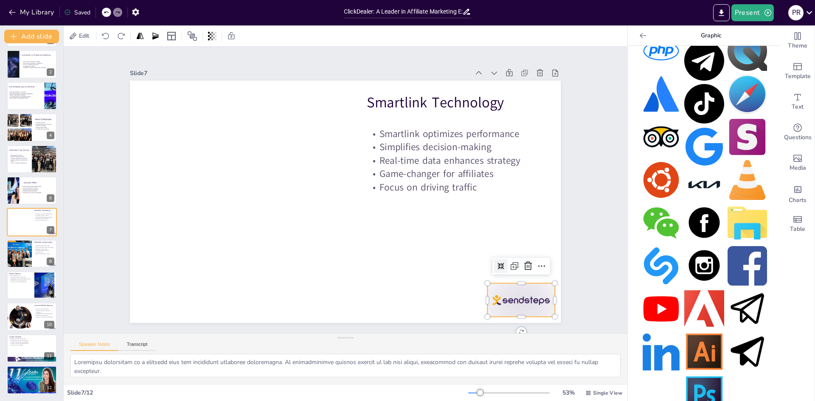
click at [530, 305] on div at bounding box center [521, 300] width 67 height 34
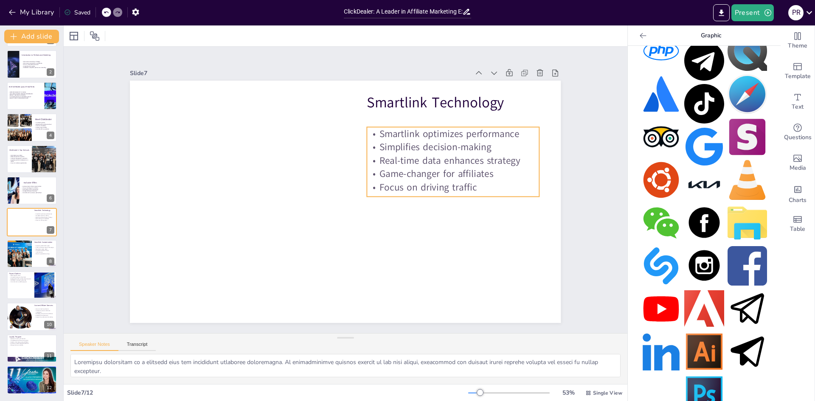
click at [401, 170] on p "Game-changer for affiliates" at bounding box center [454, 185] width 173 height 31
click at [401, 163] on p "Real-time data enhances strategy" at bounding box center [455, 171] width 173 height 31
click at [401, 163] on p "Real-time data enhances strategy" at bounding box center [455, 173] width 173 height 31
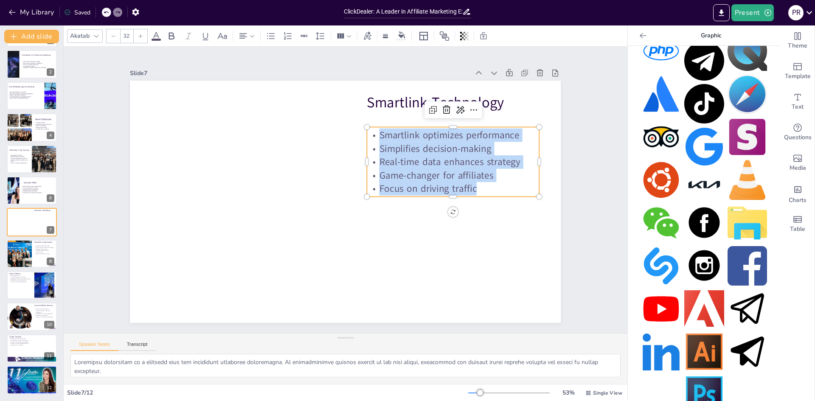
drag, startPoint x: 488, startPoint y: 184, endPoint x: 361, endPoint y: 129, distance: 138.0
click at [367, 129] on div "Smartlink optimizes performance Simplifies decision-making Real-time data enhan…" at bounding box center [453, 162] width 172 height 67
click at [172, 38] on icon at bounding box center [171, 36] width 10 height 10
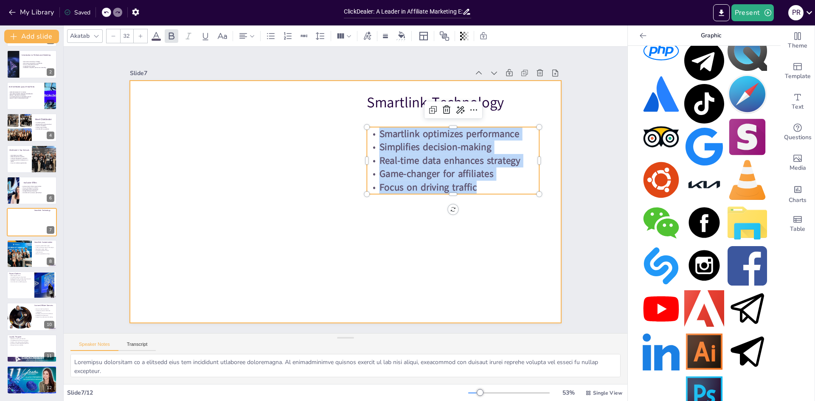
click at [399, 244] on div at bounding box center [345, 202] width 431 height 242
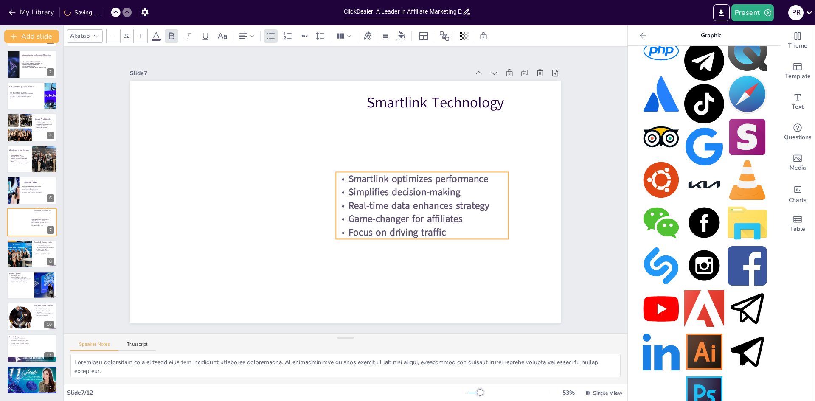
drag, startPoint x: 416, startPoint y: 170, endPoint x: 421, endPoint y: 114, distance: 56.2
click at [381, 201] on div "Smartlink optimizes performance Simplifies decision-making Real-time data enhan…" at bounding box center [398, 247] width 179 height 155
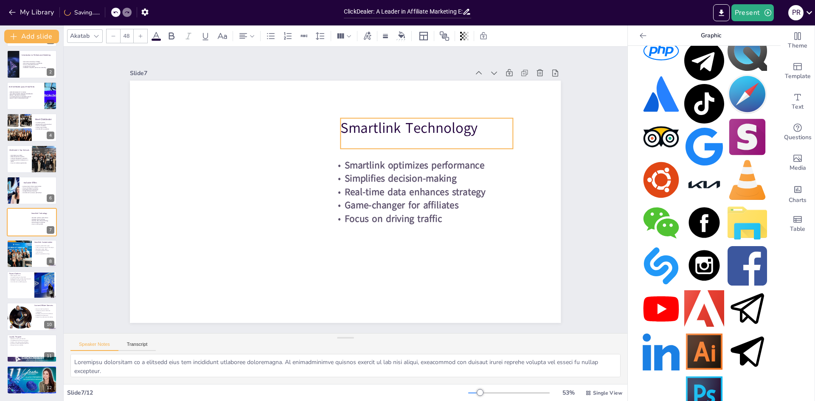
drag, startPoint x: 421, startPoint y: 96, endPoint x: 394, endPoint y: 121, distance: 36.9
click at [394, 121] on p "Smartlink Technology" at bounding box center [427, 128] width 172 height 20
click at [398, 128] on p "Smartlink Technology" at bounding box center [427, 128] width 172 height 20
click at [398, 128] on p "Smartlink Technology" at bounding box center [432, 142] width 174 height 38
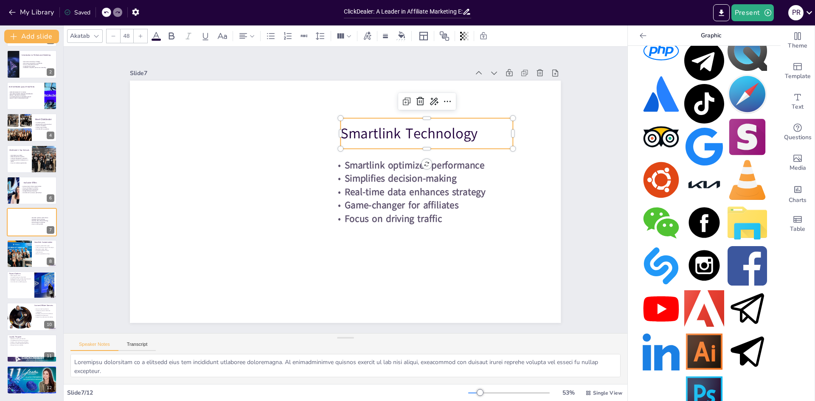
click at [140, 36] on icon at bounding box center [140, 36] width 5 height 5
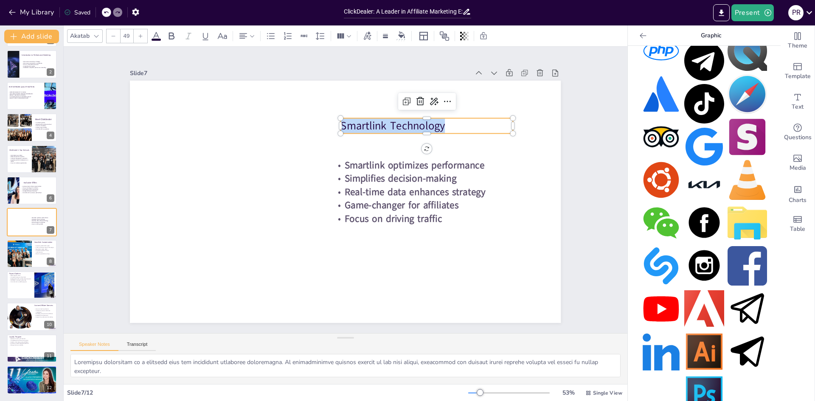
click at [140, 36] on icon at bounding box center [140, 36] width 5 height 5
click at [140, 36] on icon at bounding box center [141, 36] width 4 height 4
click at [141, 36] on icon at bounding box center [140, 36] width 5 height 5
click at [142, 36] on icon at bounding box center [140, 36] width 5 height 5
click at [142, 37] on icon at bounding box center [140, 36] width 5 height 5
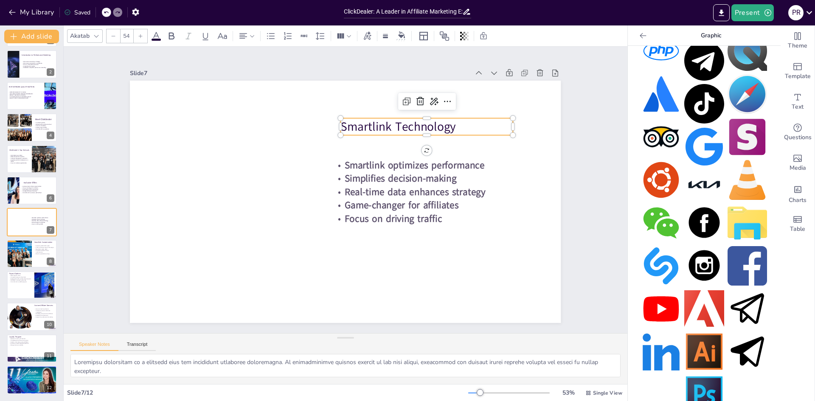
click at [142, 37] on icon at bounding box center [140, 36] width 5 height 5
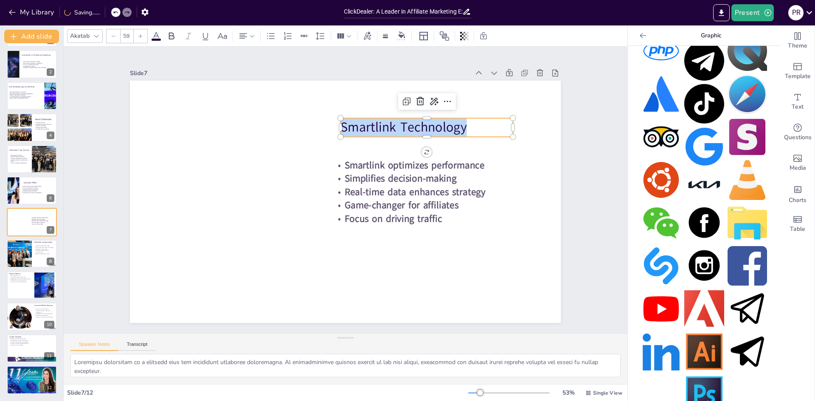
click at [142, 37] on icon at bounding box center [140, 36] width 5 height 5
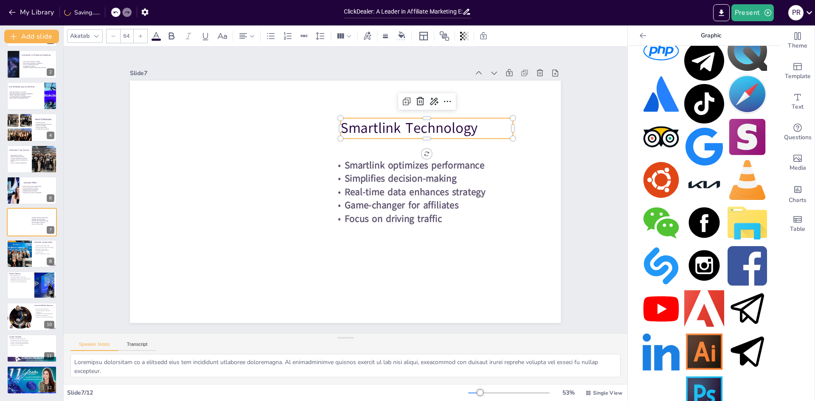
click at [142, 37] on icon at bounding box center [140, 36] width 5 height 5
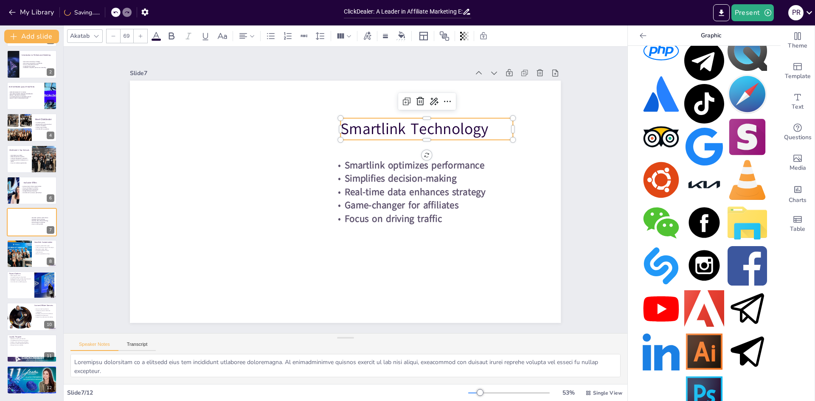
click at [142, 37] on icon at bounding box center [140, 36] width 5 height 5
type input "73"
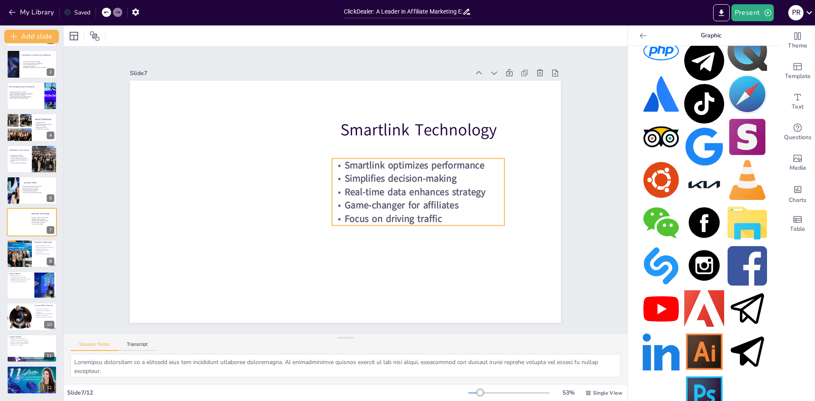
click at [388, 208] on strong "Game-changer for affiliates" at bounding box center [399, 211] width 115 height 25
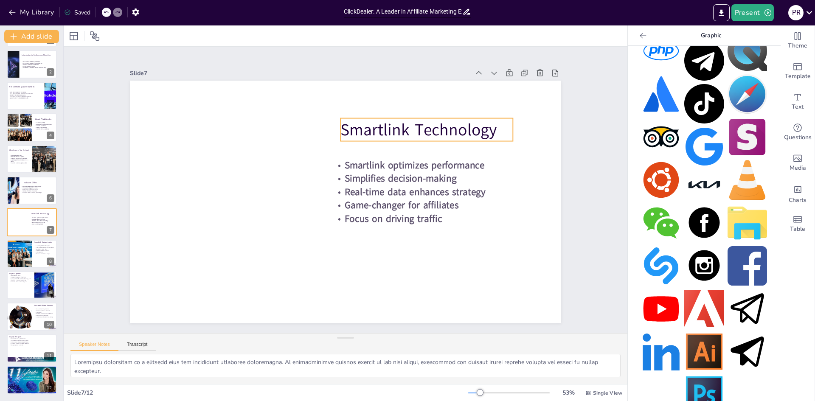
click at [376, 125] on p "Smartlink Technology" at bounding box center [433, 138] width 174 height 41
click at [361, 128] on p "Smartlink Technology" at bounding box center [433, 138] width 174 height 41
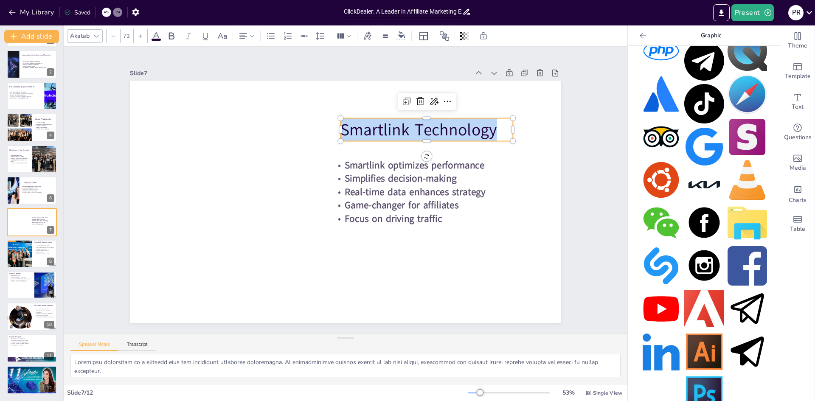
click at [361, 128] on p "Smartlink Technology" at bounding box center [427, 129] width 172 height 23
click at [140, 37] on icon at bounding box center [140, 36] width 5 height 5
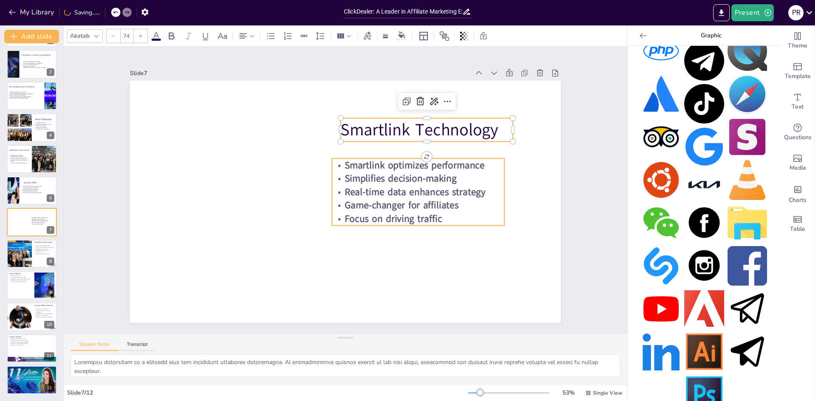
click at [404, 204] on strong "Game-changer for affiliates" at bounding box center [399, 211] width 115 height 25
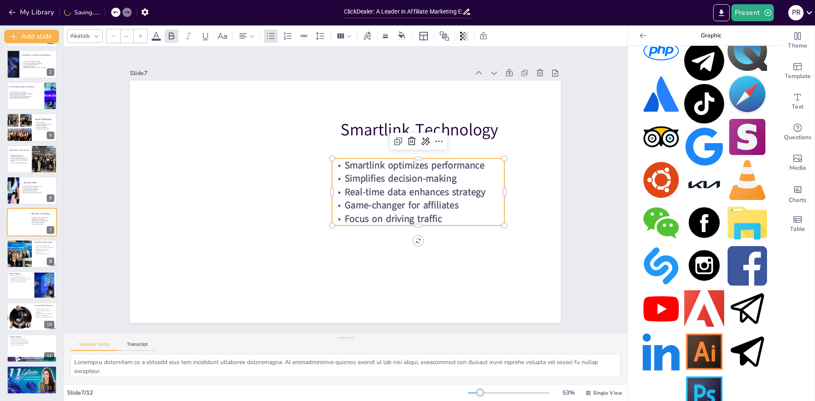
type input "32"
click at [449, 199] on strong "Game-changer for affiliates" at bounding box center [399, 211] width 115 height 25
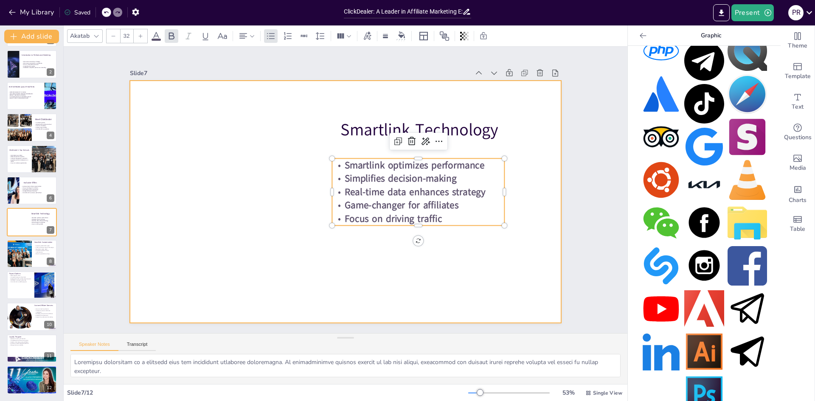
click at [466, 245] on div at bounding box center [345, 202] width 431 height 242
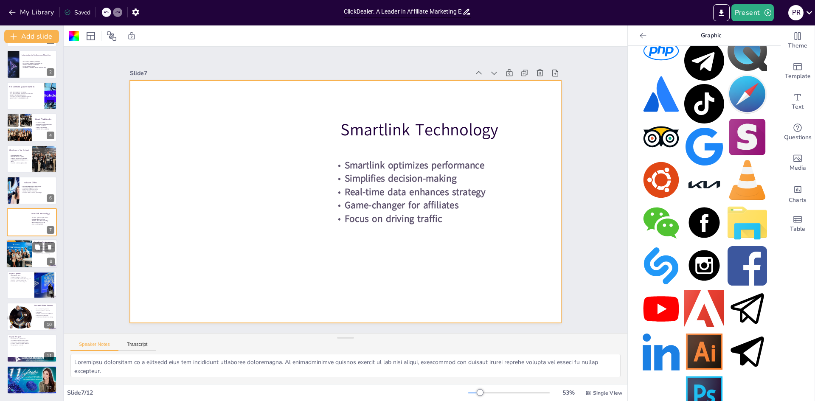
click at [18, 253] on div at bounding box center [19, 253] width 42 height 29
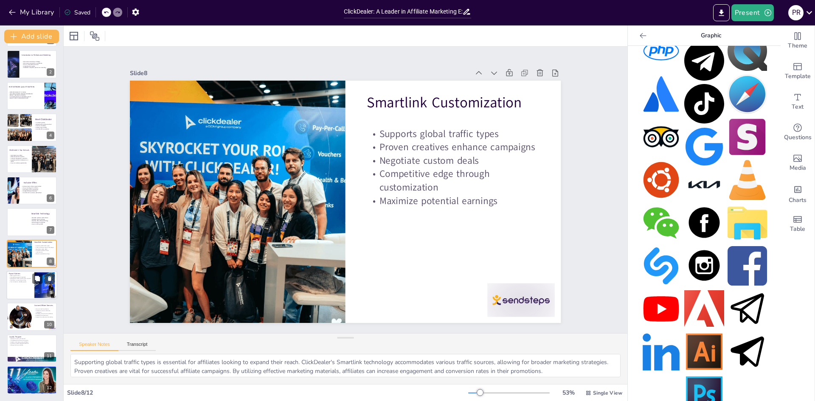
click at [25, 289] on div at bounding box center [31, 285] width 51 height 29
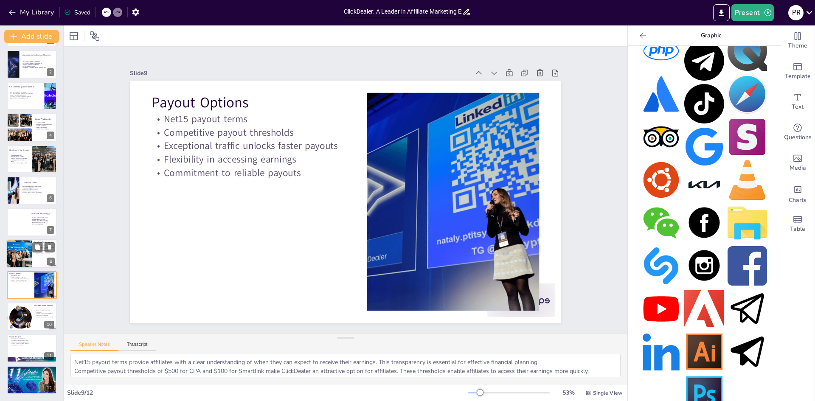
click at [17, 256] on div at bounding box center [19, 253] width 42 height 29
type textarea "Supporting global traffic types is essential for affiliates looking to expand t…"
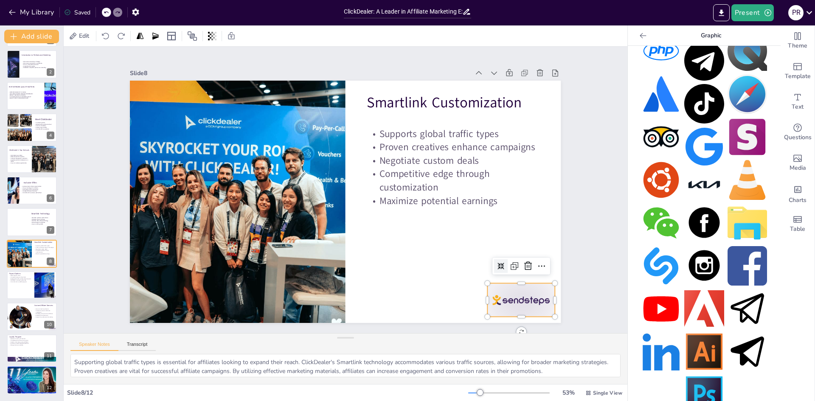
click at [506, 298] on div at bounding box center [509, 317] width 70 height 40
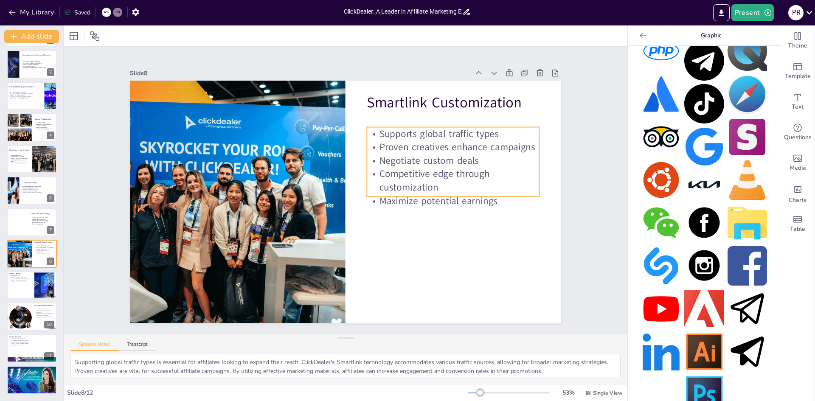
click at [414, 170] on p "Competitive edge through customization" at bounding box center [453, 192] width 174 height 45
click at [448, 188] on p "Competitive edge through customization" at bounding box center [452, 204] width 174 height 62
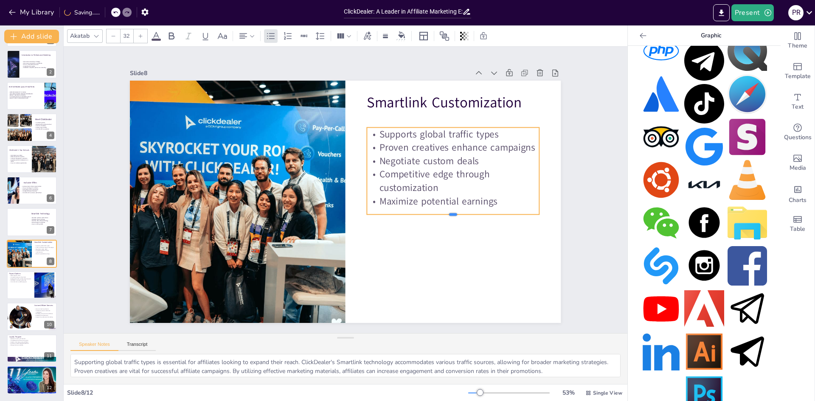
drag, startPoint x: 445, startPoint y: 194, endPoint x: 444, endPoint y: 212, distance: 17.4
click at [444, 215] on div at bounding box center [453, 218] width 172 height 7
click at [493, 199] on p "Maximize potential earnings" at bounding box center [451, 212] width 173 height 31
click at [493, 200] on p "Maximize potential earnings" at bounding box center [451, 213] width 173 height 31
click at [492, 201] on p "Maximize potential earnings" at bounding box center [451, 214] width 173 height 31
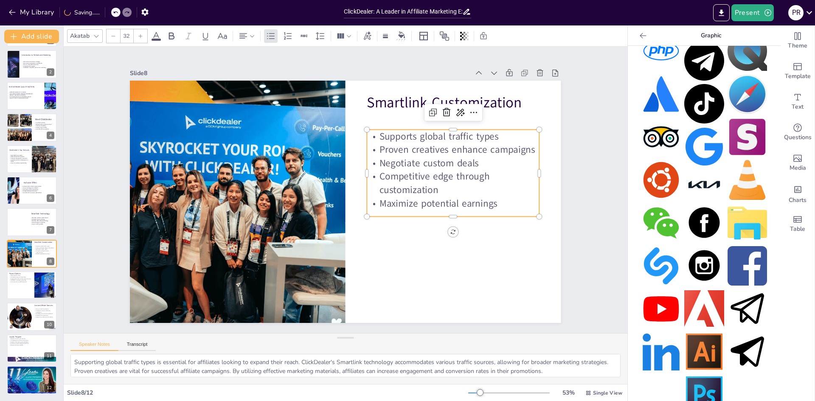
click at [387, 149] on p "Supports global traffic types" at bounding box center [465, 198] width 156 height 98
click at [377, 135] on p "Supports global traffic types" at bounding box center [458, 148] width 173 height 31
click at [485, 200] on p "Maximize potential earnings" at bounding box center [451, 215] width 173 height 31
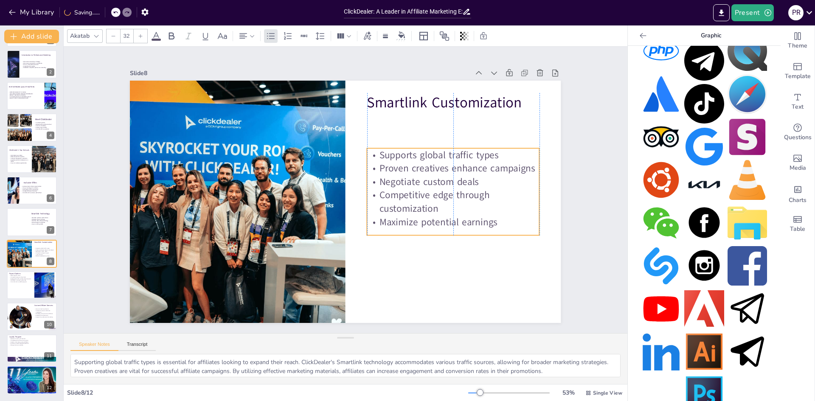
drag, startPoint x: 494, startPoint y: 205, endPoint x: 483, endPoint y: 218, distance: 16.9
click at [487, 221] on p "Maximize potential earnings" at bounding box center [449, 232] width 173 height 31
drag, startPoint x: 482, startPoint y: 217, endPoint x: 479, endPoint y: 215, distance: 4.4
click at [482, 217] on p "Maximize potential earnings" at bounding box center [446, 221] width 172 height 14
click at [464, 201] on p "Competitive edge through customization" at bounding box center [441, 221] width 174 height 62
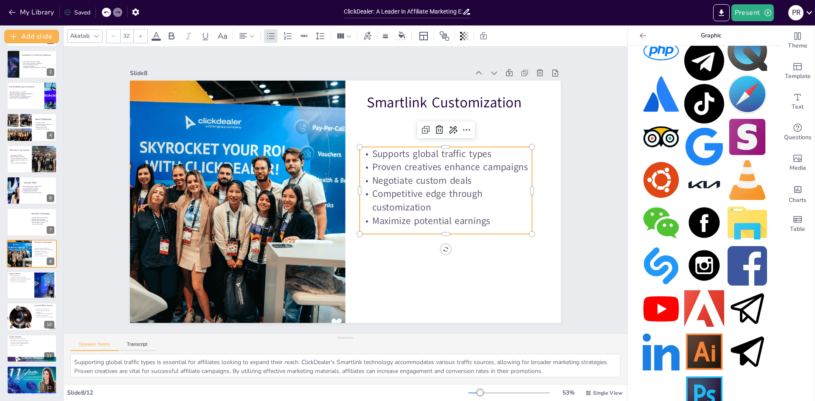
click at [464, 201] on p "Competitive edge through customization" at bounding box center [441, 221] width 174 height 62
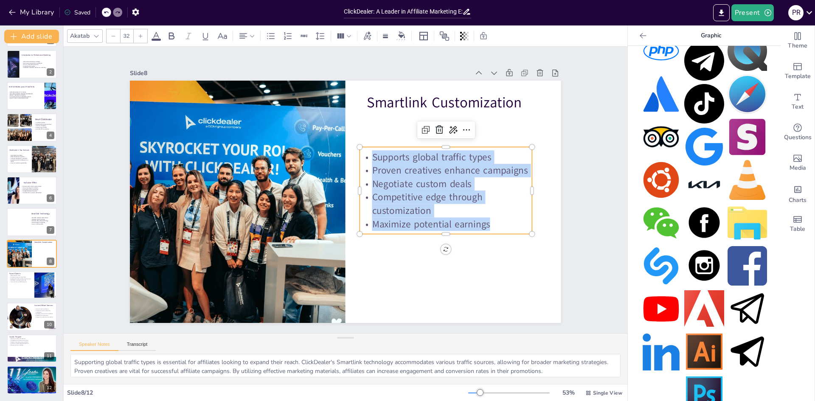
drag, startPoint x: 366, startPoint y: 156, endPoint x: 449, endPoint y: 195, distance: 92.1
click at [499, 223] on div "Supports global traffic types Proven creatives enhance campaigns Negotiate cust…" at bounding box center [426, 249] width 187 height 166
click at [174, 32] on icon at bounding box center [171, 36] width 10 height 10
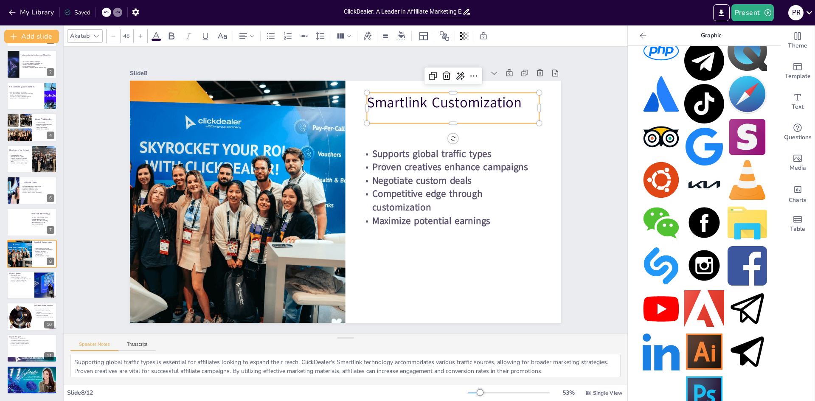
click at [415, 98] on p "Smartlink Customization" at bounding box center [462, 114] width 174 height 38
click at [415, 104] on p "Smartlink Customization" at bounding box center [467, 132] width 173 height 56
click at [140, 36] on icon at bounding box center [140, 36] width 5 height 5
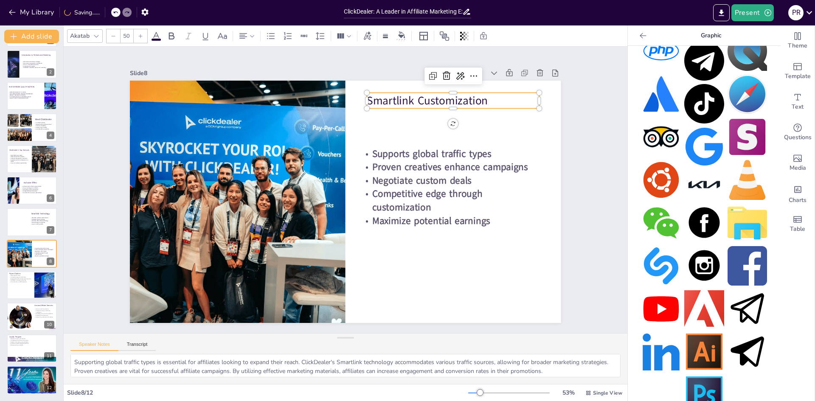
click at [140, 36] on icon at bounding box center [140, 36] width 5 height 5
click at [141, 36] on icon at bounding box center [140, 36] width 5 height 5
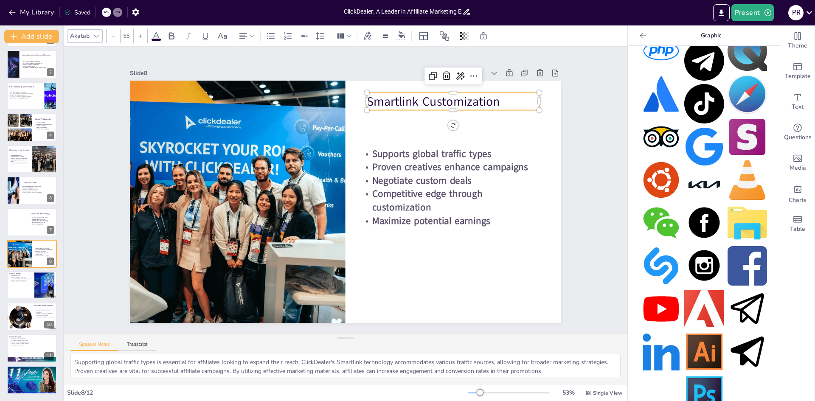
click at [141, 36] on icon at bounding box center [140, 36] width 5 height 5
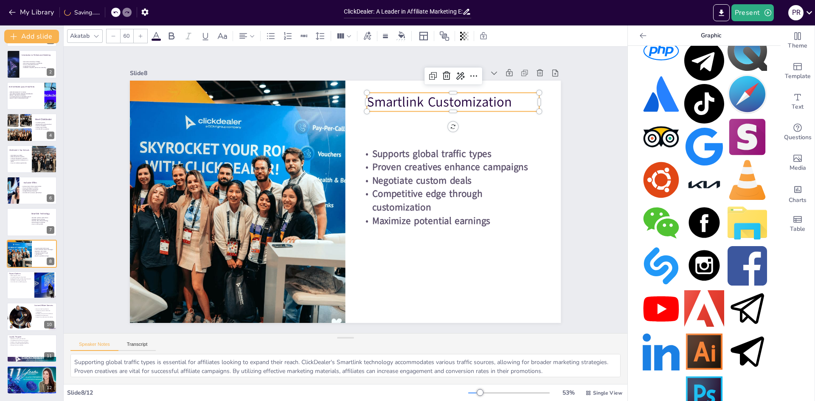
click at [141, 36] on icon at bounding box center [140, 36] width 5 height 5
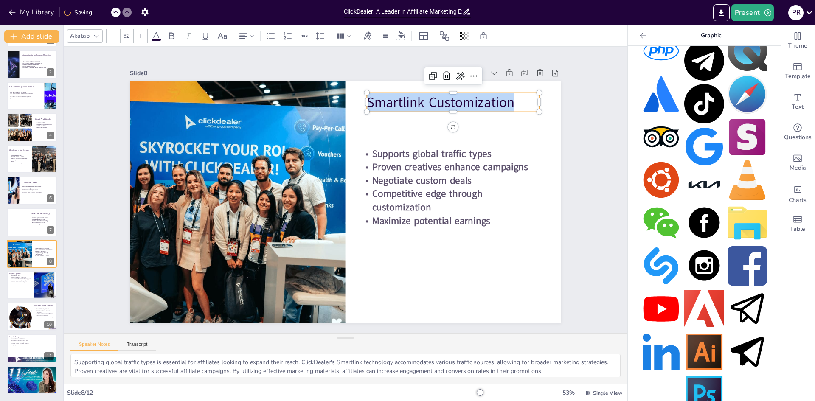
click at [141, 36] on icon at bounding box center [140, 36] width 5 height 5
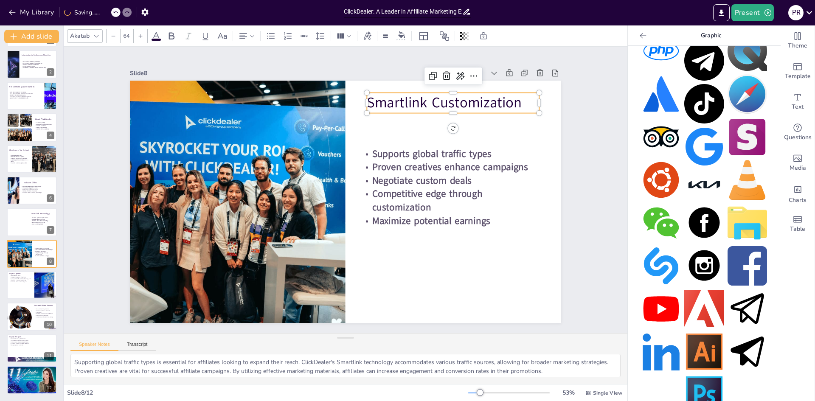
click at [141, 36] on icon at bounding box center [140, 36] width 5 height 5
type input "68"
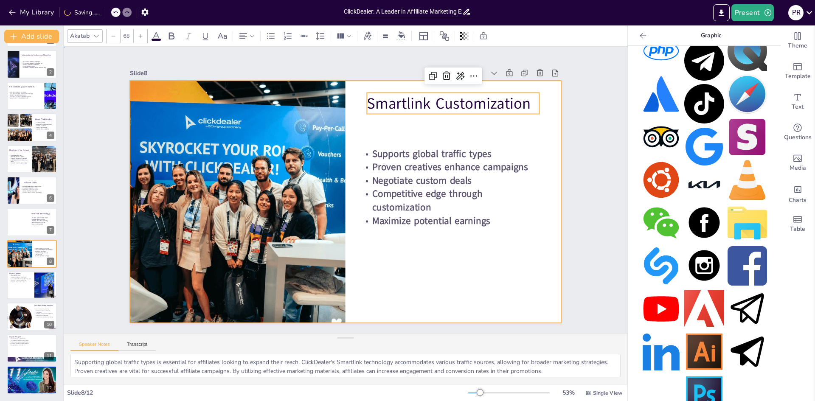
click at [520, 130] on div at bounding box center [343, 201] width 472 height 327
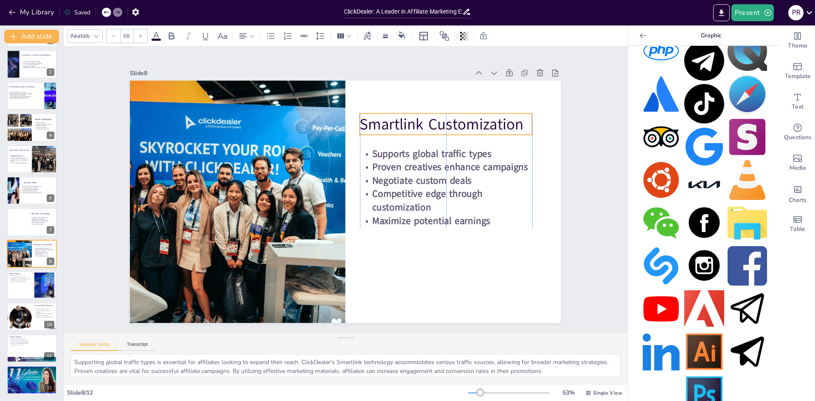
drag, startPoint x: 491, startPoint y: 106, endPoint x: 483, endPoint y: 126, distance: 22.2
click at [483, 126] on p "Smartlink Customization" at bounding box center [464, 171] width 166 height 90
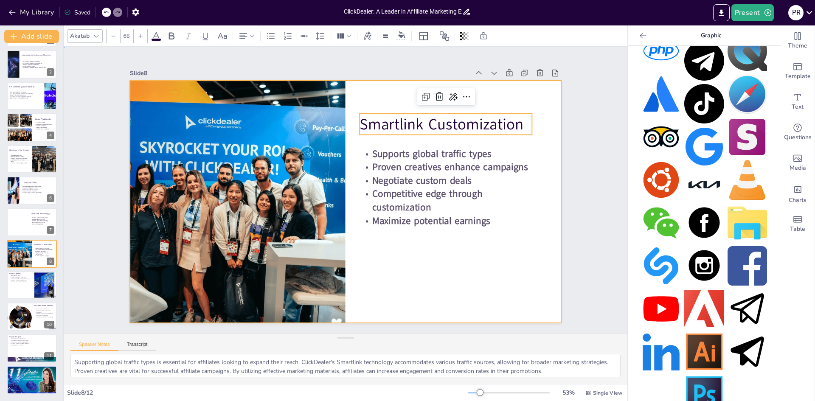
click at [435, 281] on div at bounding box center [344, 202] width 454 height 286
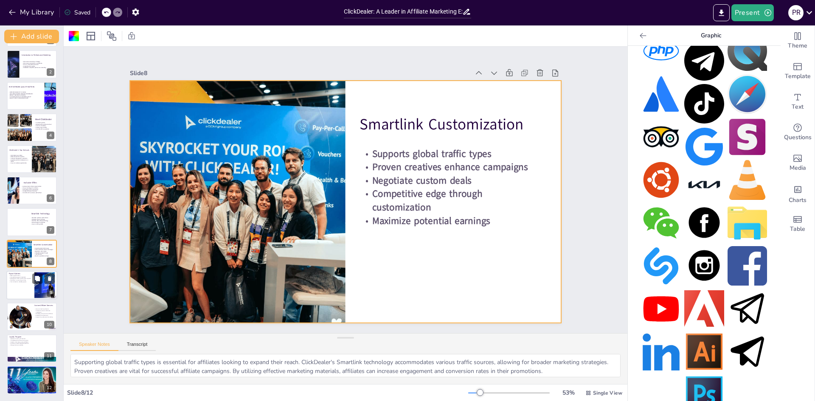
click at [17, 285] on div at bounding box center [31, 285] width 51 height 29
type textarea "Net15 payout terms provide affiliates with a clear understanding of when they c…"
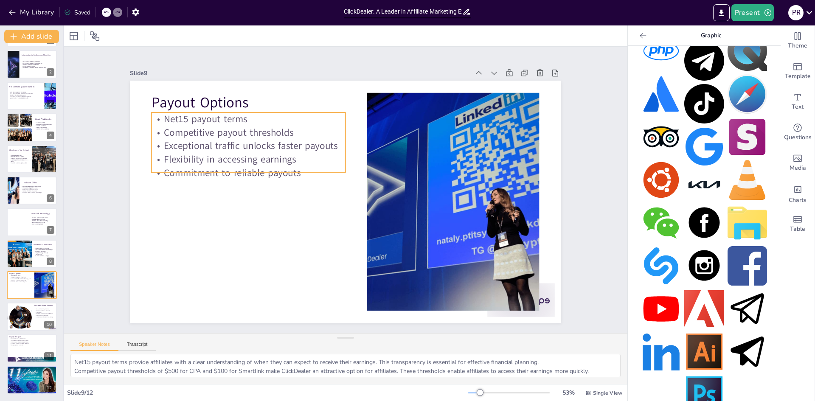
click at [244, 174] on p "Commitment to reliable payouts" at bounding box center [258, 143] width 188 height 73
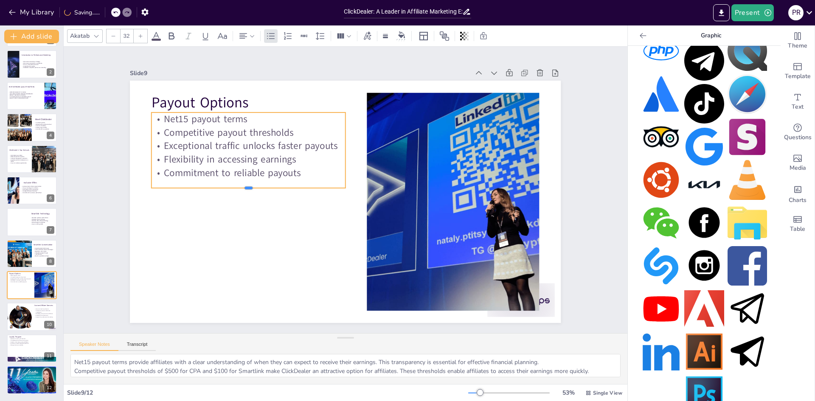
drag, startPoint x: 244, startPoint y: 169, endPoint x: 242, endPoint y: 185, distance: 15.3
click at [242, 188] on div at bounding box center [248, 191] width 194 height 7
click at [302, 173] on p "Commitment to reliable payouts" at bounding box center [251, 163] width 194 height 34
click at [294, 173] on p "Commitment to reliable payouts" at bounding box center [251, 164] width 194 height 34
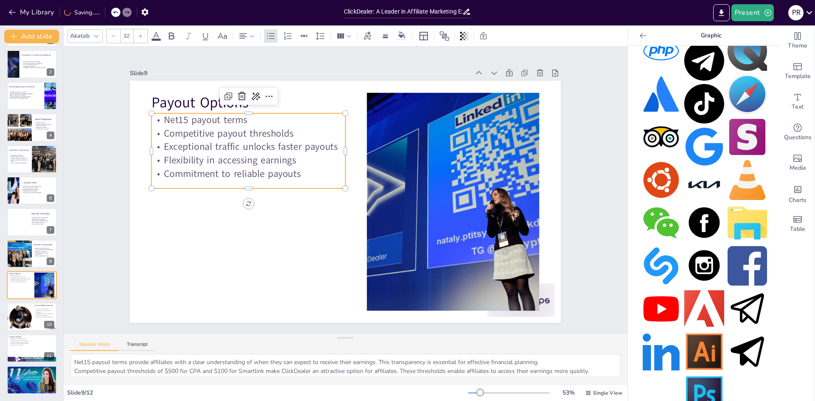
click at [294, 173] on p "Commitment to reliable payouts" at bounding box center [251, 164] width 194 height 34
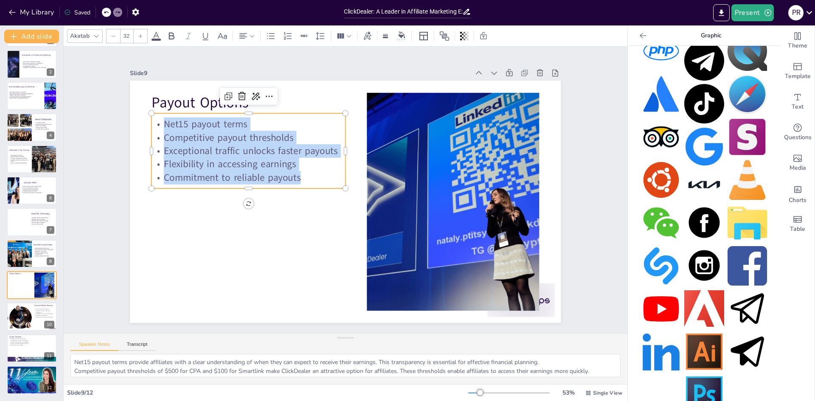
drag, startPoint x: 294, startPoint y: 173, endPoint x: 142, endPoint y: 125, distance: 160.1
click at [142, 125] on div "Payout Options Net15 payout terms Competitive payout thresholds Exceptional tra…" at bounding box center [344, 202] width 454 height 286
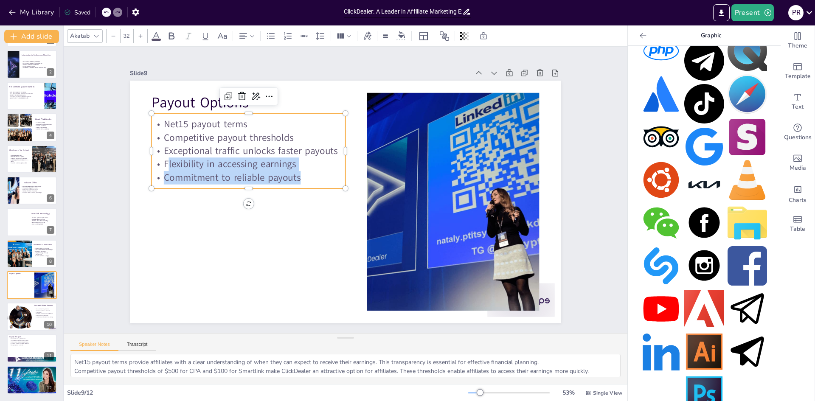
click at [255, 164] on p "Flexibility in accessing earnings" at bounding box center [251, 154] width 194 height 34
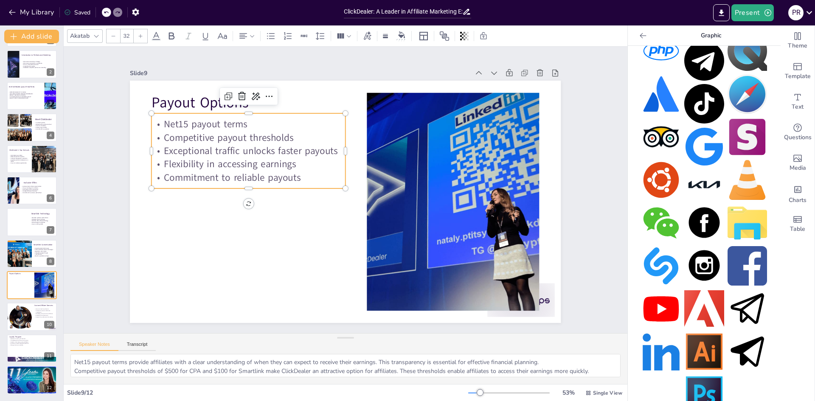
click at [166, 122] on div "Net15 payout terms Competitive payout thresholds Exceptional traffic unlocks fa…" at bounding box center [253, 141] width 200 height 87
click at [296, 171] on div "Net15 payout terms Competitive payout thresholds Exceptional traffic unlocks fa…" at bounding box center [253, 141] width 200 height 87
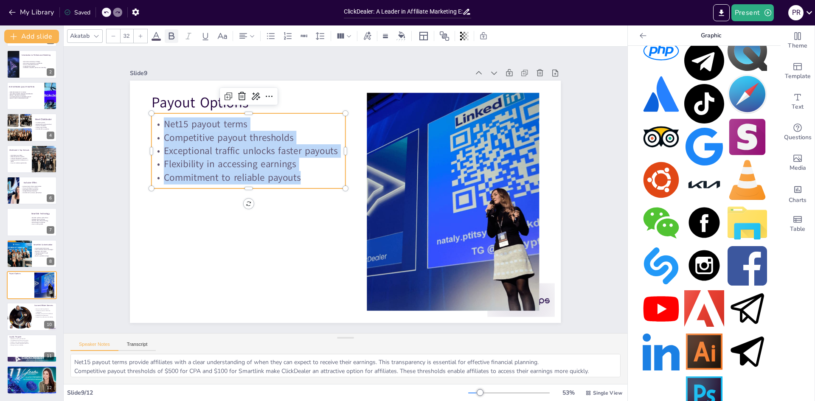
click at [171, 36] on icon at bounding box center [171, 36] width 10 height 10
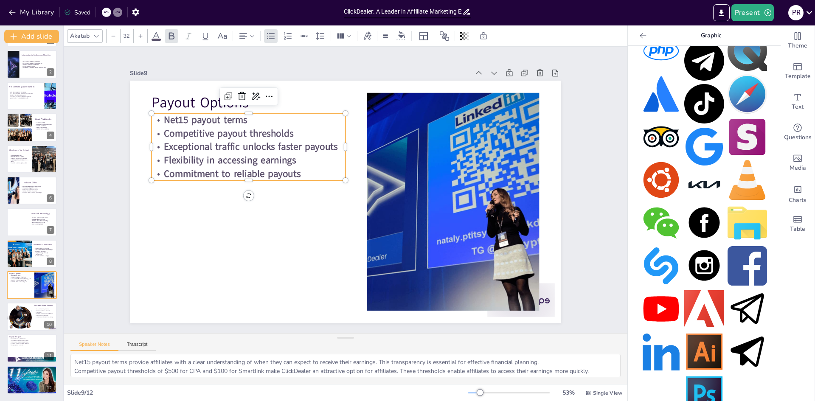
click at [286, 116] on p "Net15 payout terms" at bounding box center [248, 120] width 194 height 14
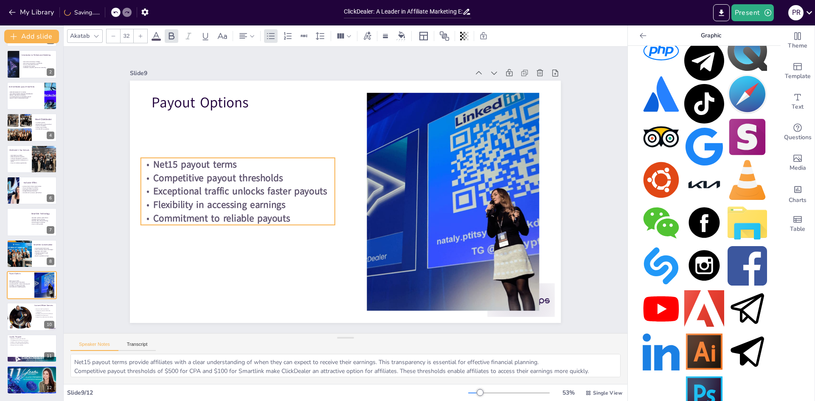
drag, startPoint x: 298, startPoint y: 164, endPoint x: 249, endPoint y: 156, distance: 49.5
click at [286, 211] on p "Commitment to reliable payouts" at bounding box center [238, 218] width 194 height 14
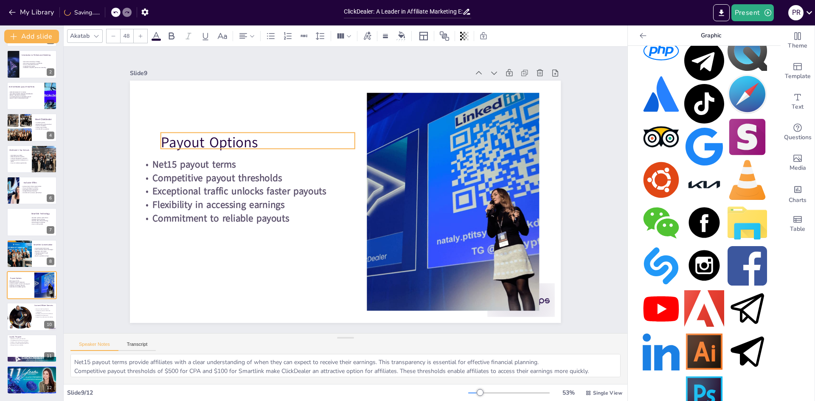
drag, startPoint x: 224, startPoint y: 102, endPoint x: 233, endPoint y: 142, distance: 41.0
click at [233, 142] on p "Payout Options" at bounding box center [258, 143] width 194 height 20
click at [232, 140] on p "Payout Options" at bounding box center [258, 143] width 194 height 20
drag, startPoint x: 256, startPoint y: 138, endPoint x: 155, endPoint y: 132, distance: 101.2
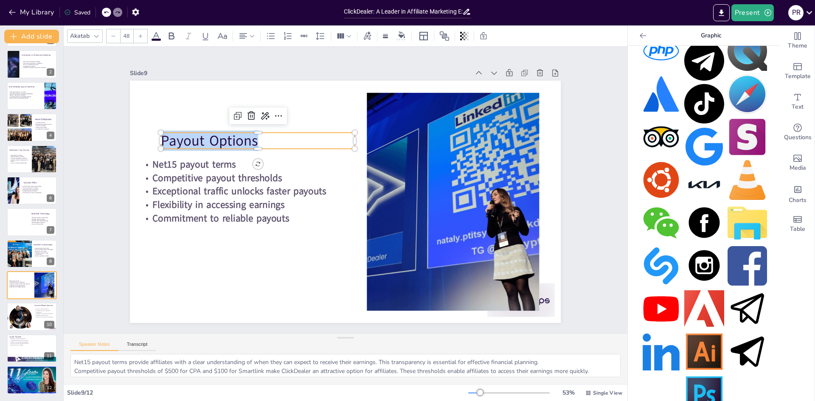
click at [155, 132] on div "Net15 payout terms Competitive payout thresholds Exceptional traffic unlocks fa…" at bounding box center [344, 202] width 454 height 286
click at [143, 32] on div at bounding box center [141, 36] width 14 height 14
click at [143, 33] on div at bounding box center [141, 36] width 14 height 14
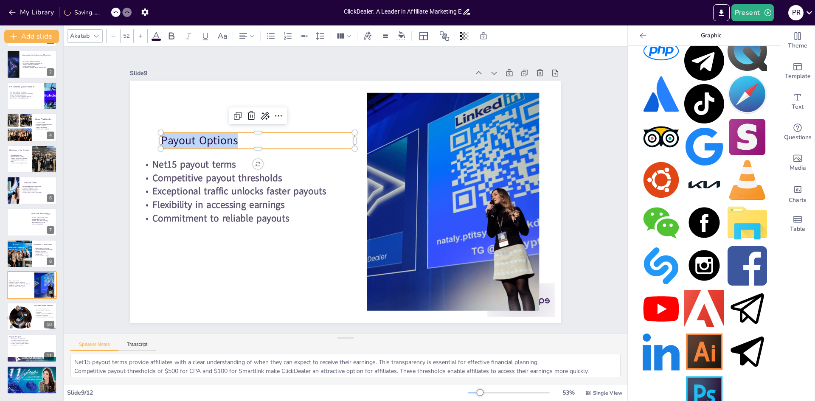
click at [143, 34] on div at bounding box center [141, 36] width 14 height 14
click at [144, 34] on div at bounding box center [141, 36] width 14 height 14
click at [144, 36] on div at bounding box center [141, 36] width 14 height 14
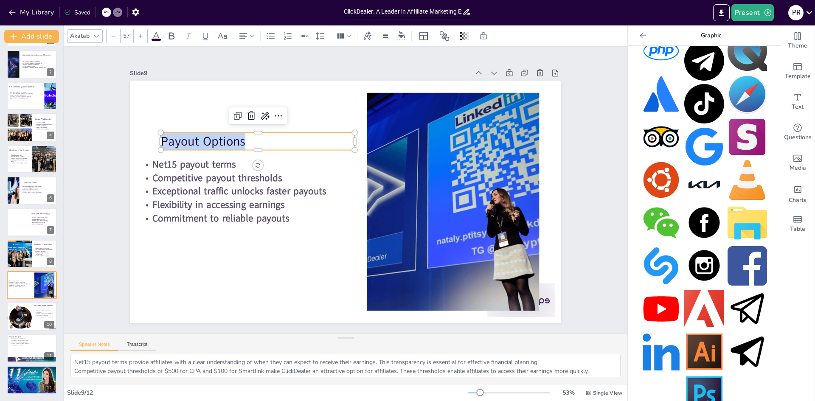
click at [144, 36] on div at bounding box center [141, 36] width 14 height 14
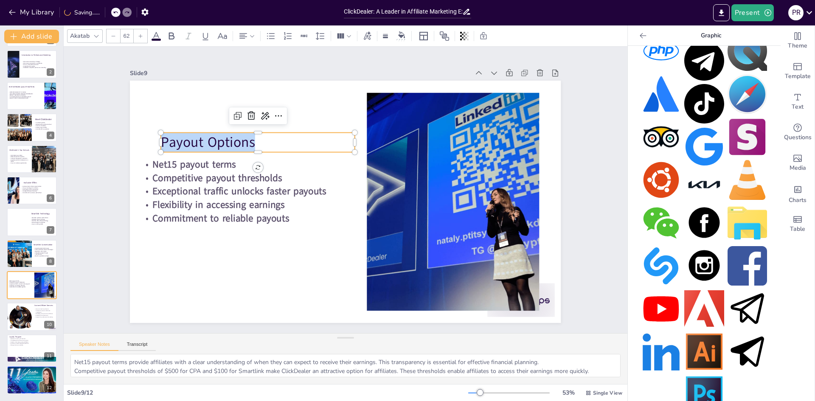
click at [144, 36] on div at bounding box center [141, 36] width 14 height 14
click at [144, 37] on div at bounding box center [141, 36] width 14 height 14
click at [145, 37] on div at bounding box center [141, 36] width 14 height 14
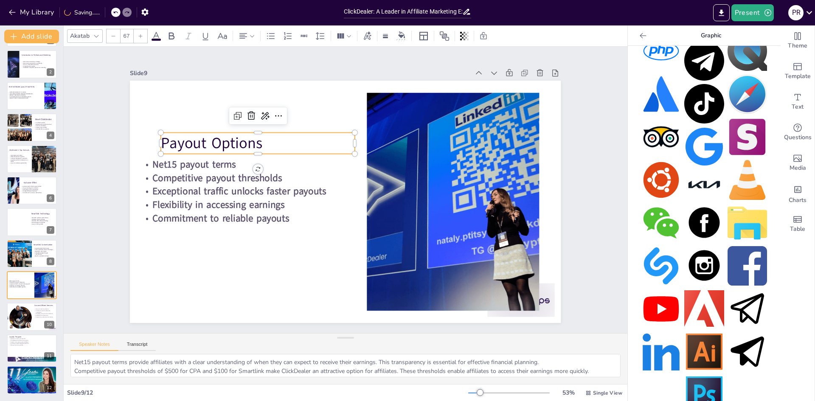
click at [145, 37] on div at bounding box center [141, 36] width 14 height 14
type input "69"
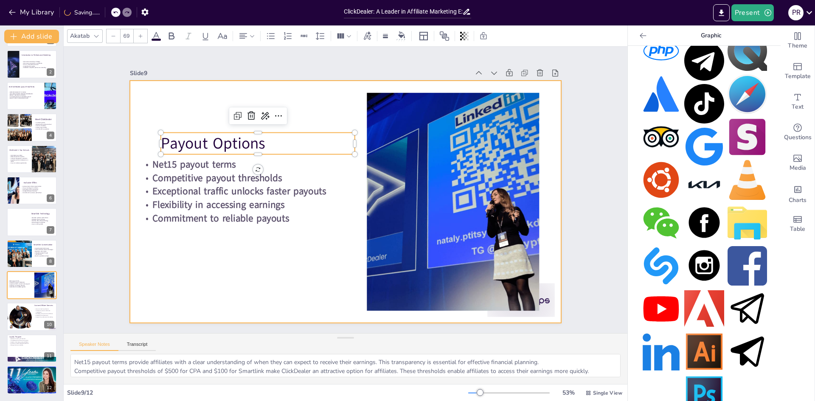
drag, startPoint x: 204, startPoint y: 261, endPoint x: 219, endPoint y: 203, distance: 60.2
click at [205, 260] on div at bounding box center [345, 202] width 431 height 242
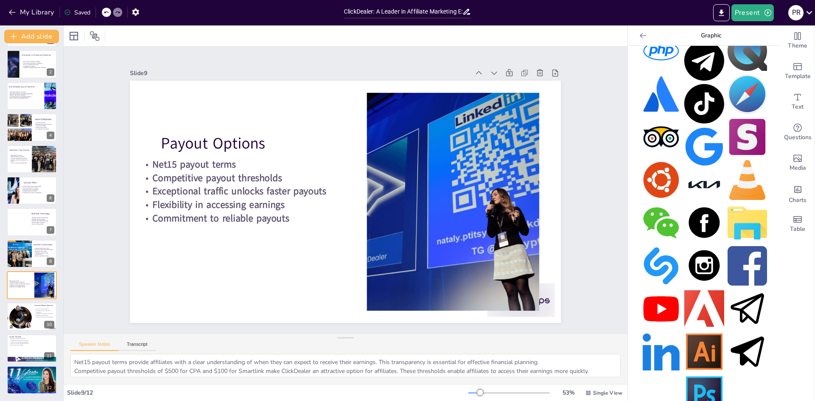
click at [219, 135] on p "Payout Options" at bounding box center [258, 144] width 194 height 22
click at [243, 138] on p "Payout Options" at bounding box center [258, 144] width 194 height 22
click at [287, 136] on p "Payout Options" at bounding box center [258, 144] width 194 height 22
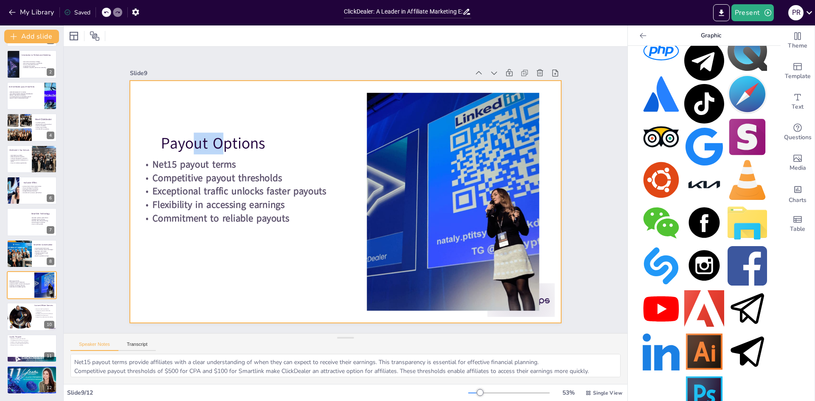
drag, startPoint x: 186, startPoint y: 137, endPoint x: 184, endPoint y: 128, distance: 8.9
click at [184, 128] on div "Net15 payout terms Competitive payout thresholds Exceptional traffic unlocks fa…" at bounding box center [344, 202] width 454 height 286
click at [199, 129] on div at bounding box center [341, 202] width 485 height 364
click at [177, 100] on div at bounding box center [344, 202] width 454 height 286
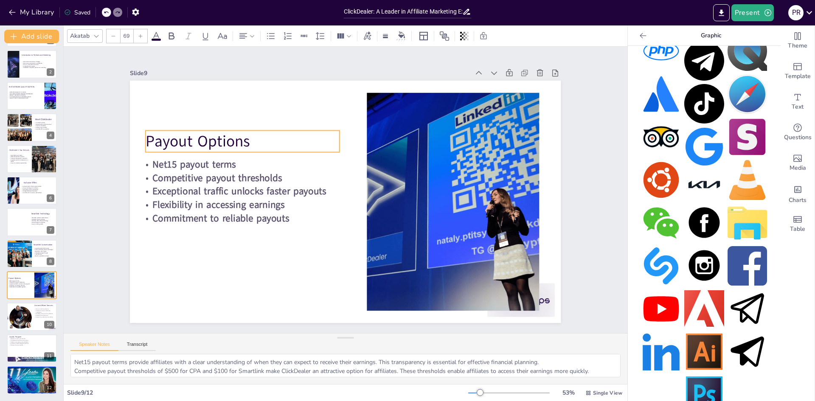
drag, startPoint x: 175, startPoint y: 141, endPoint x: 160, endPoint y: 139, distance: 15.4
click at [160, 139] on p "Payout Options" at bounding box center [248, 131] width 195 height 42
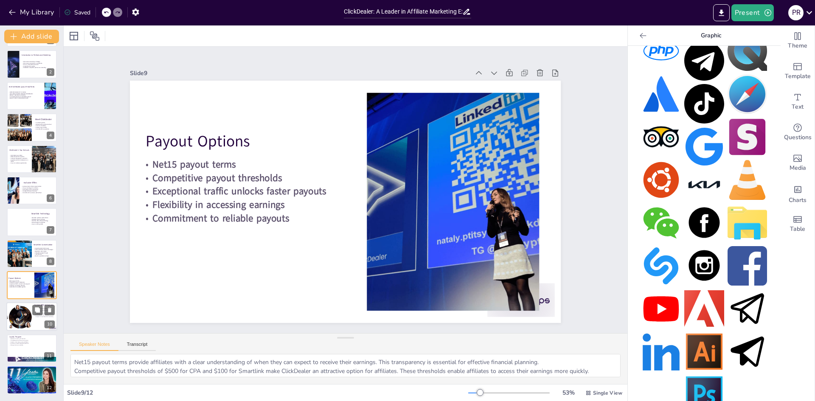
click at [22, 317] on div at bounding box center [19, 317] width 33 height 29
type textarea "Using their own tracking domains allows affiliates to maintain control over the…"
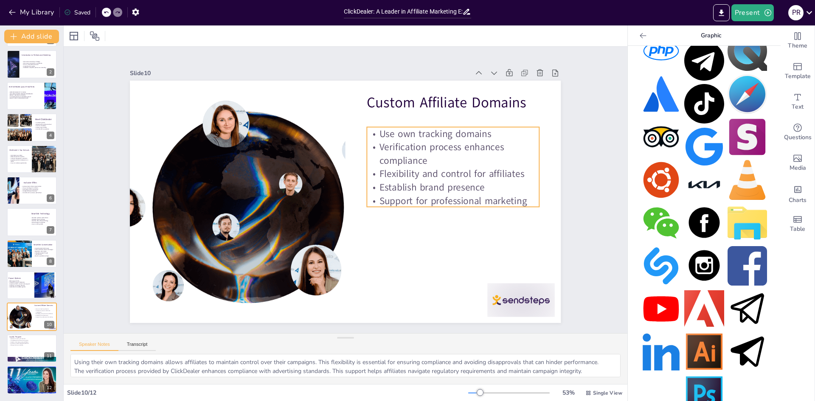
click at [396, 155] on p "Verification process enhances compliance" at bounding box center [456, 165] width 174 height 45
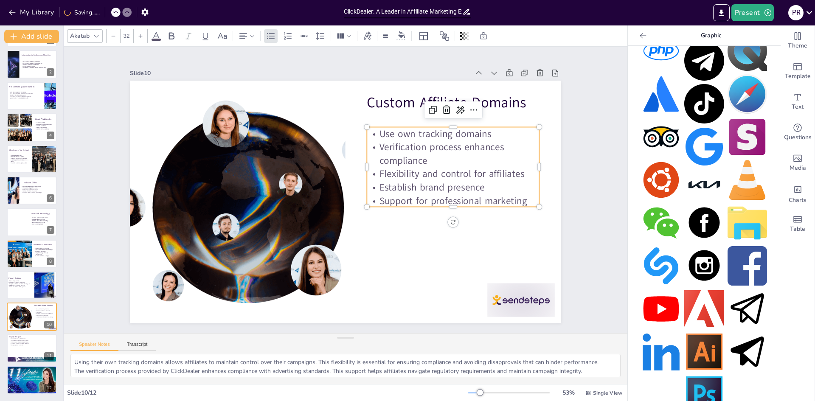
click at [404, 146] on p "Verification process enhances compliance" at bounding box center [456, 165] width 174 height 45
click at [404, 146] on p "Verification process enhances compliance" at bounding box center [453, 153] width 172 height 27
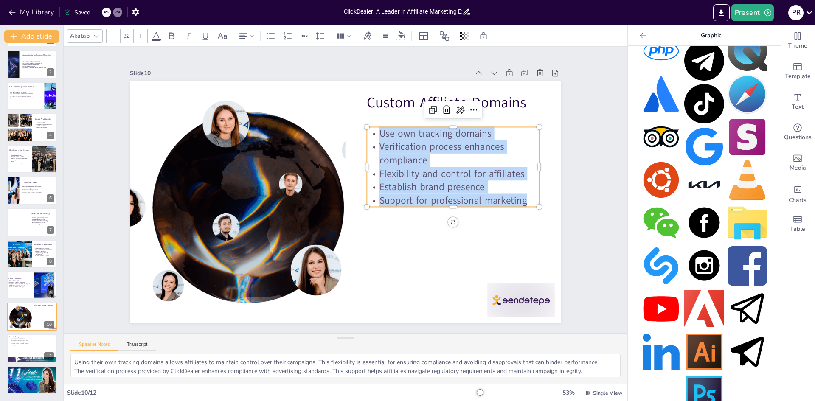
drag, startPoint x: 520, startPoint y: 195, endPoint x: 363, endPoint y: 127, distance: 171.1
click at [363, 127] on div "Custom Affiliate Domains Use own tracking domains Verification process enhances…" at bounding box center [344, 202] width 454 height 286
click at [172, 38] on icon at bounding box center [171, 36] width 10 height 10
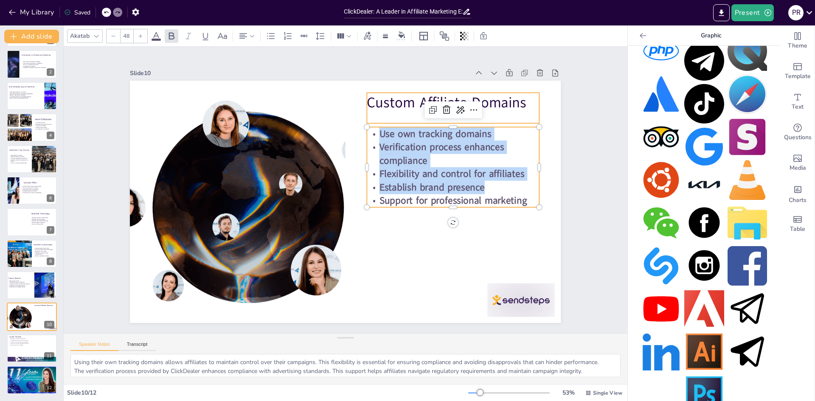
click at [387, 98] on p "Custom Affiliate Domains" at bounding box center [462, 114] width 174 height 38
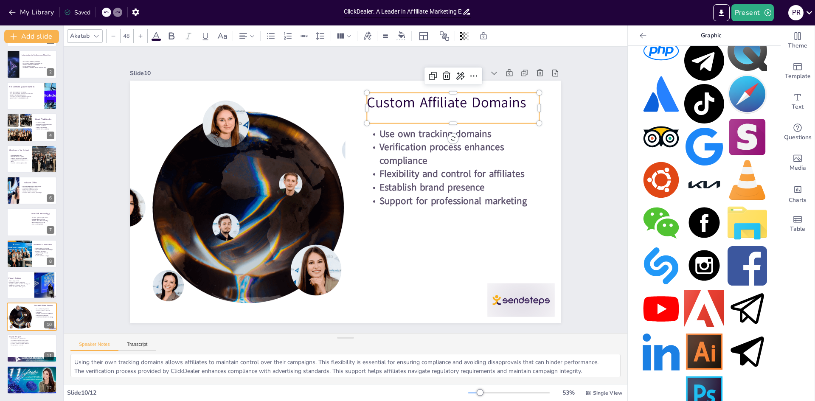
click at [396, 110] on p "Custom Affiliate Domains" at bounding box center [478, 154] width 165 height 88
click at [387, 99] on p "Custom Affiliate Domains" at bounding box center [453, 108] width 172 height 20
click at [142, 36] on icon at bounding box center [140, 36] width 5 height 5
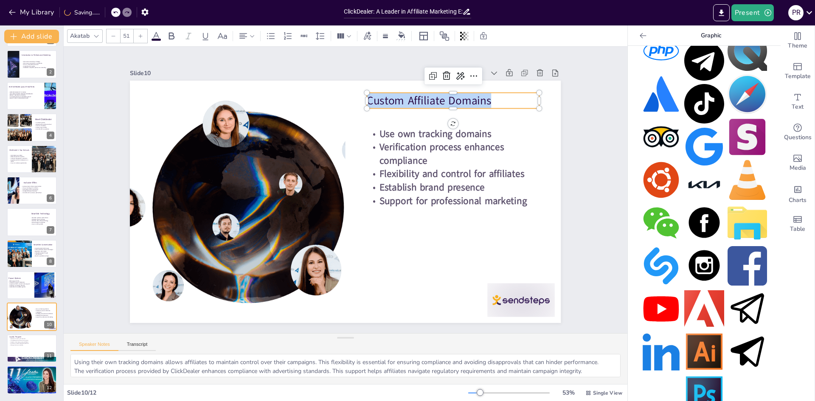
click at [142, 36] on icon at bounding box center [140, 36] width 5 height 5
click at [143, 36] on icon at bounding box center [140, 36] width 5 height 5
click at [143, 36] on div at bounding box center [141, 36] width 14 height 14
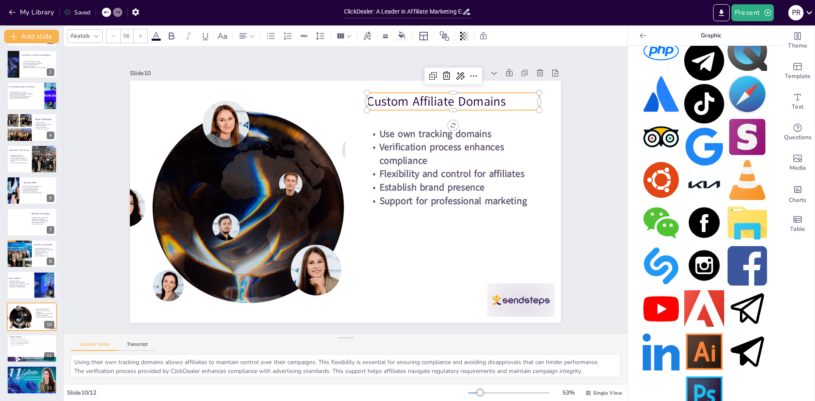
click at [143, 36] on div at bounding box center [141, 36] width 14 height 14
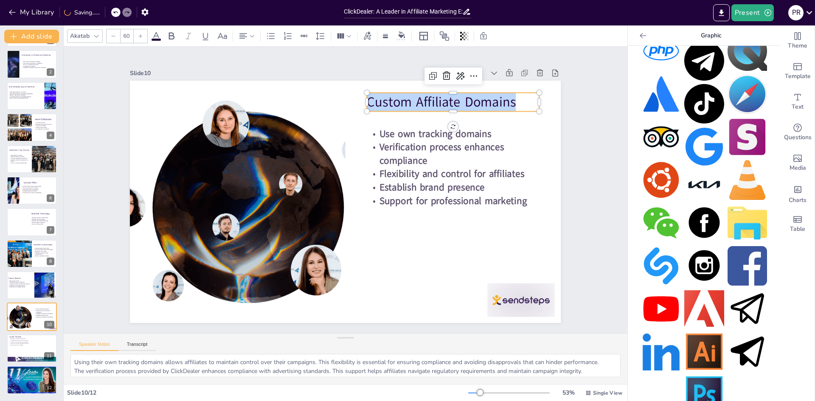
click at [143, 36] on div at bounding box center [141, 36] width 14 height 14
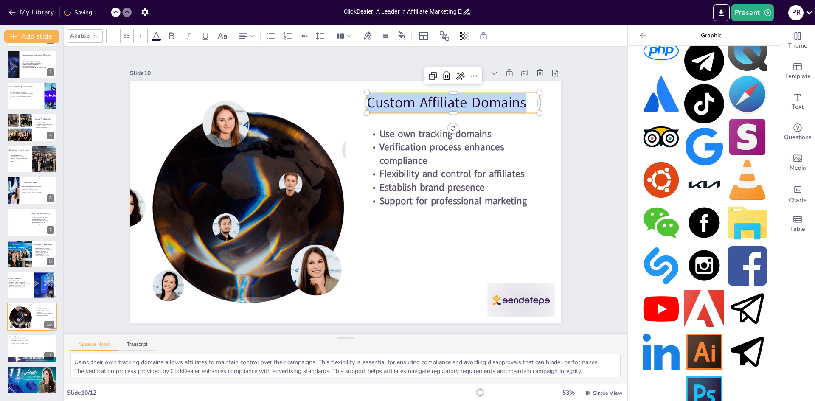
click at [143, 36] on div at bounding box center [141, 36] width 14 height 14
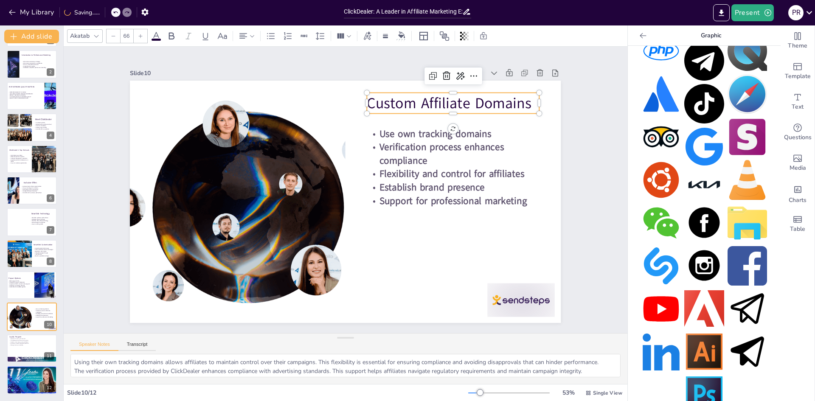
click at [143, 36] on div at bounding box center [141, 36] width 14 height 14
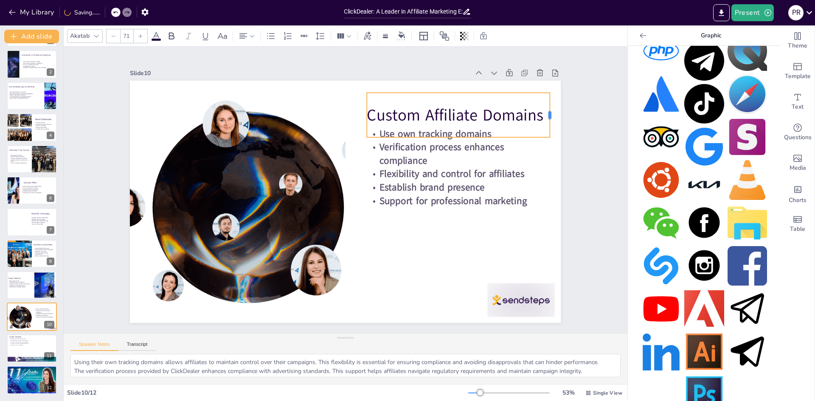
click at [550, 112] on div at bounding box center [553, 115] width 7 height 45
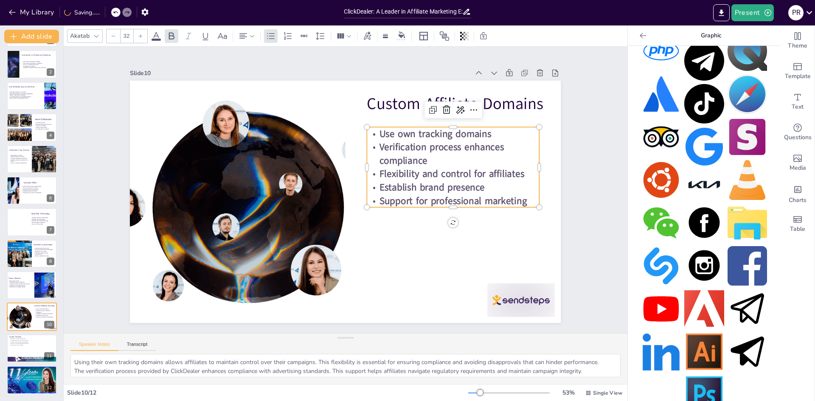
click at [433, 171] on strong "Flexibility and control for affiliates" at bounding box center [453, 185] width 146 height 28
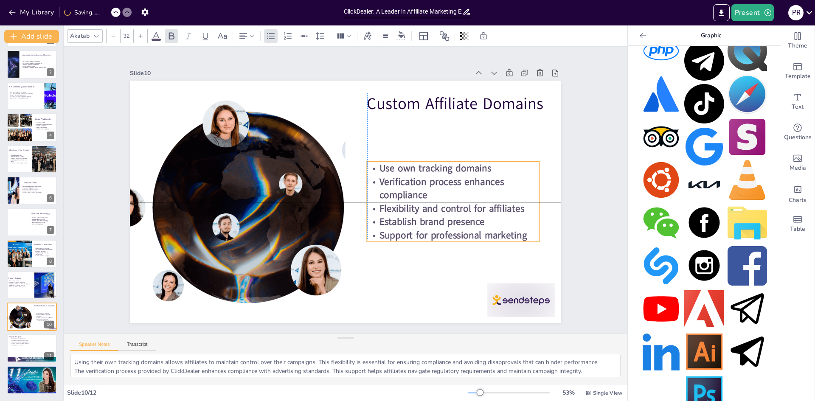
drag, startPoint x: 435, startPoint y: 154, endPoint x: 436, endPoint y: 165, distance: 11.1
click at [435, 185] on p "Verification process enhances compliance" at bounding box center [453, 199] width 174 height 45
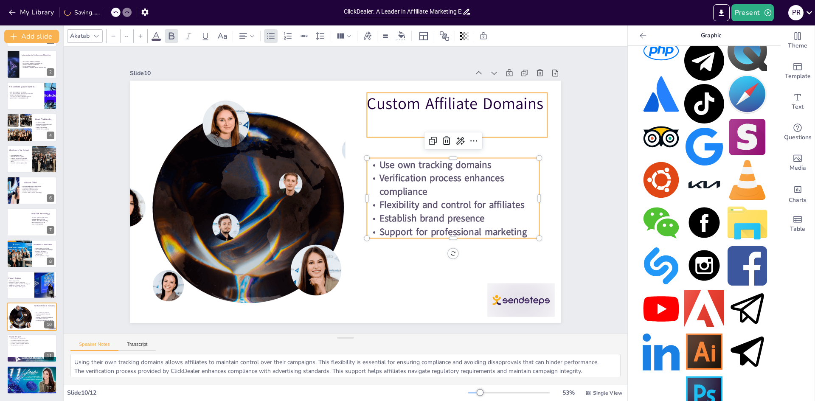
type input "71"
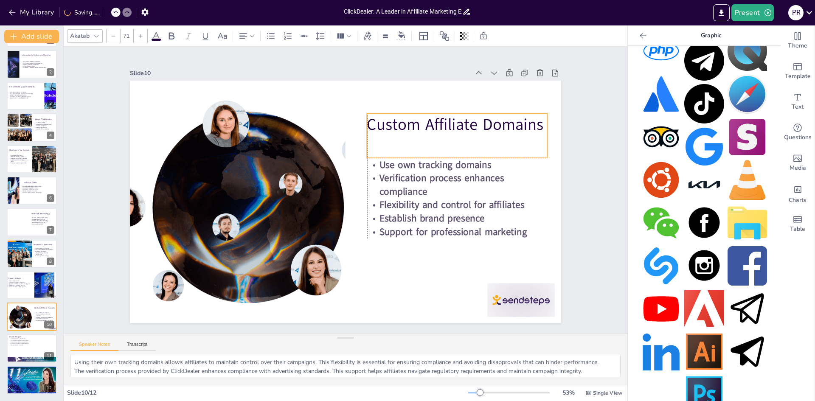
drag, startPoint x: 439, startPoint y: 99, endPoint x: 438, endPoint y: 120, distance: 21.2
click at [439, 121] on p "Custom Affiliate Domains" at bounding box center [457, 124] width 180 height 22
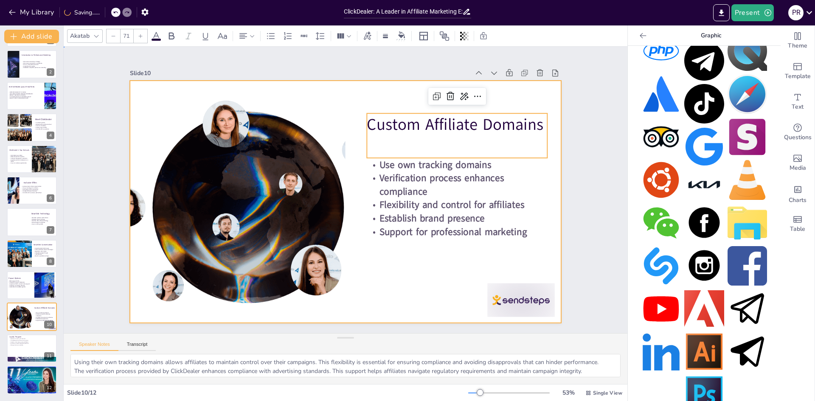
drag, startPoint x: 430, startPoint y: 270, endPoint x: 434, endPoint y: 274, distance: 5.7
click at [431, 270] on div at bounding box center [345, 202] width 454 height 286
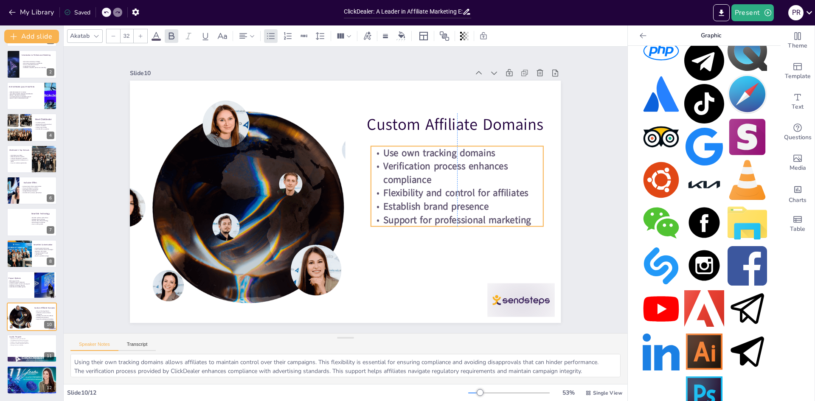
drag, startPoint x: 456, startPoint y: 185, endPoint x: 460, endPoint y: 173, distance: 12.5
click at [460, 173] on p "Verification process enhances compliance" at bounding box center [458, 185] width 174 height 45
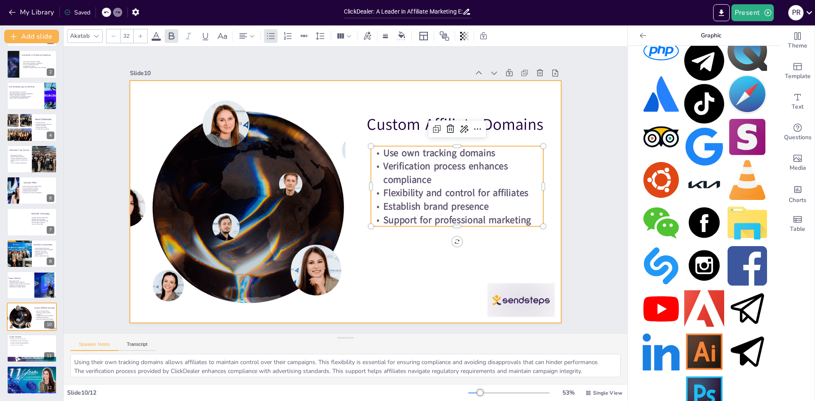
click at [417, 274] on div at bounding box center [345, 202] width 454 height 286
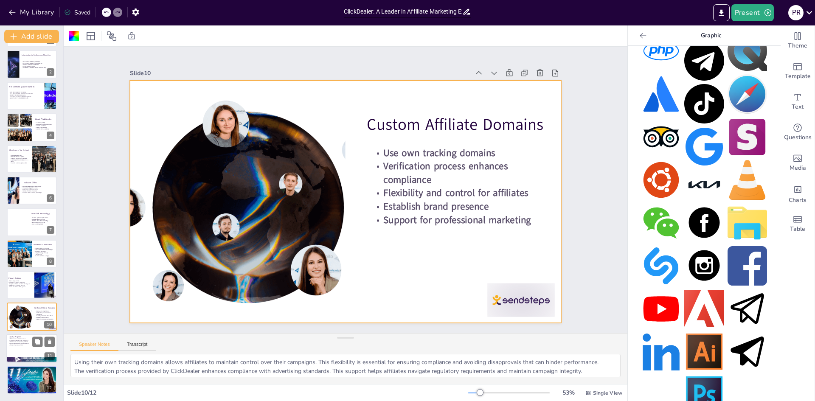
click at [20, 346] on div at bounding box center [31, 348] width 51 height 29
type textarea "Offering rewards for every $10 earned incentivizes affiliates to perform better…"
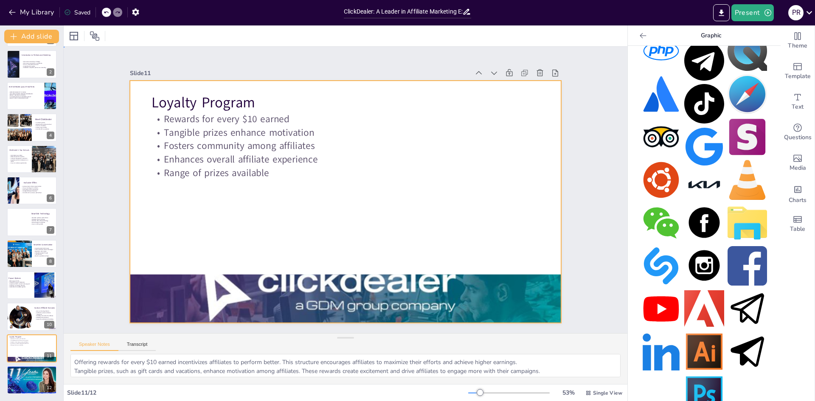
click at [290, 208] on div at bounding box center [345, 202] width 454 height 286
click at [265, 206] on div at bounding box center [344, 202] width 454 height 286
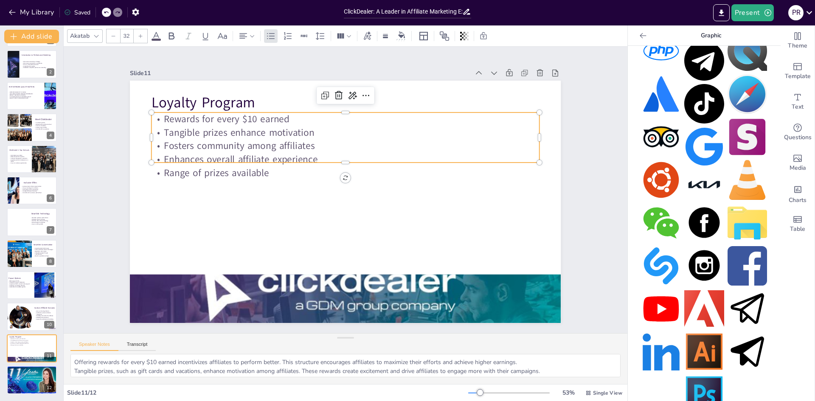
click at [222, 137] on p "Fosters community among affiliates" at bounding box center [350, 146] width 387 height 54
click at [237, 163] on div "Loyalty Program Rewards for every $10 earned Tangible prizes enhance motivation…" at bounding box center [345, 202] width 454 height 286
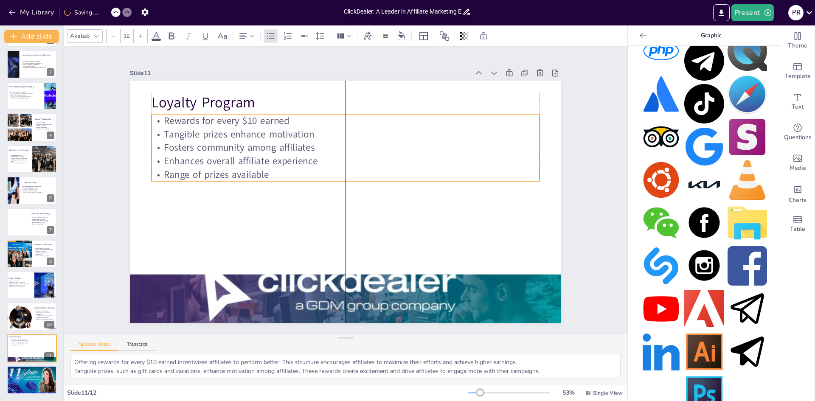
click at [283, 165] on p "Range of prizes available" at bounding box center [358, 182] width 205 height 342
click at [276, 174] on p "Range of prizes available" at bounding box center [345, 175] width 388 height 14
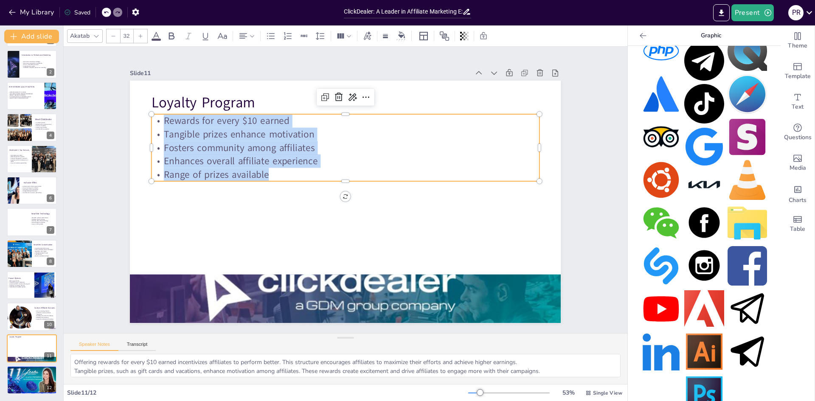
drag, startPoint x: 273, startPoint y: 173, endPoint x: 148, endPoint y: 112, distance: 139.1
click at [148, 112] on div "Loyalty Program Rewards for every $10 earned Tangible prizes enhance motivation…" at bounding box center [340, 200] width 494 height 425
click at [173, 34] on icon at bounding box center [172, 35] width 6 height 7
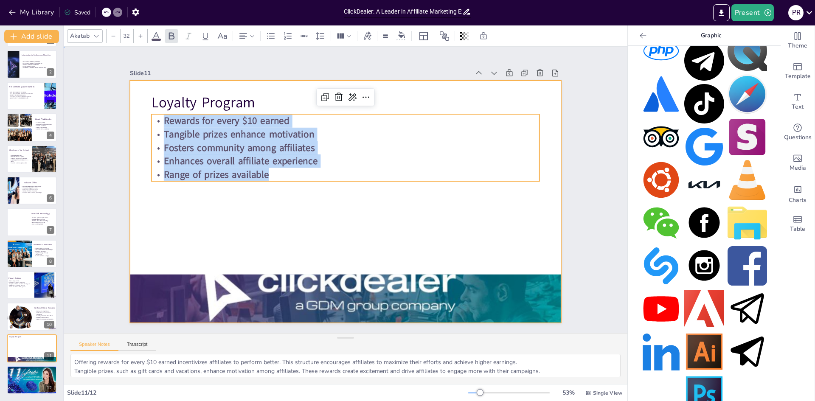
click at [295, 205] on div at bounding box center [337, 199] width 482 height 468
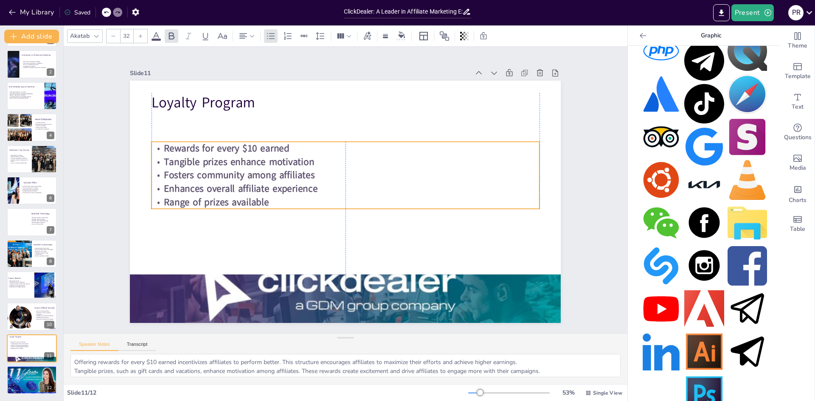
drag, startPoint x: 286, startPoint y: 161, endPoint x: 287, endPoint y: 189, distance: 27.6
click at [287, 184] on strong "Enhances overall affiliate experience" at bounding box center [250, 146] width 146 height 75
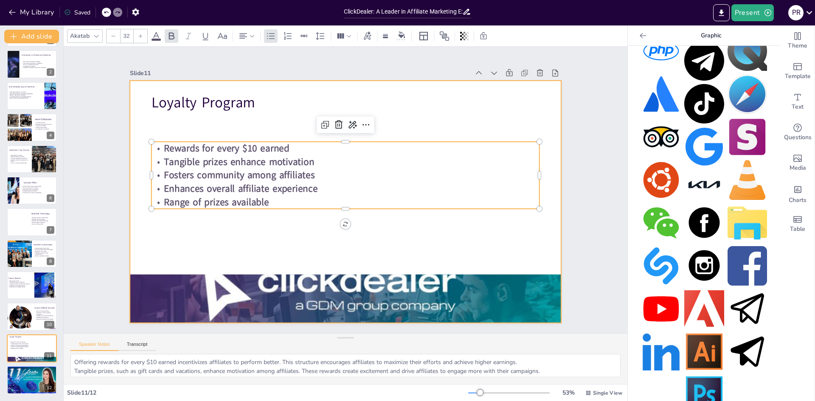
click at [206, 85] on div at bounding box center [344, 202] width 454 height 286
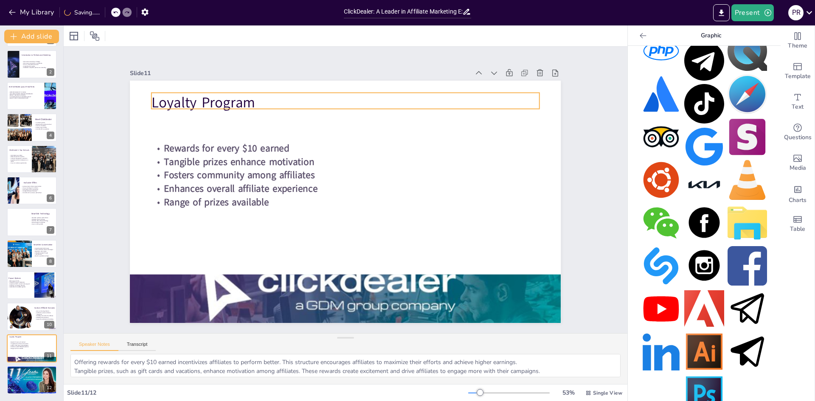
click at [210, 99] on p "Loyalty Program" at bounding box center [355, 103] width 388 height 61
click at [210, 99] on p "Loyalty Program" at bounding box center [345, 103] width 388 height 20
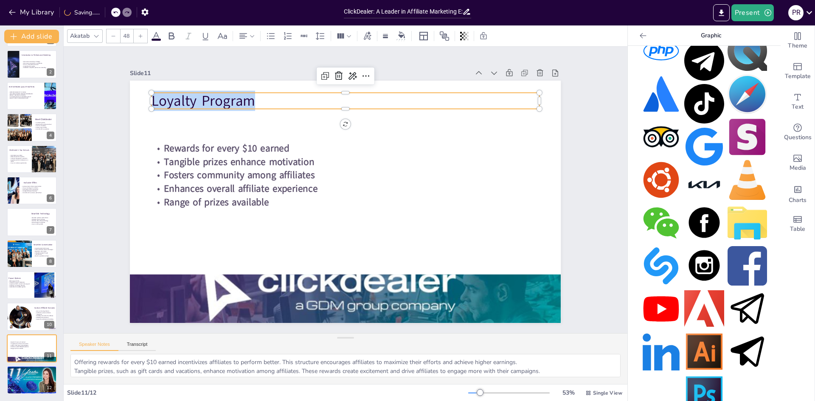
click at [210, 99] on p "Loyalty Program" at bounding box center [345, 101] width 388 height 20
click at [140, 36] on icon at bounding box center [140, 36] width 5 height 5
click at [140, 36] on icon at bounding box center [141, 36] width 4 height 4
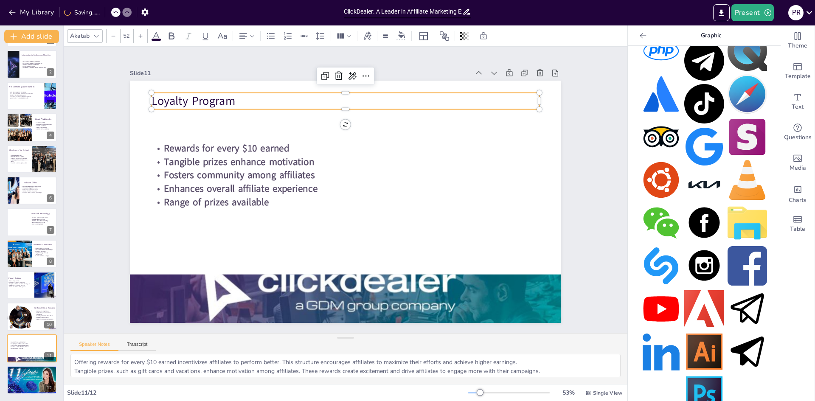
click at [141, 36] on icon at bounding box center [140, 36] width 5 height 5
click at [142, 36] on icon at bounding box center [140, 36] width 5 height 5
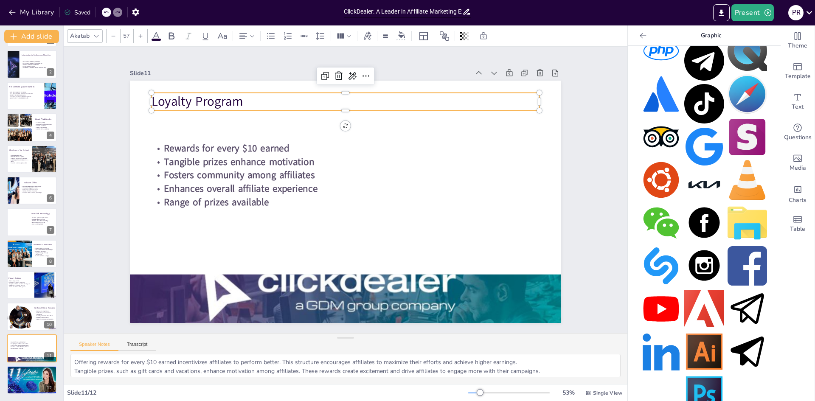
click at [142, 36] on icon at bounding box center [140, 36] width 5 height 5
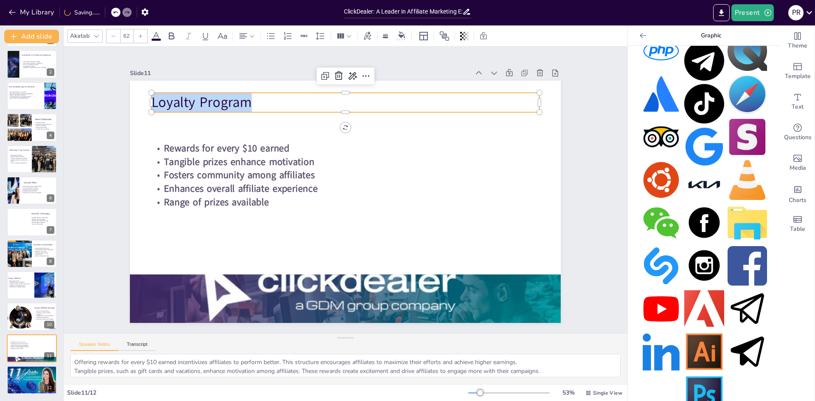
click at [142, 36] on icon at bounding box center [140, 36] width 5 height 5
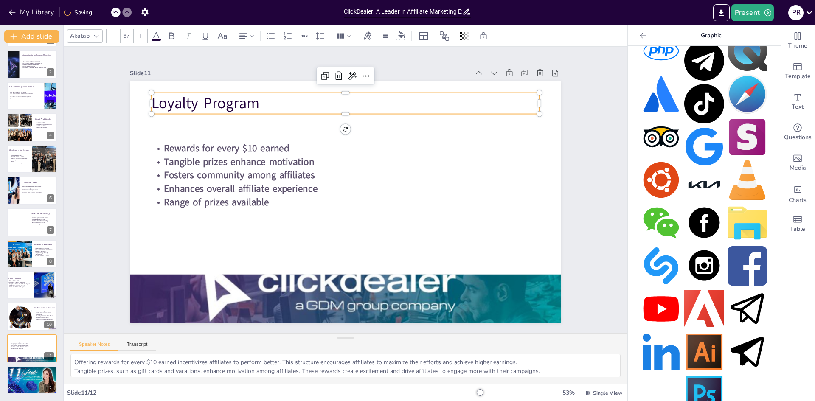
click at [142, 36] on icon at bounding box center [140, 36] width 5 height 5
click at [142, 37] on icon at bounding box center [140, 36] width 5 height 5
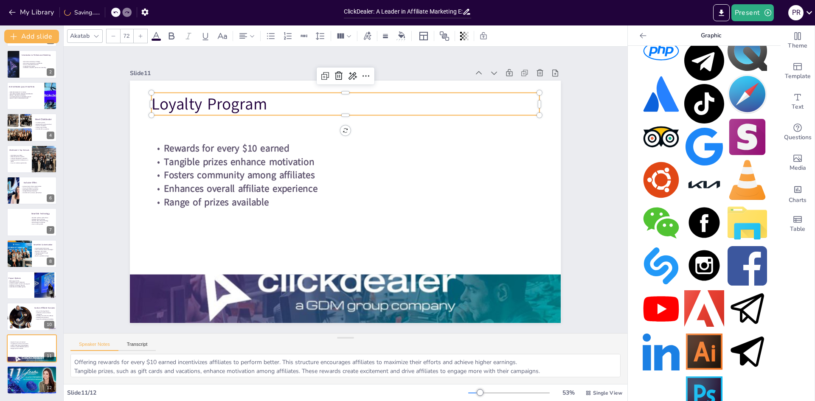
click at [142, 38] on icon at bounding box center [140, 36] width 5 height 5
click at [142, 39] on div at bounding box center [141, 36] width 14 height 14
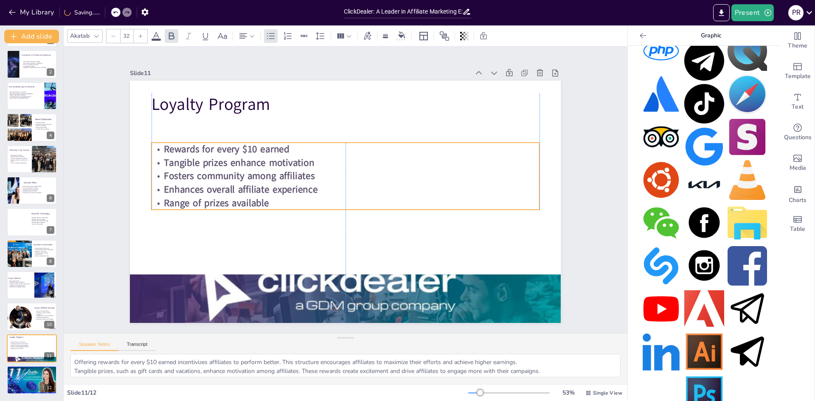
click at [291, 153] on strong "Tangible prizes enhance motivation" at bounding box center [327, 81] width 73 height 143
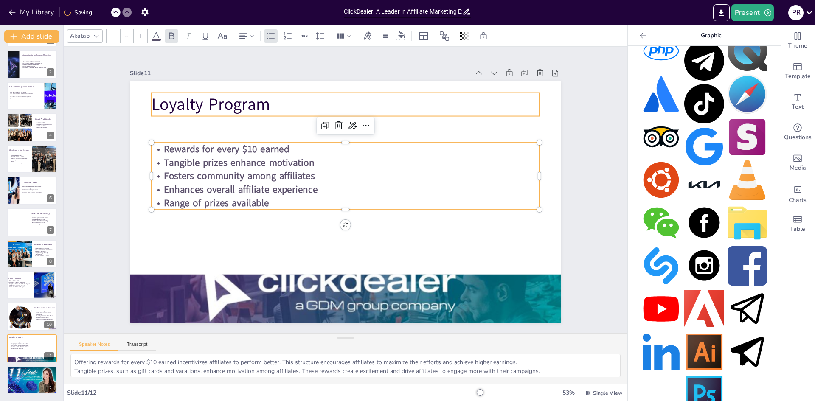
type input "74"
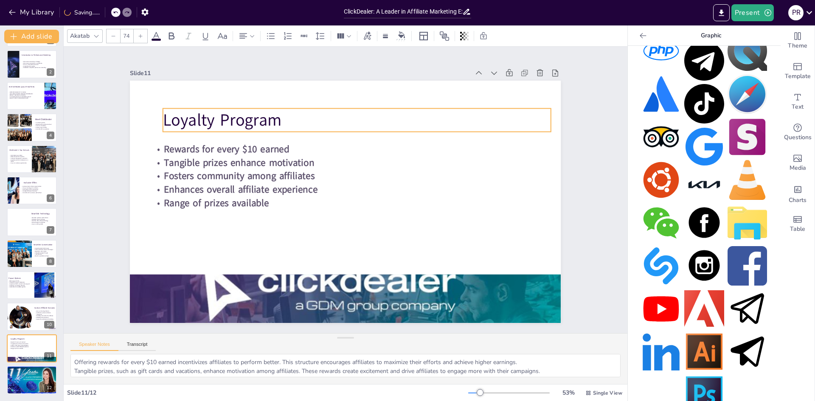
drag, startPoint x: 227, startPoint y: 103, endPoint x: 239, endPoint y: 118, distance: 19.4
click at [239, 118] on p "Loyalty Program" at bounding box center [357, 120] width 388 height 23
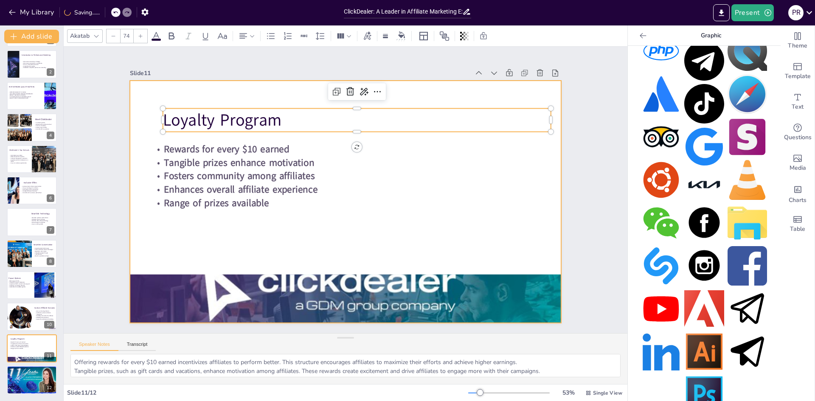
click at [247, 236] on div at bounding box center [345, 202] width 431 height 242
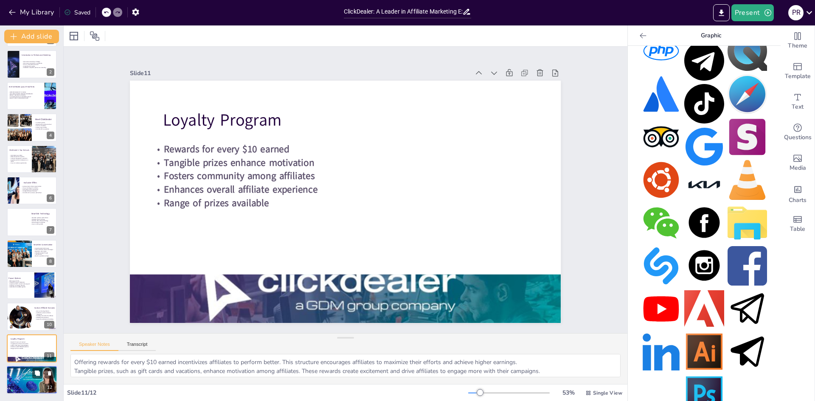
click at [30, 373] on p "Streamline marketing efforts" at bounding box center [32, 374] width 46 height 2
type textarea "Utilizing ClickDealer's API provides affiliates with access to essential tools …"
